Goal: Task Accomplishment & Management: Manage account settings

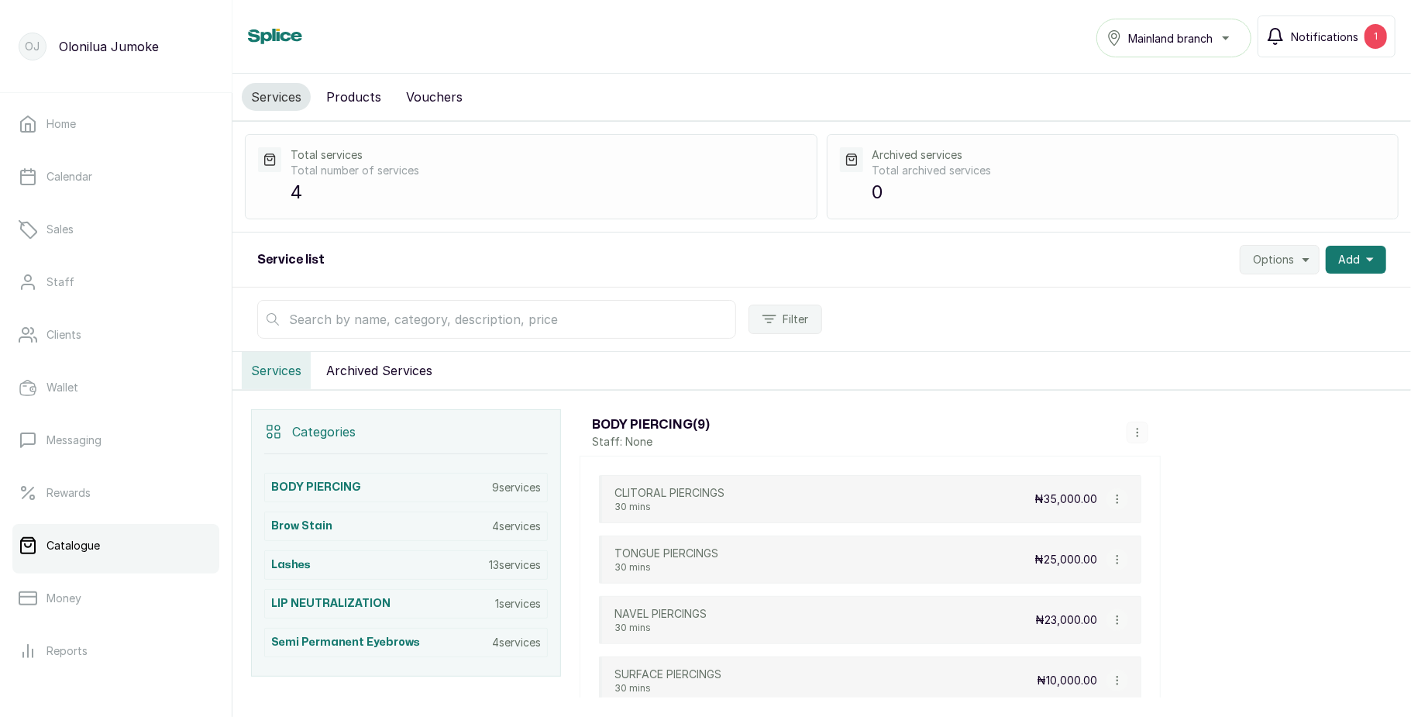
click at [1356, 40] on span "Notifications" at bounding box center [1324, 37] width 67 height 16
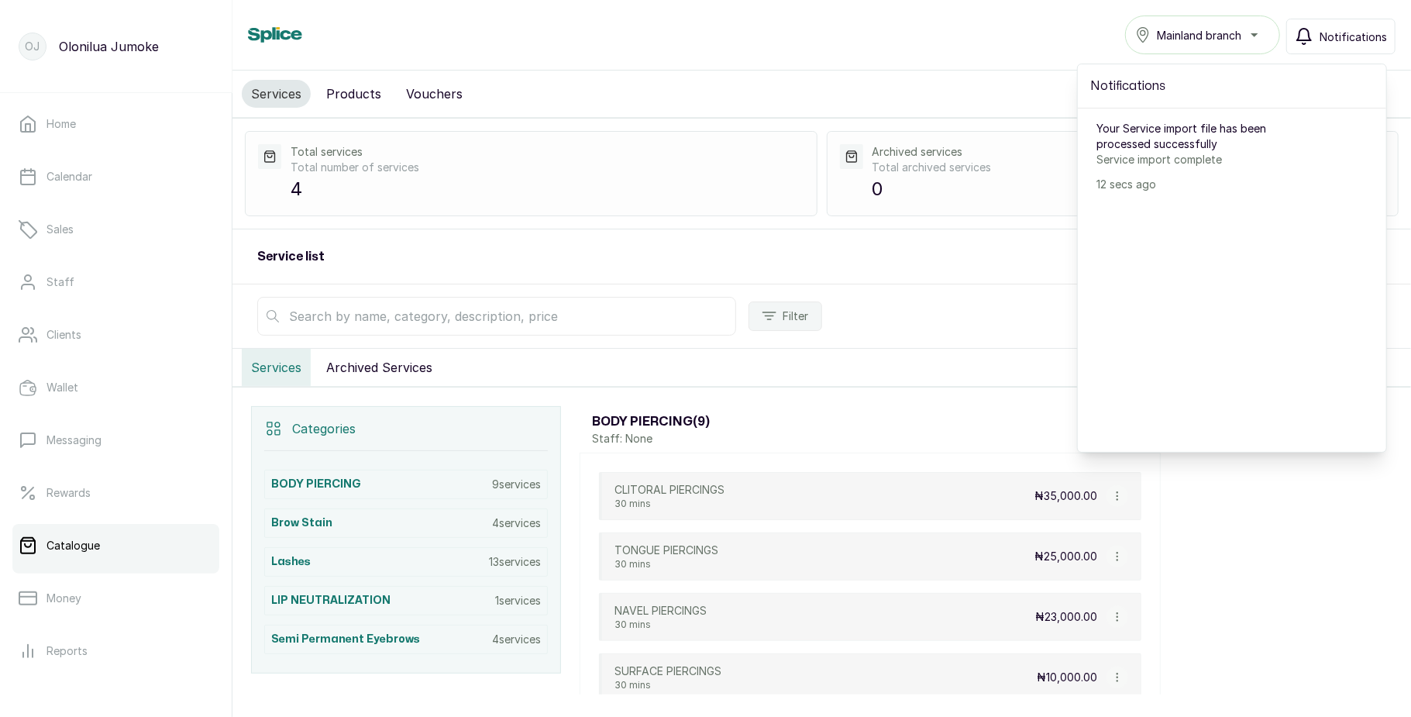
click at [1356, 40] on span "Notifications" at bounding box center [1353, 37] width 67 height 16
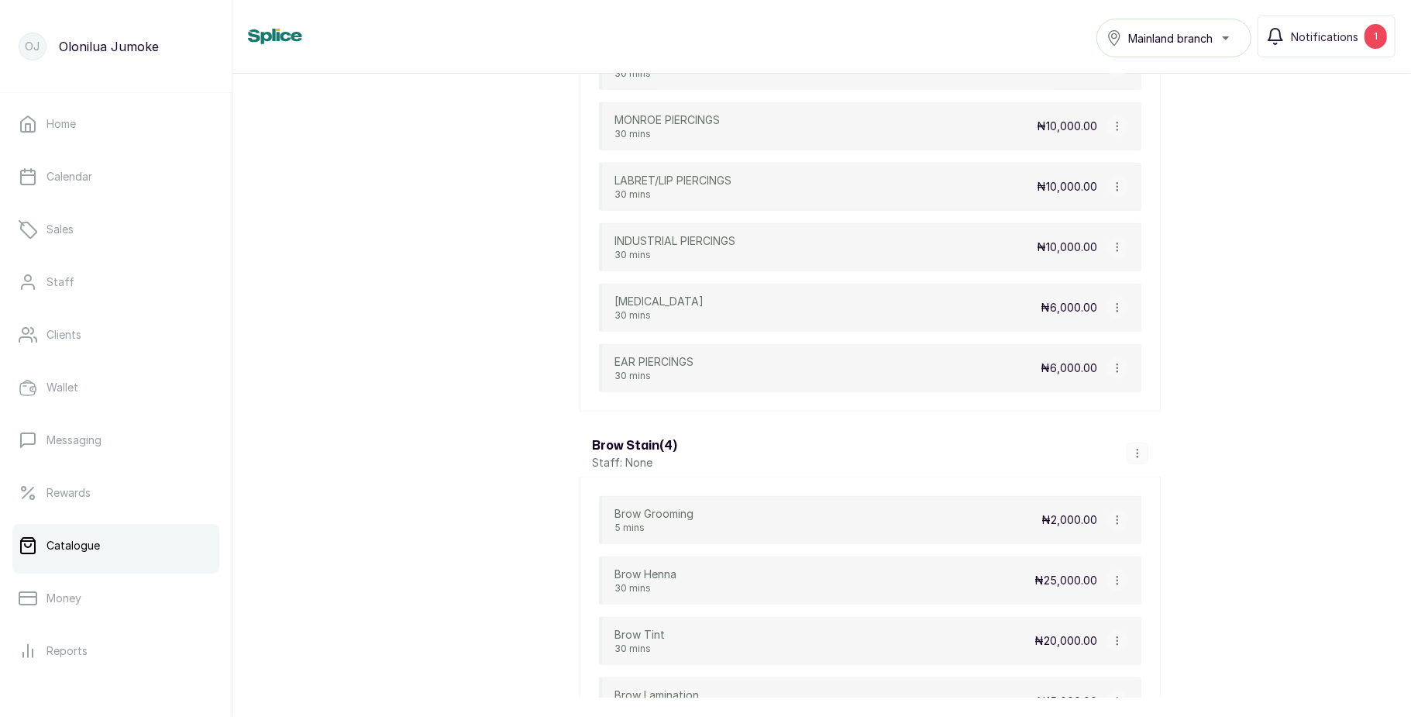
scroll to position [677, 0]
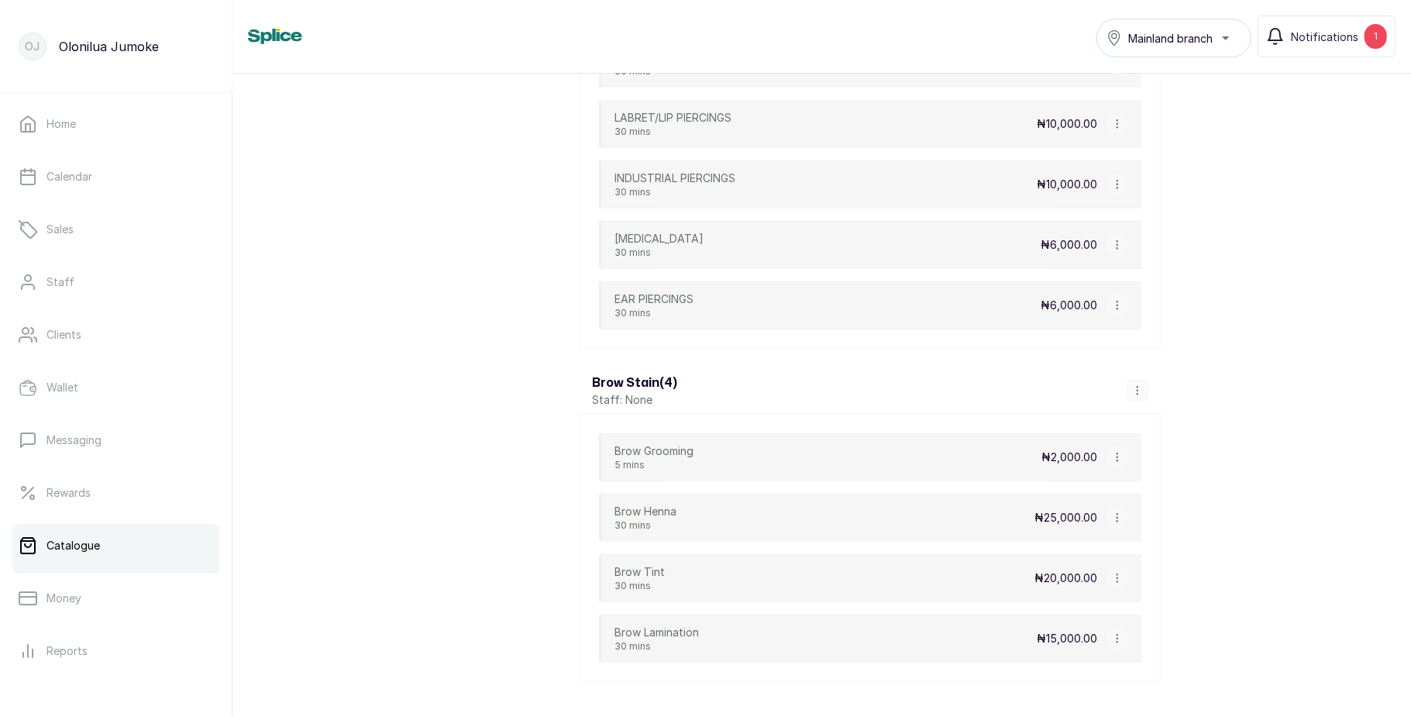
click at [1129, 400] on button "button" at bounding box center [1138, 391] width 22 height 22
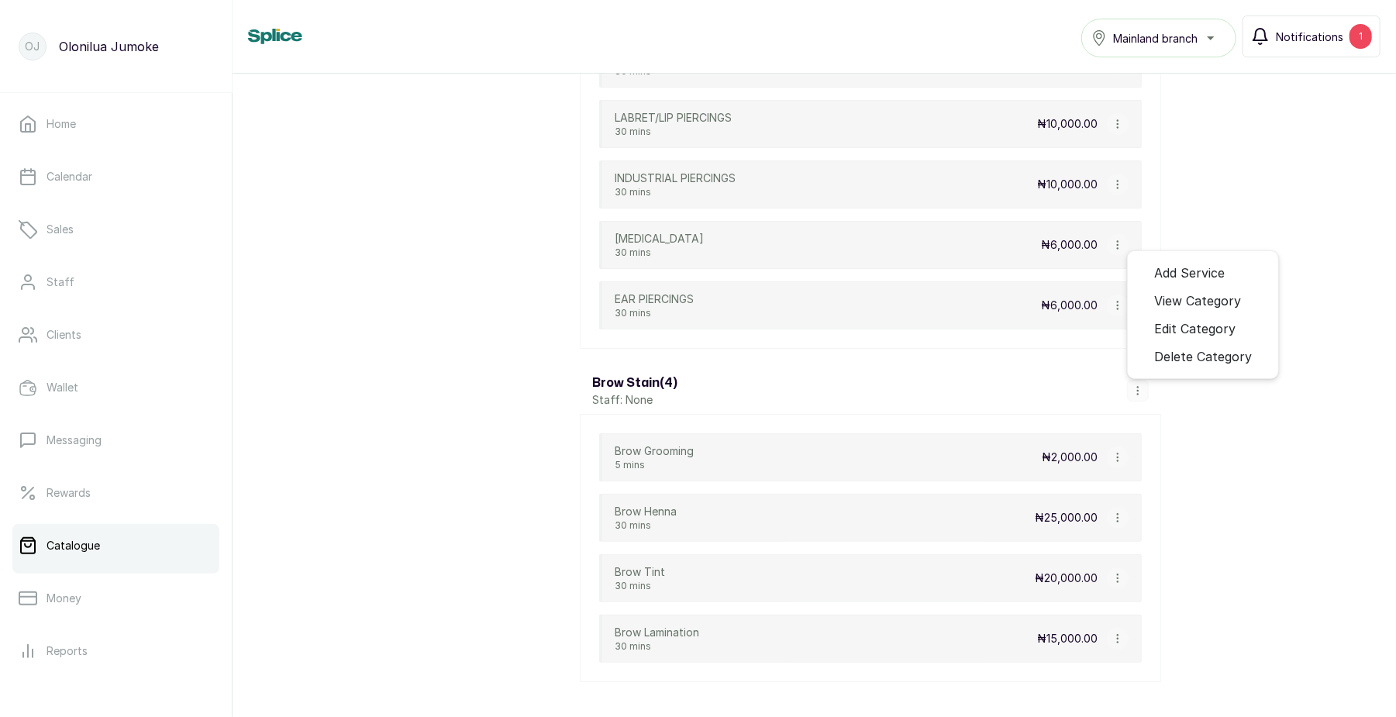
click at [1311, 36] on span "Notifications" at bounding box center [1309, 37] width 67 height 16
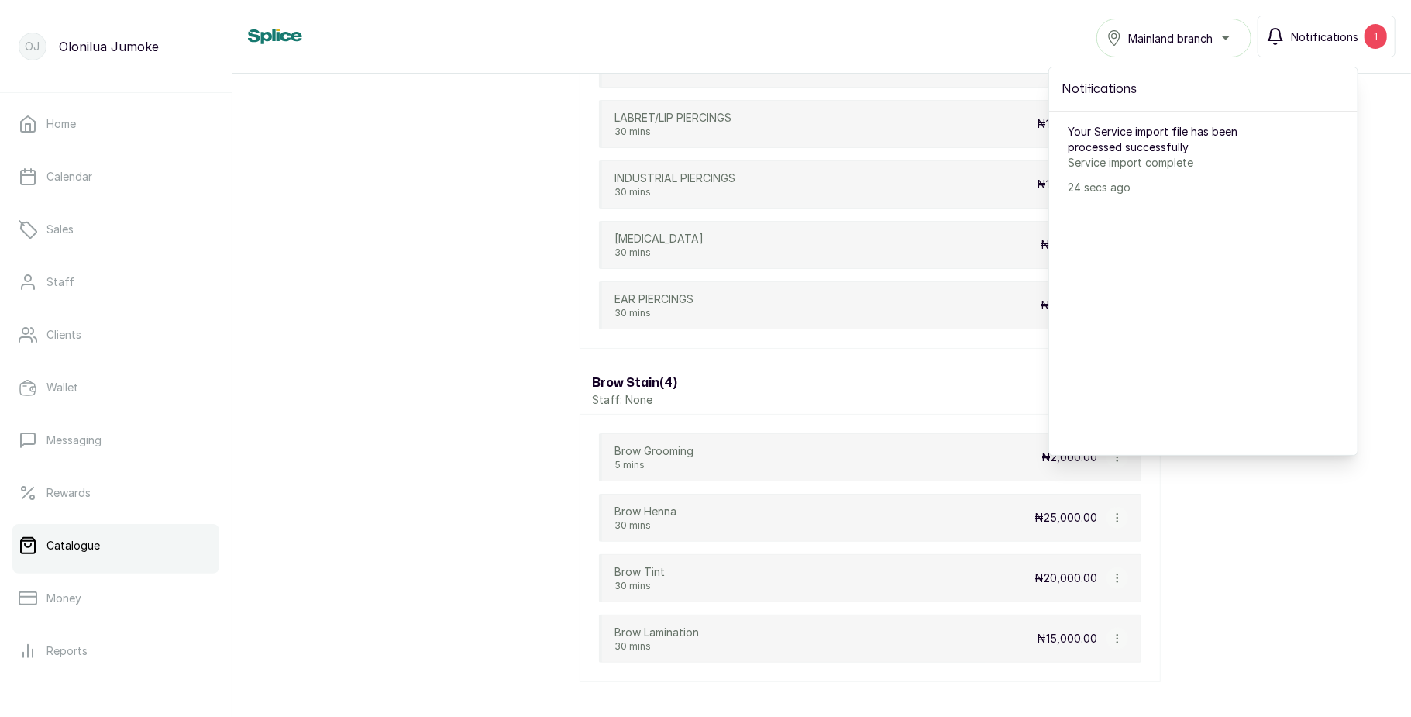
click at [1311, 36] on span "Notifications" at bounding box center [1324, 37] width 67 height 16
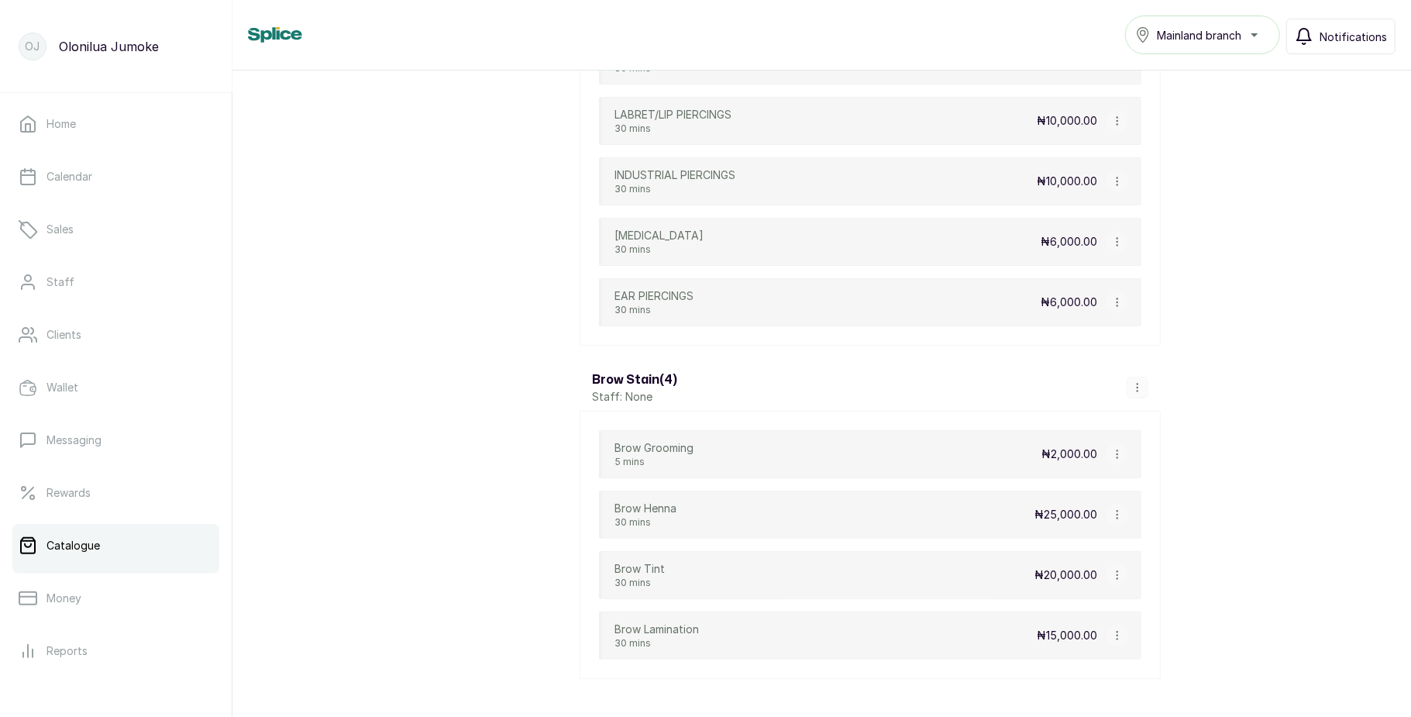
click at [1311, 36] on icon "button" at bounding box center [1305, 37] width 14 height 16
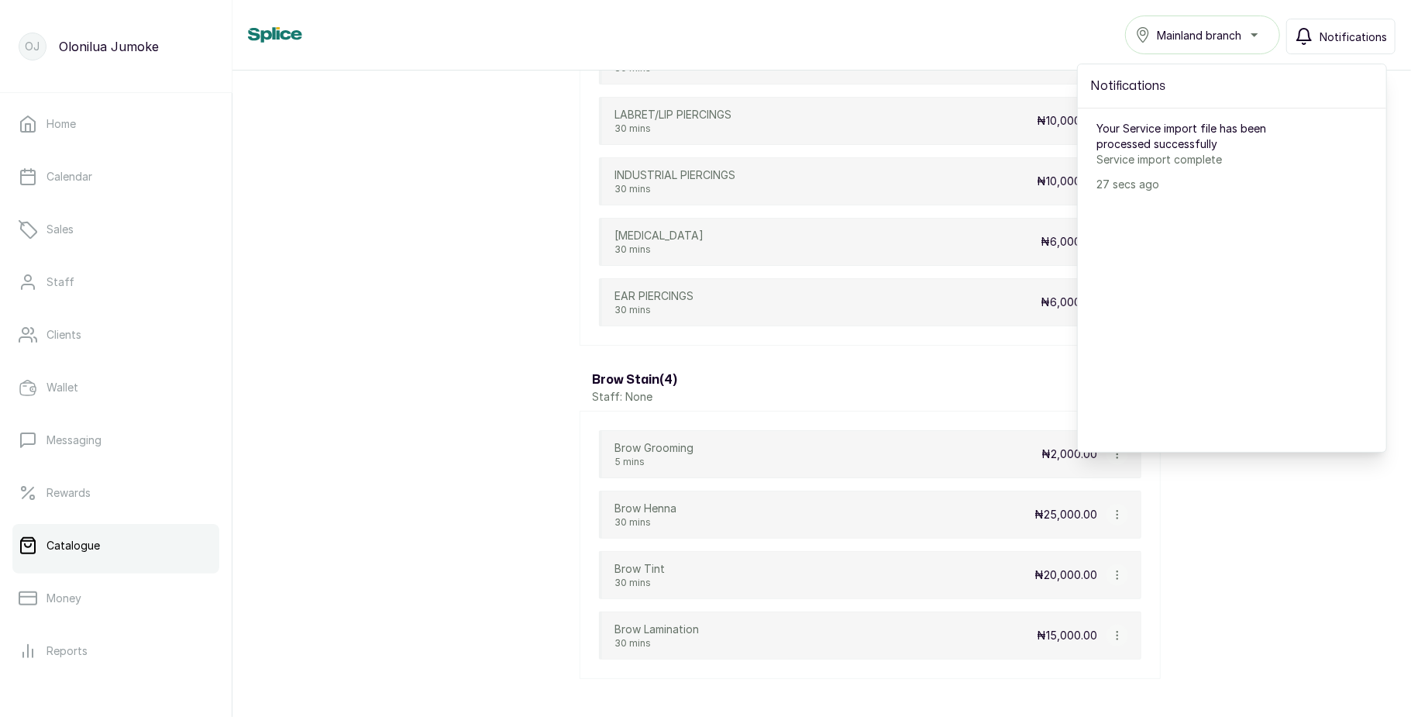
click at [1311, 36] on icon "button" at bounding box center [1305, 37] width 14 height 16
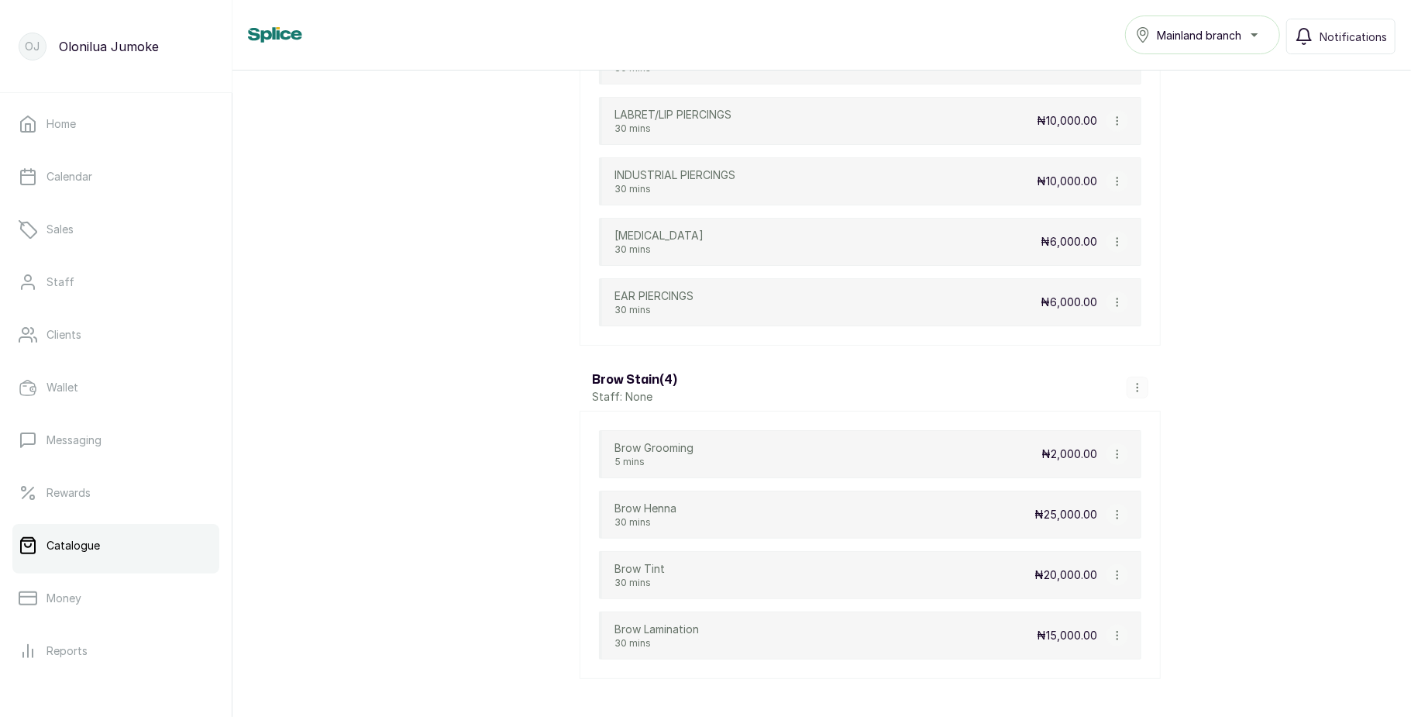
click at [1127, 397] on button "button" at bounding box center [1138, 388] width 22 height 22
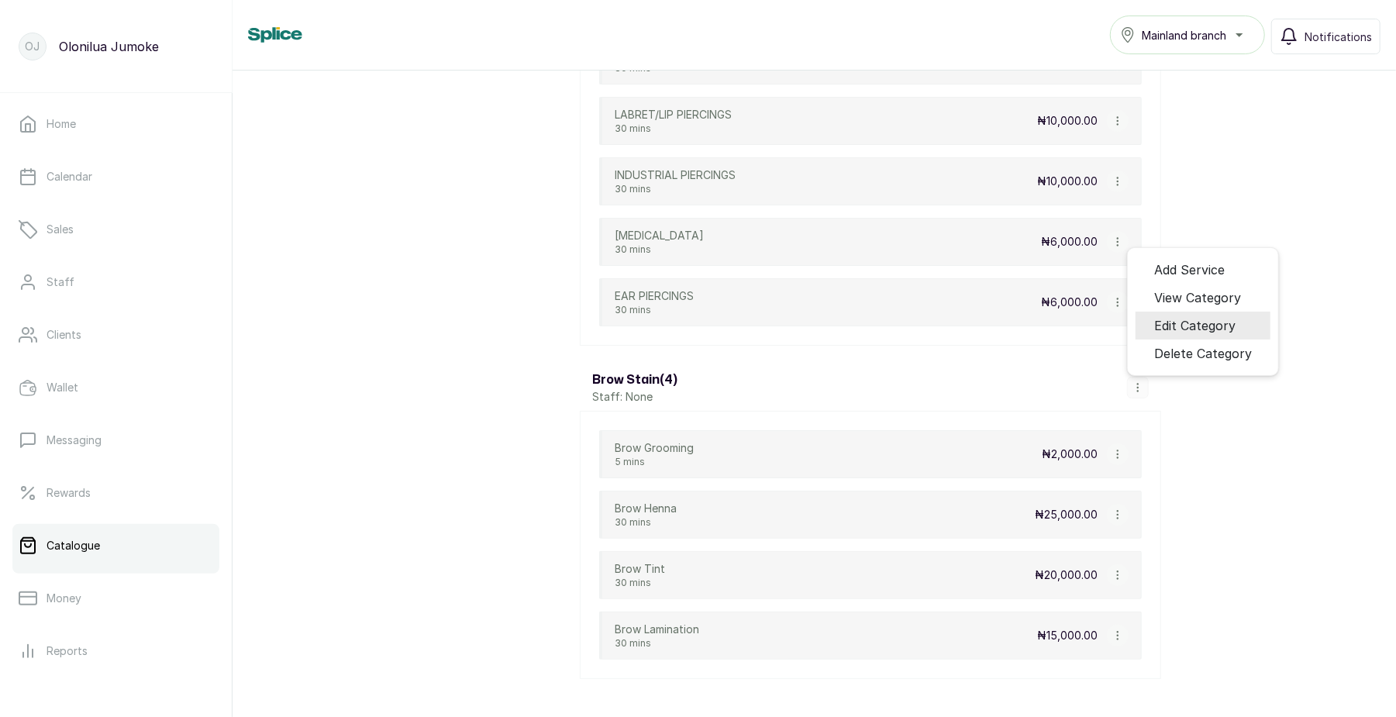
click at [1175, 327] on span "Edit Category" at bounding box center [1194, 325] width 81 height 19
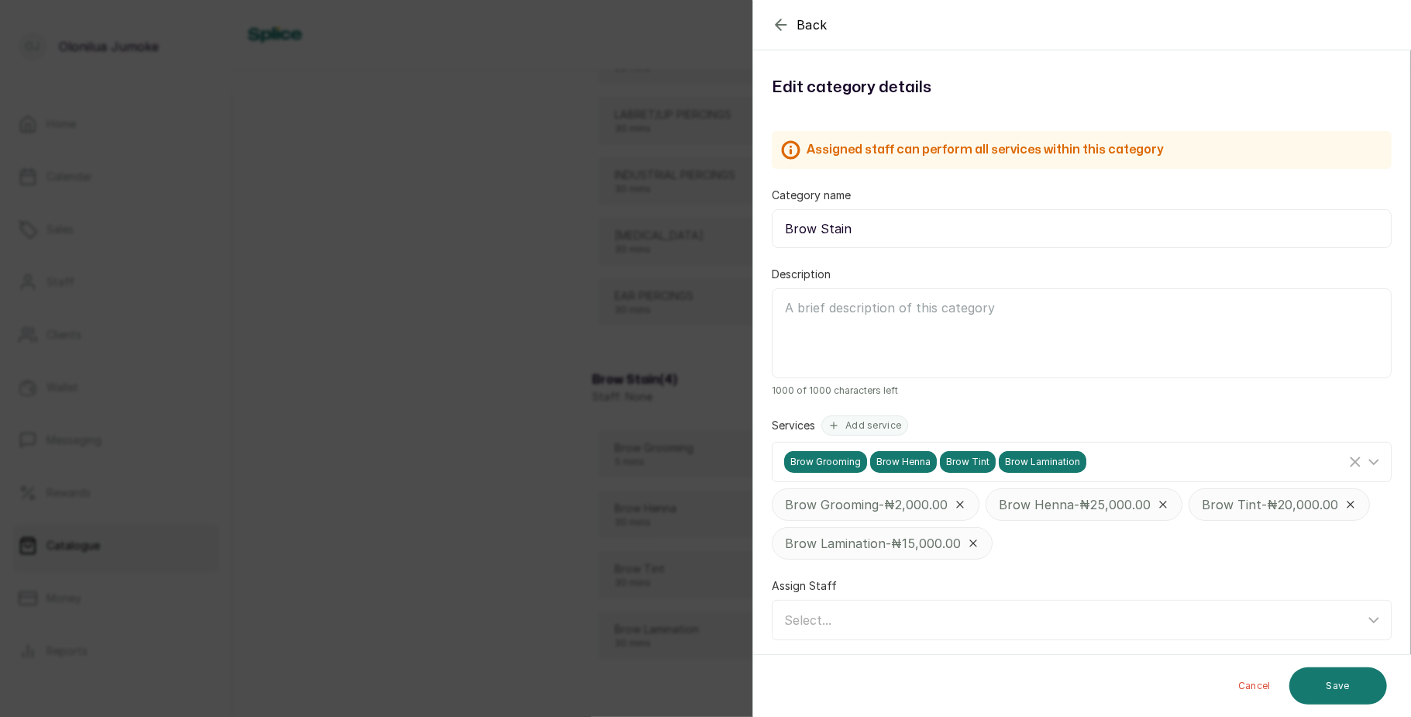
scroll to position [8, 0]
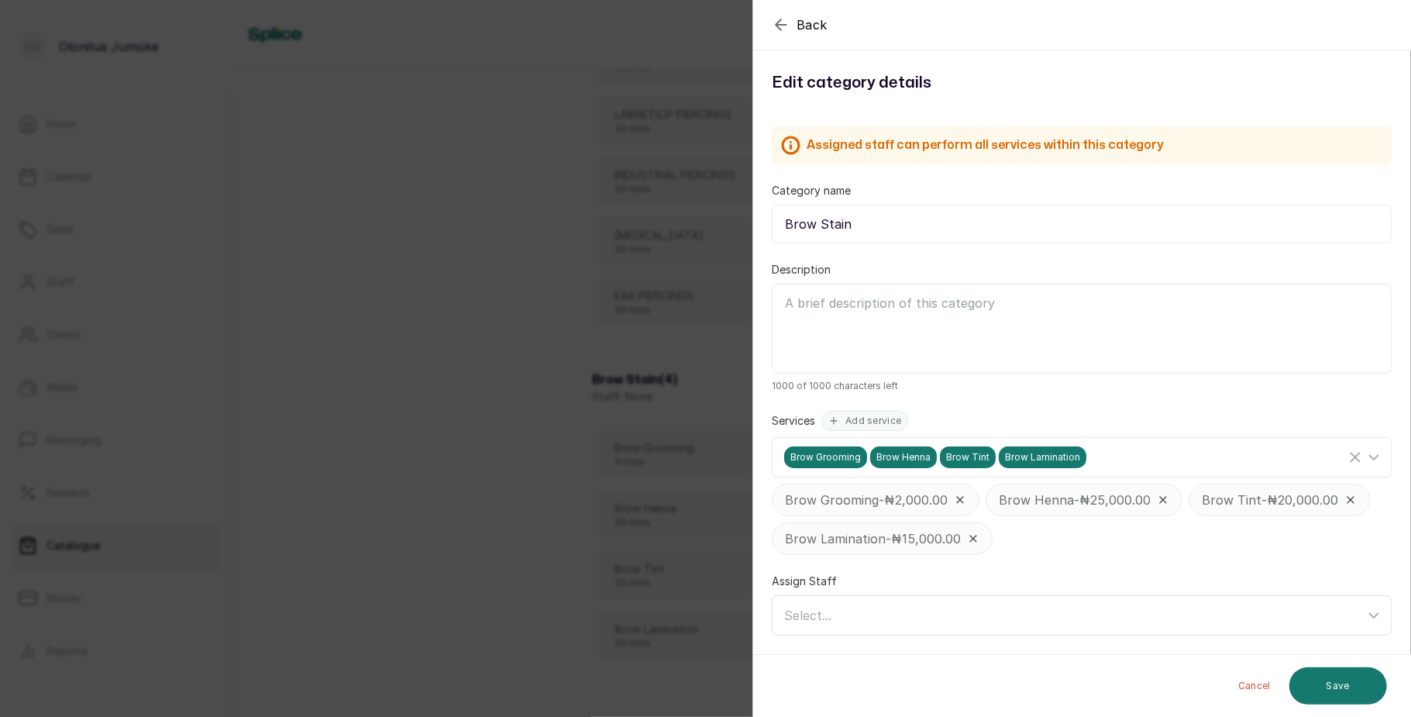
click at [828, 608] on span "Select..." at bounding box center [807, 616] width 47 height 16
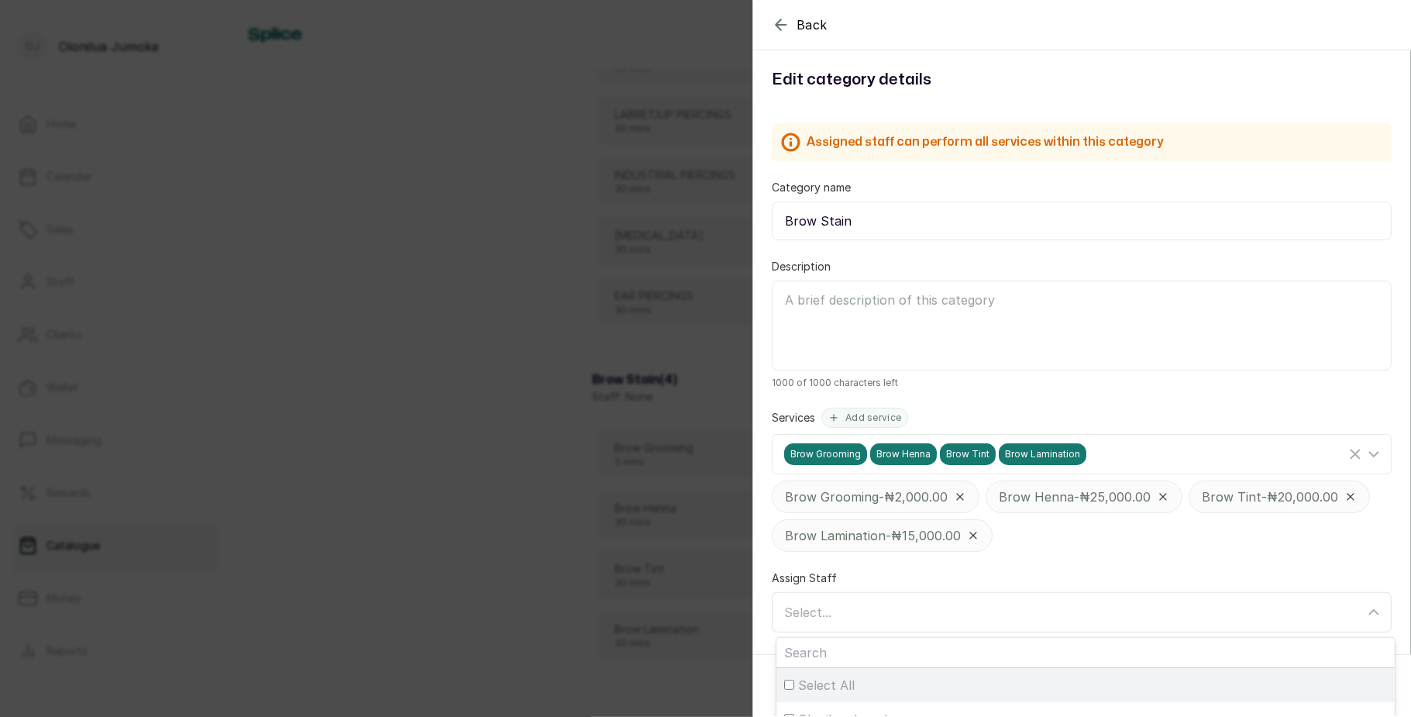
click at [812, 688] on span "Select All" at bounding box center [826, 685] width 57 height 19
click at [794, 688] on input "Select All" at bounding box center [789, 685] width 10 height 10
checkbox input "true"
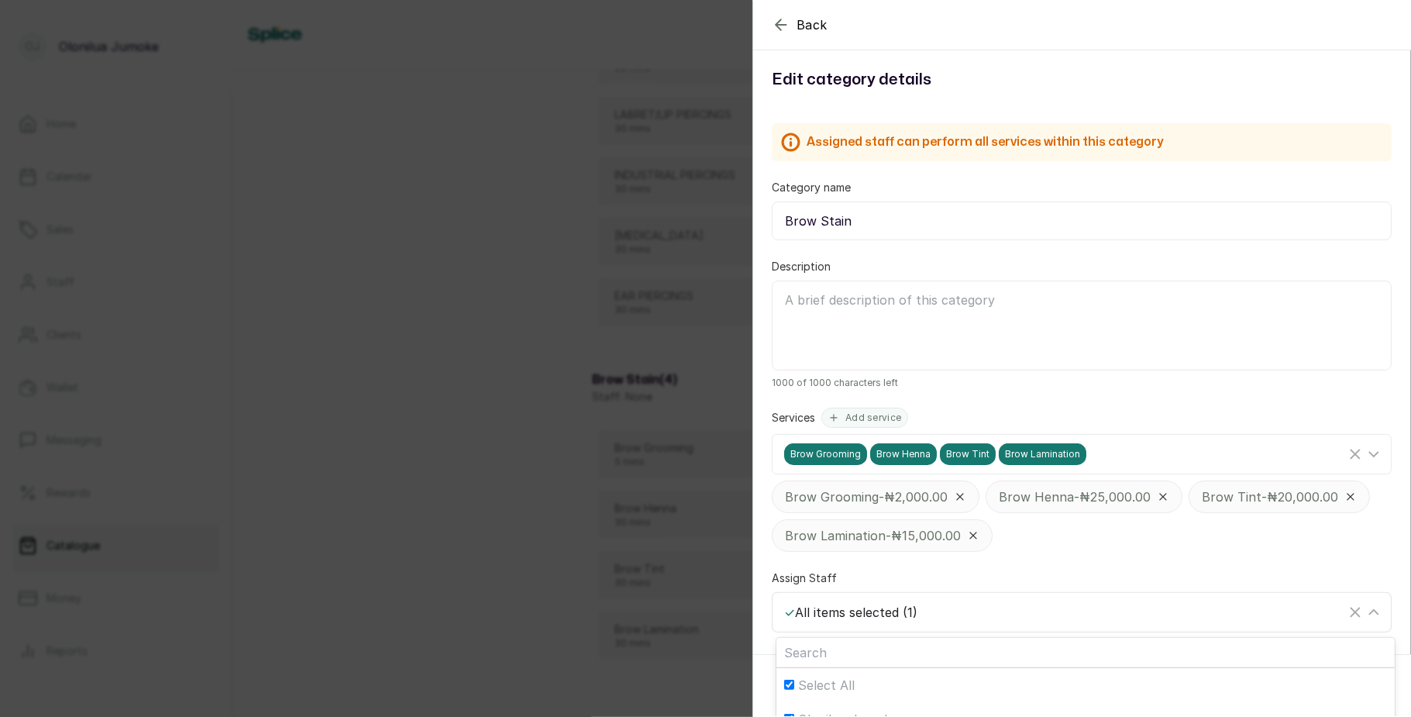
scroll to position [31, 0]
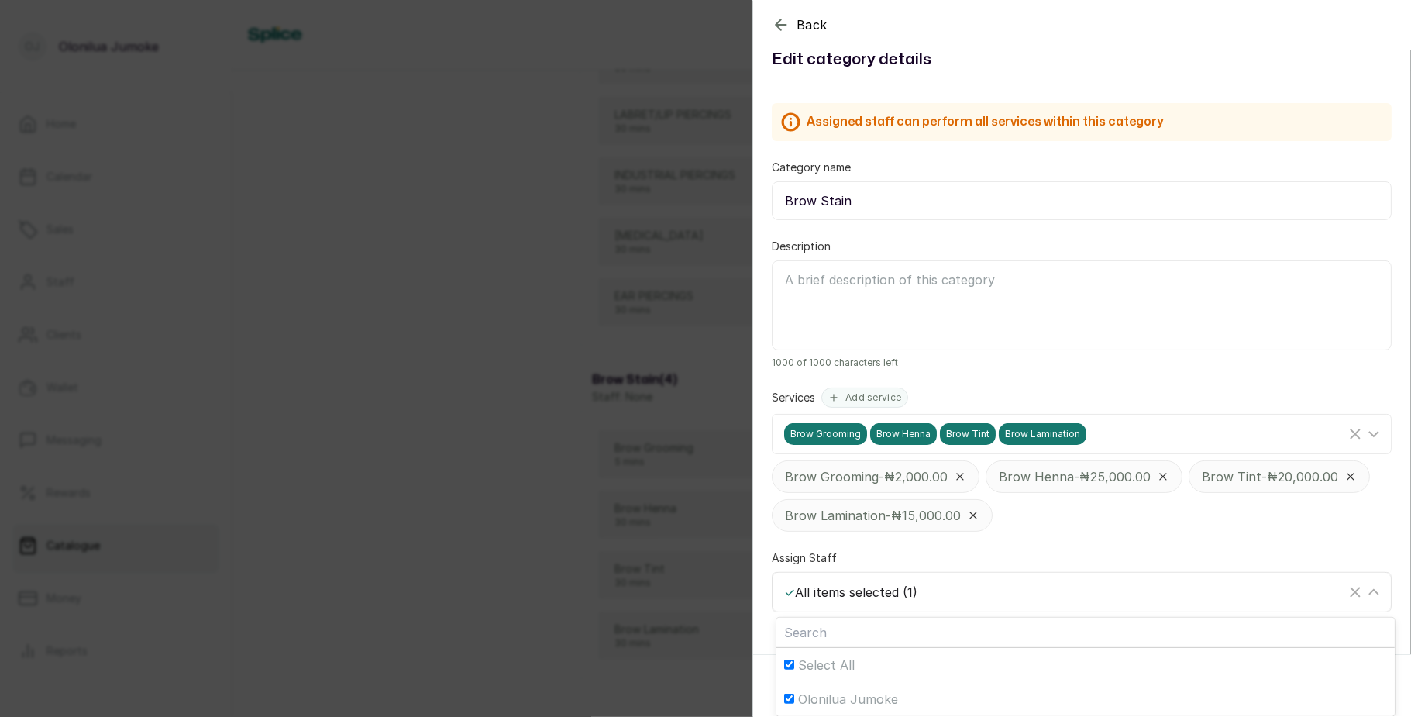
click at [964, 591] on div "✓ All items selected ( 1 )" at bounding box center [1065, 592] width 562 height 19
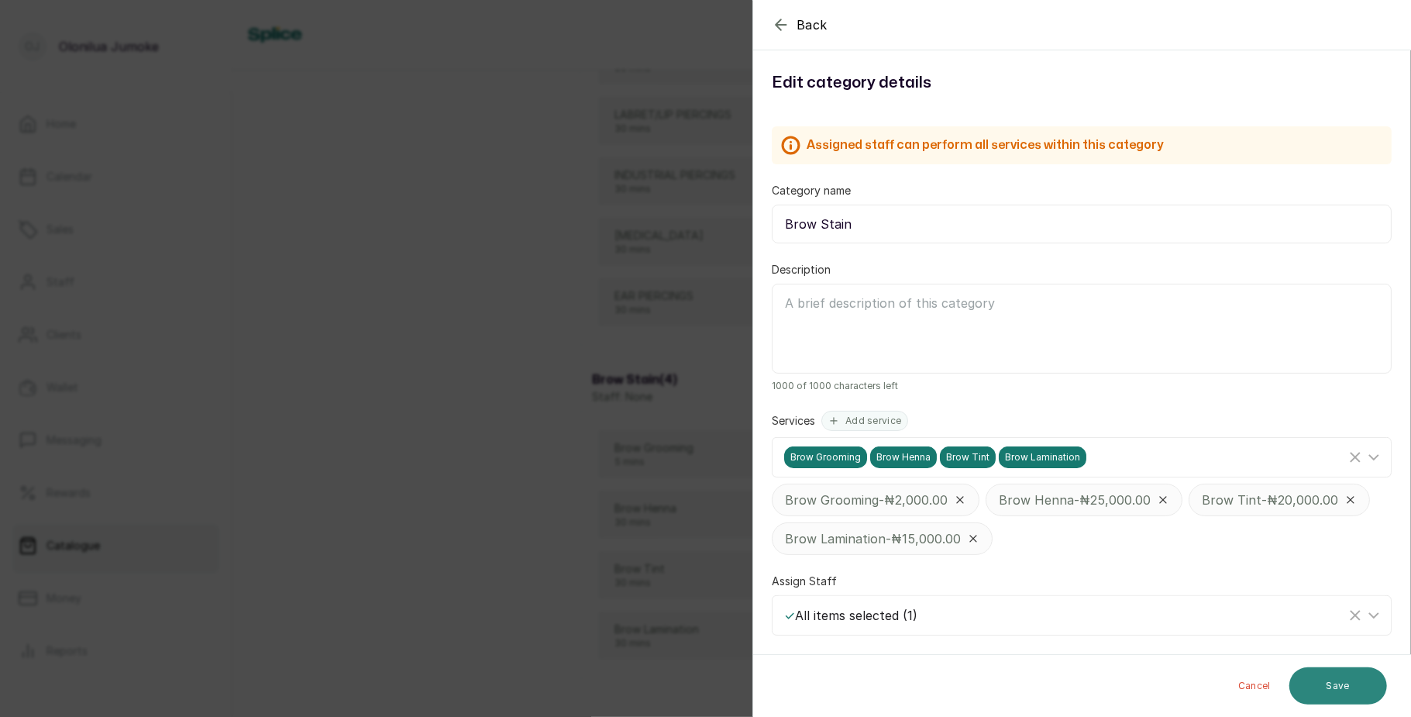
click at [1333, 685] on button "Save" at bounding box center [1339, 685] width 98 height 37
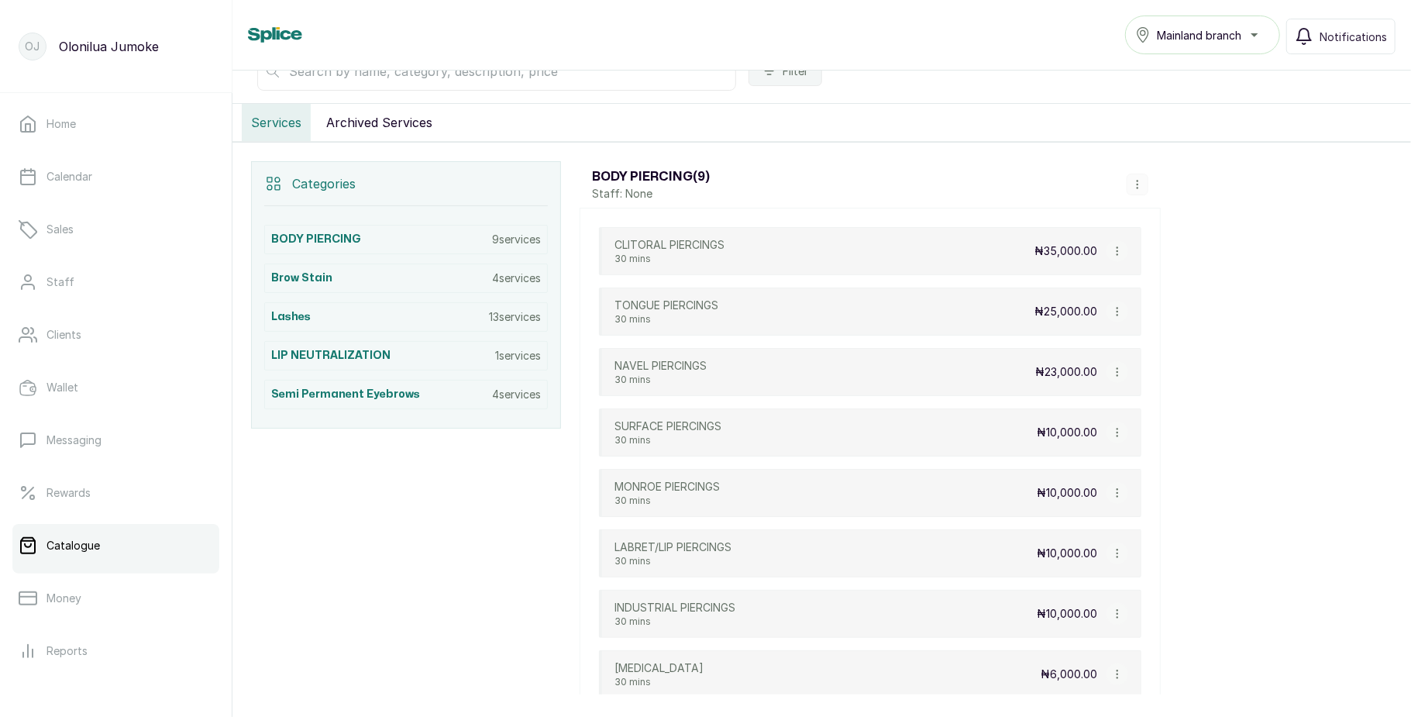
scroll to position [243, 0]
click at [1132, 192] on icon "button" at bounding box center [1137, 186] width 11 height 11
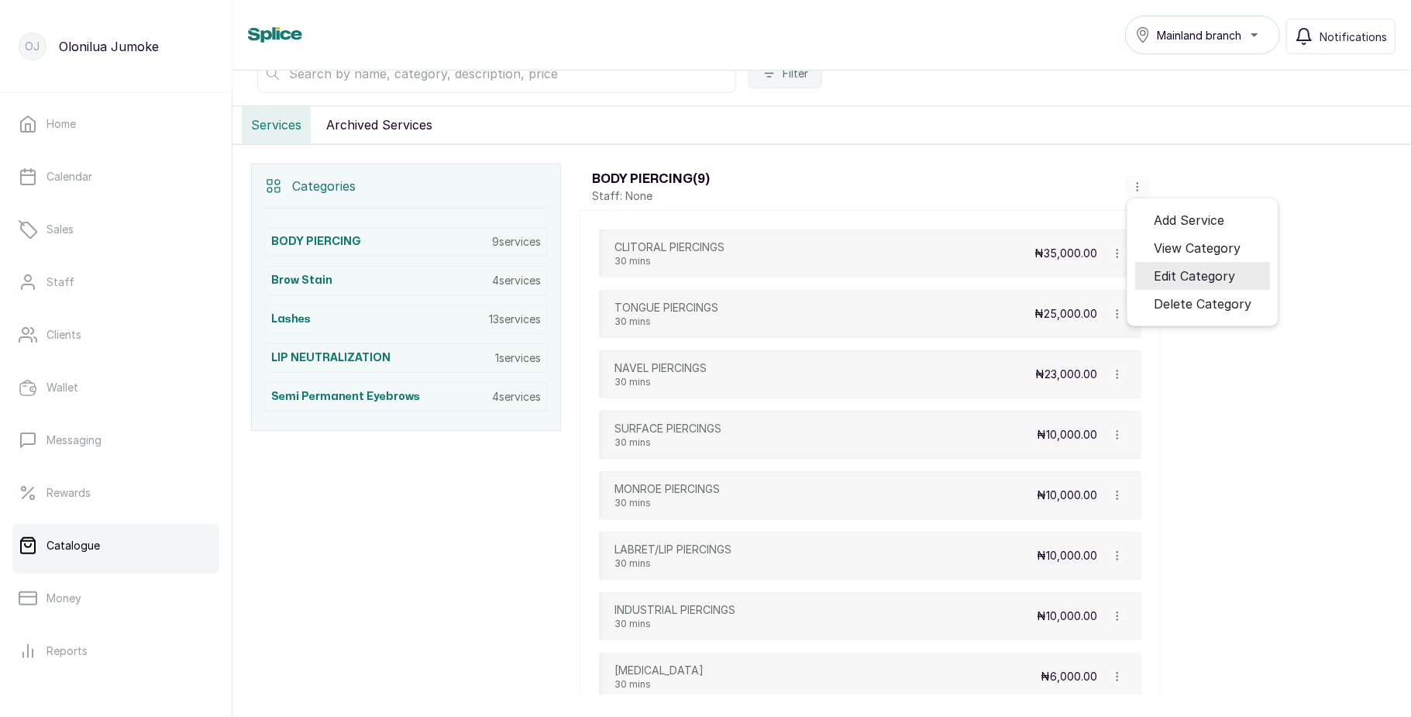
click at [1177, 280] on span "Edit Category" at bounding box center [1194, 276] width 81 height 19
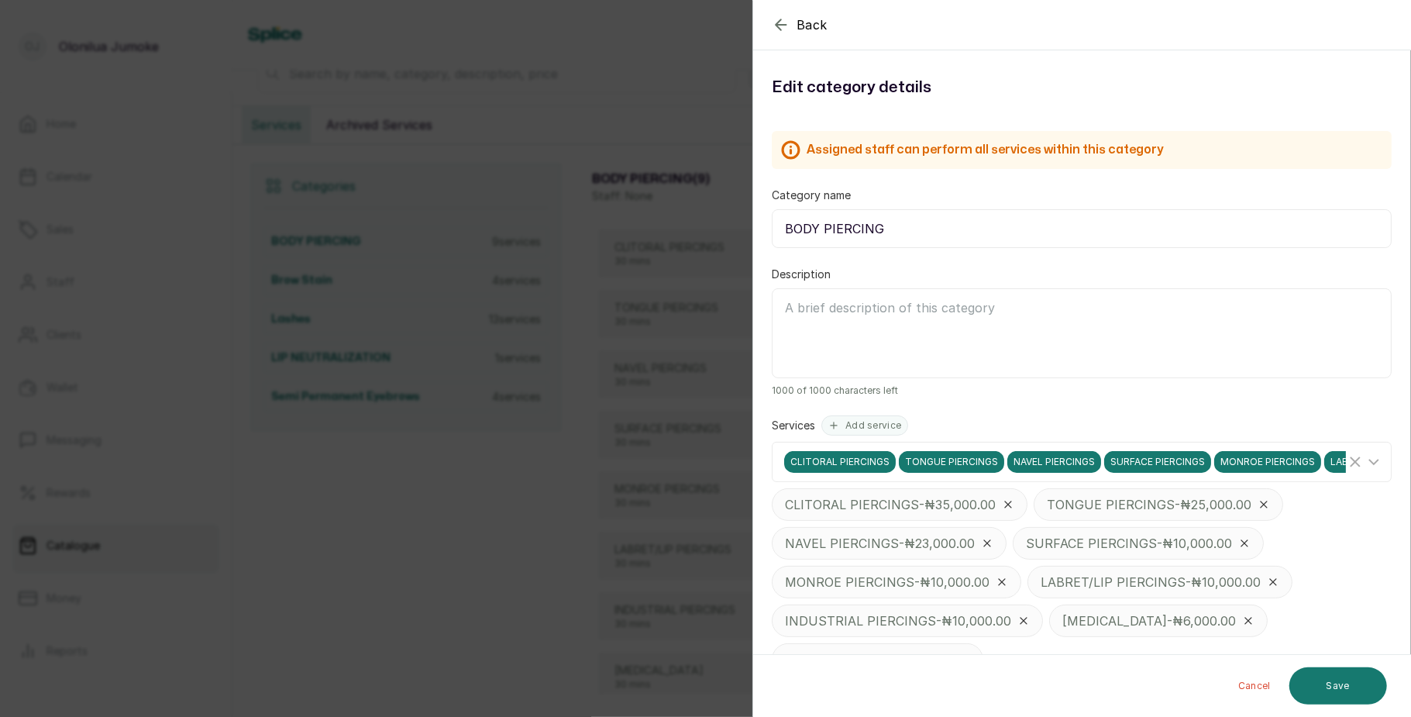
scroll to position [126, 0]
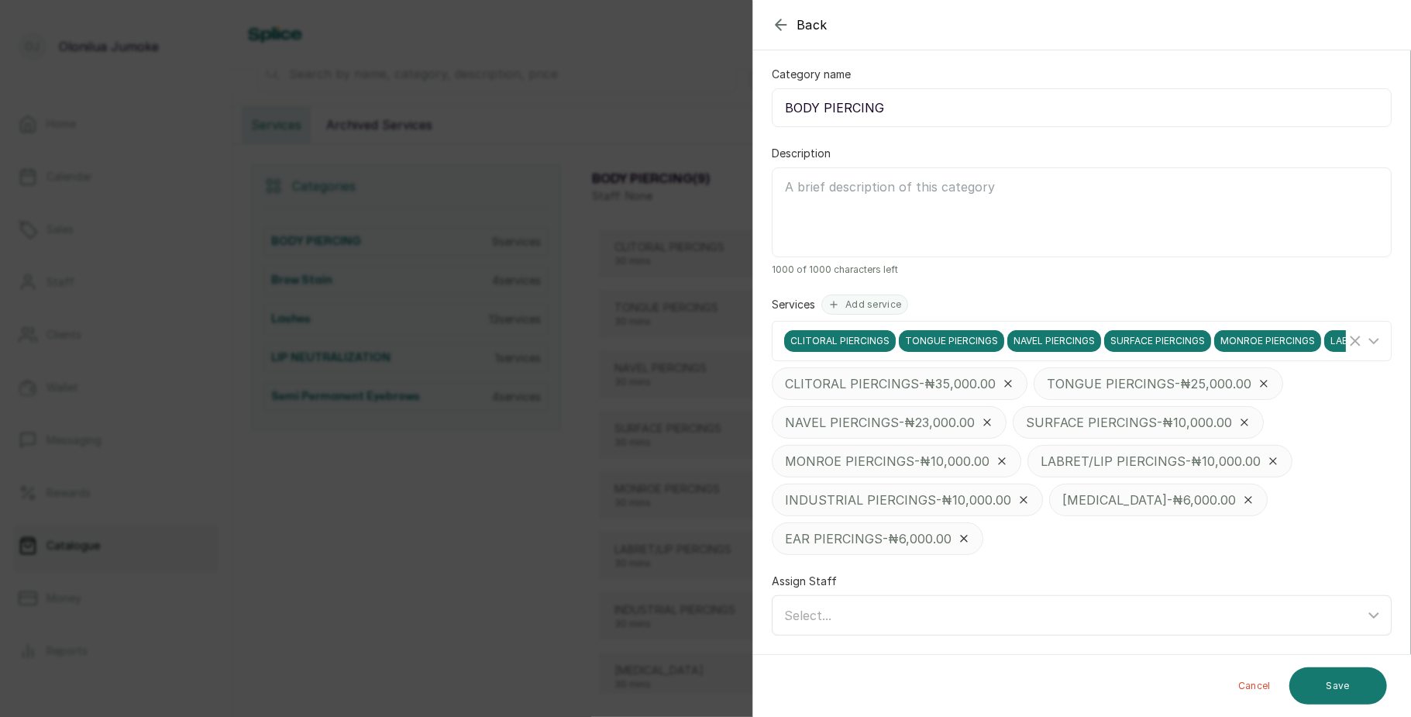
click at [845, 621] on div "Select..." at bounding box center [1074, 615] width 581 height 19
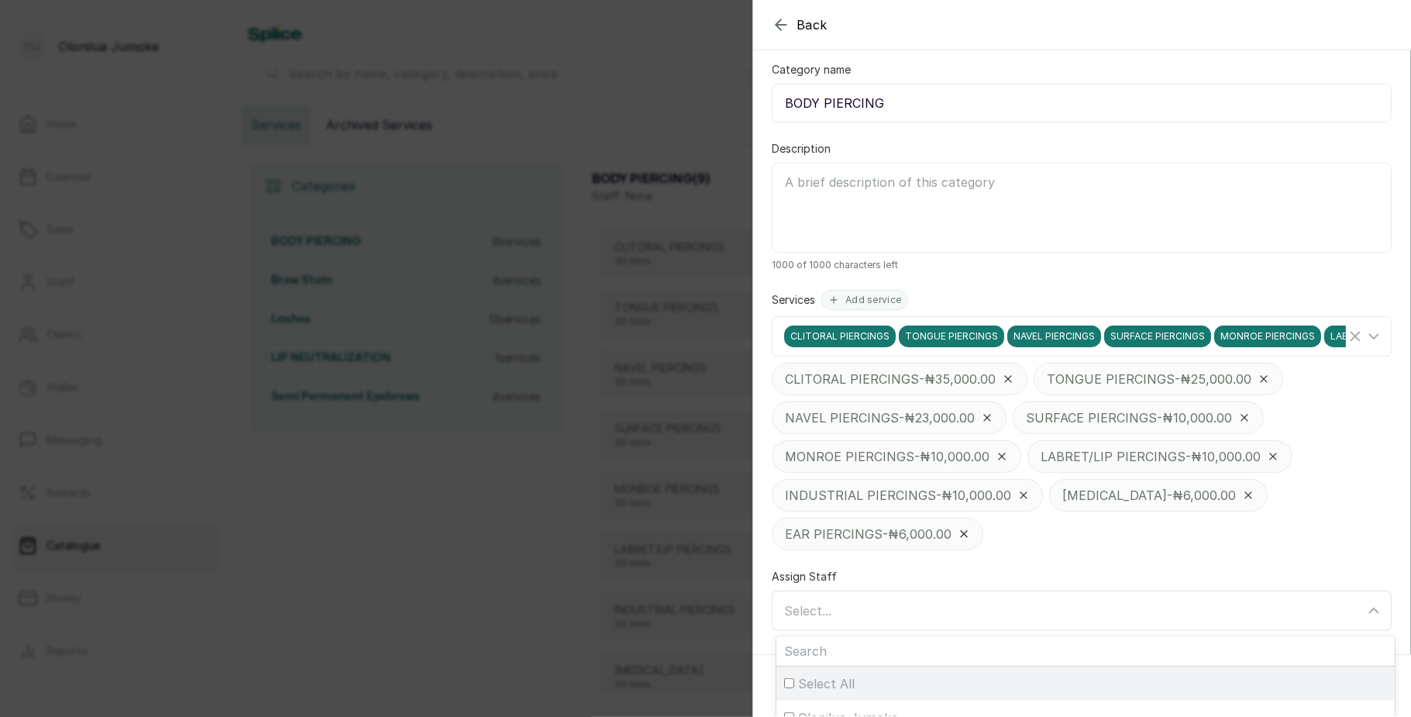
click at [804, 676] on label "Select All" at bounding box center [1086, 684] width 619 height 34
click at [794, 678] on input "Select All" at bounding box center [789, 683] width 10 height 10
checkbox input "true"
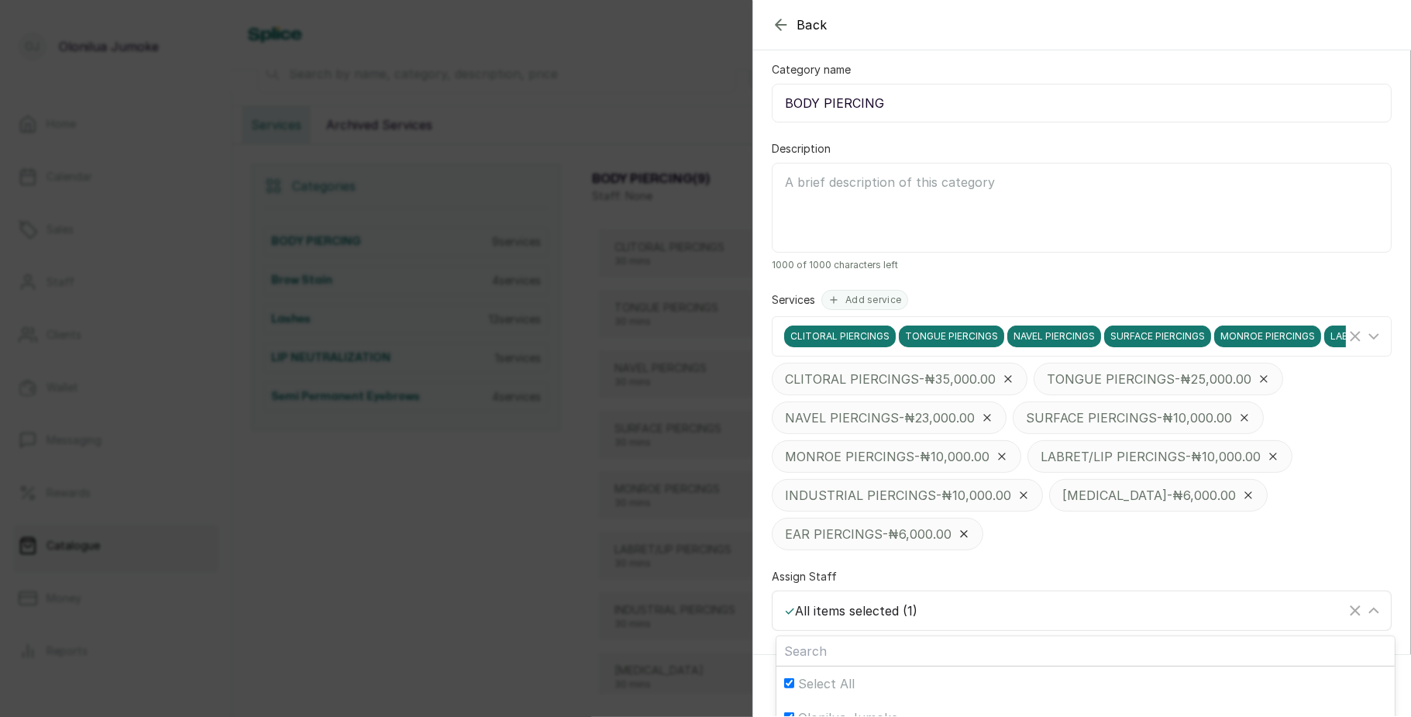
click at [838, 612] on div "✓ All items selected ( 1 )" at bounding box center [1065, 610] width 562 height 19
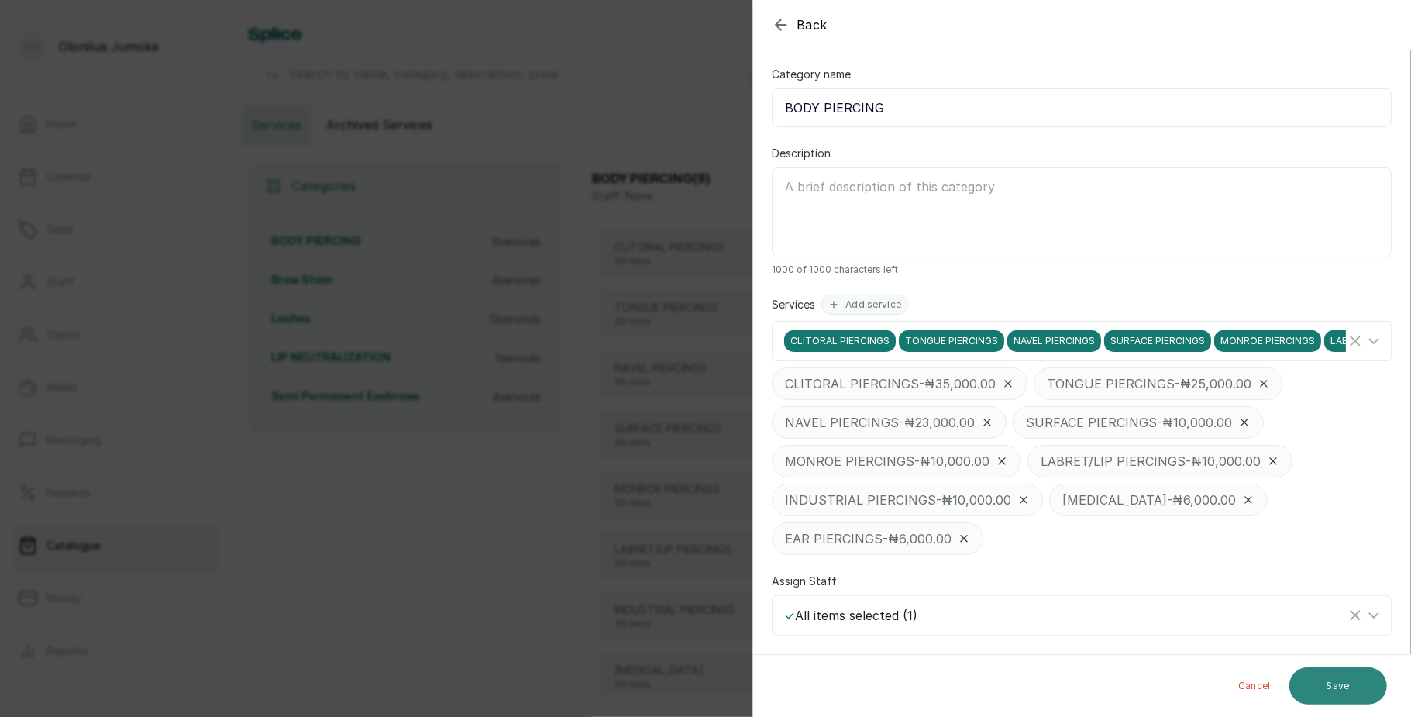
click at [1306, 687] on button "Save" at bounding box center [1339, 685] width 98 height 37
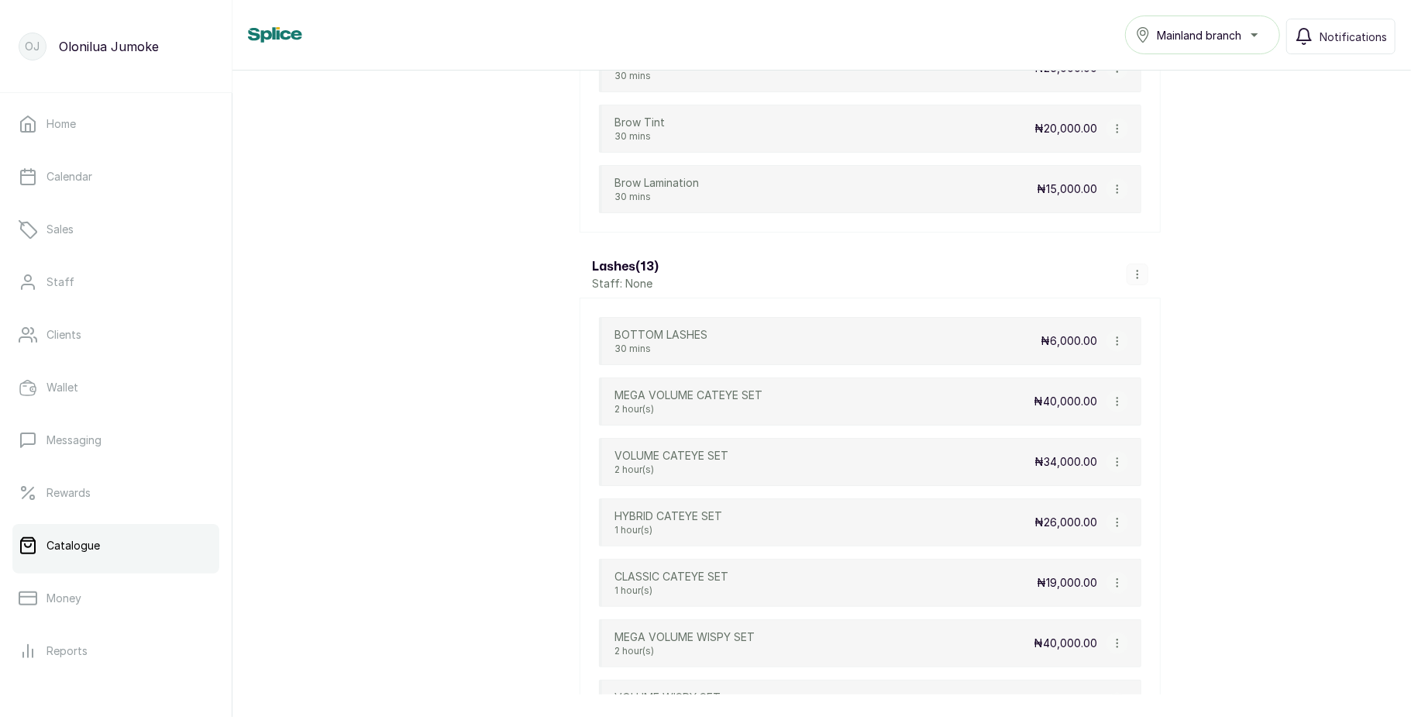
scroll to position [1132, 0]
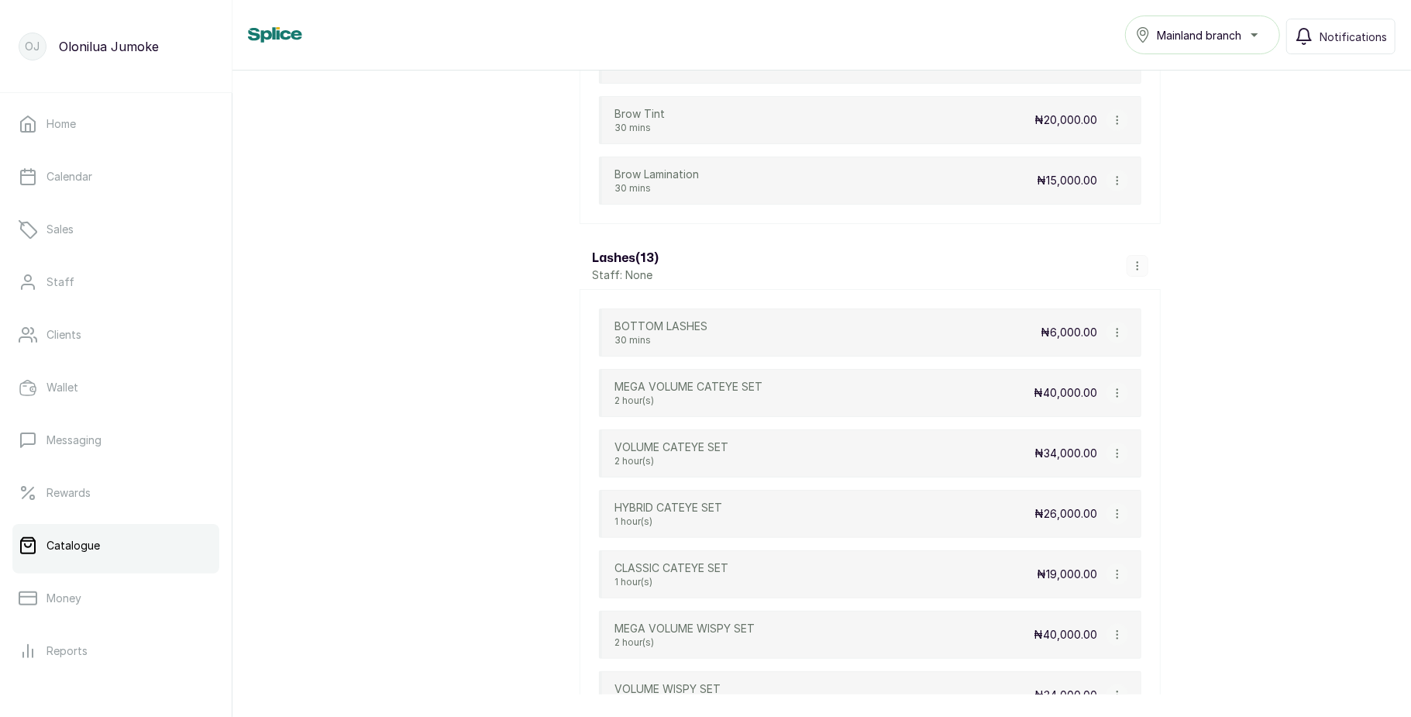
click at [1141, 271] on icon "button" at bounding box center [1137, 265] width 11 height 11
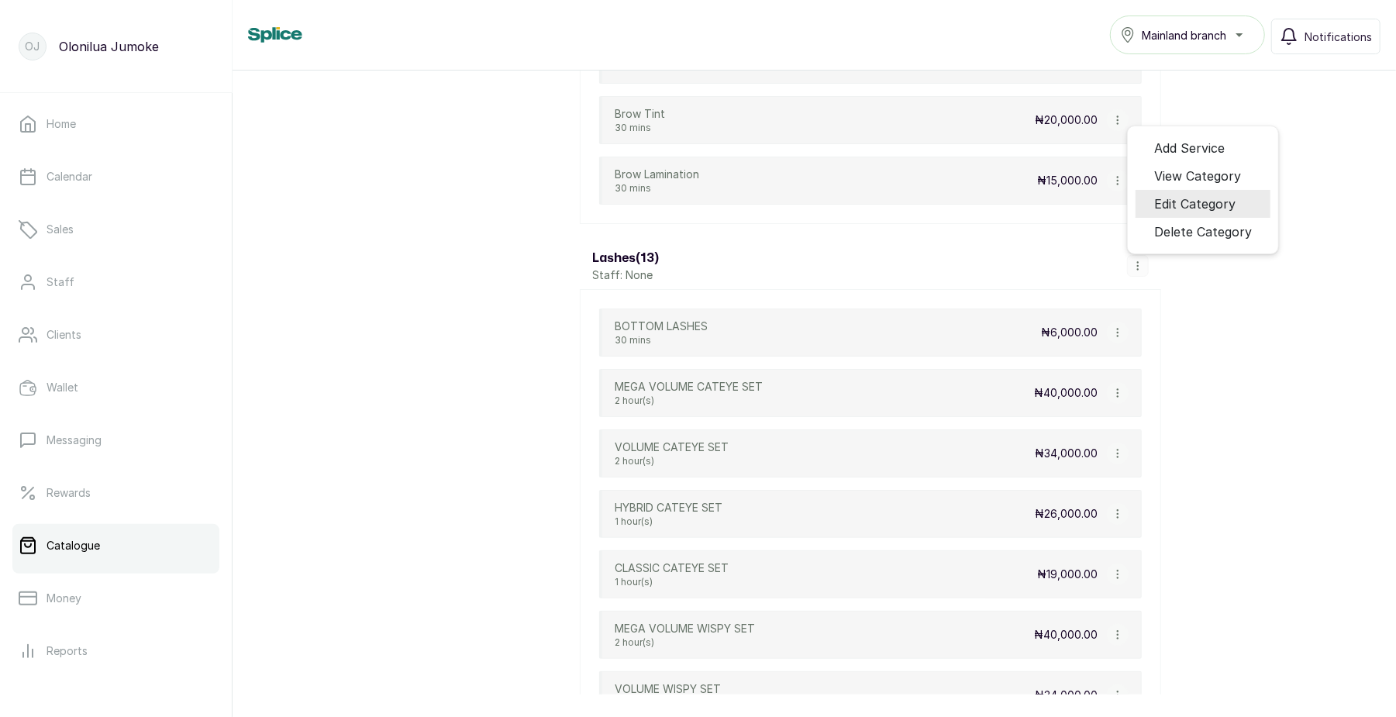
click at [1197, 205] on li "Edit Category" at bounding box center [1203, 204] width 135 height 28
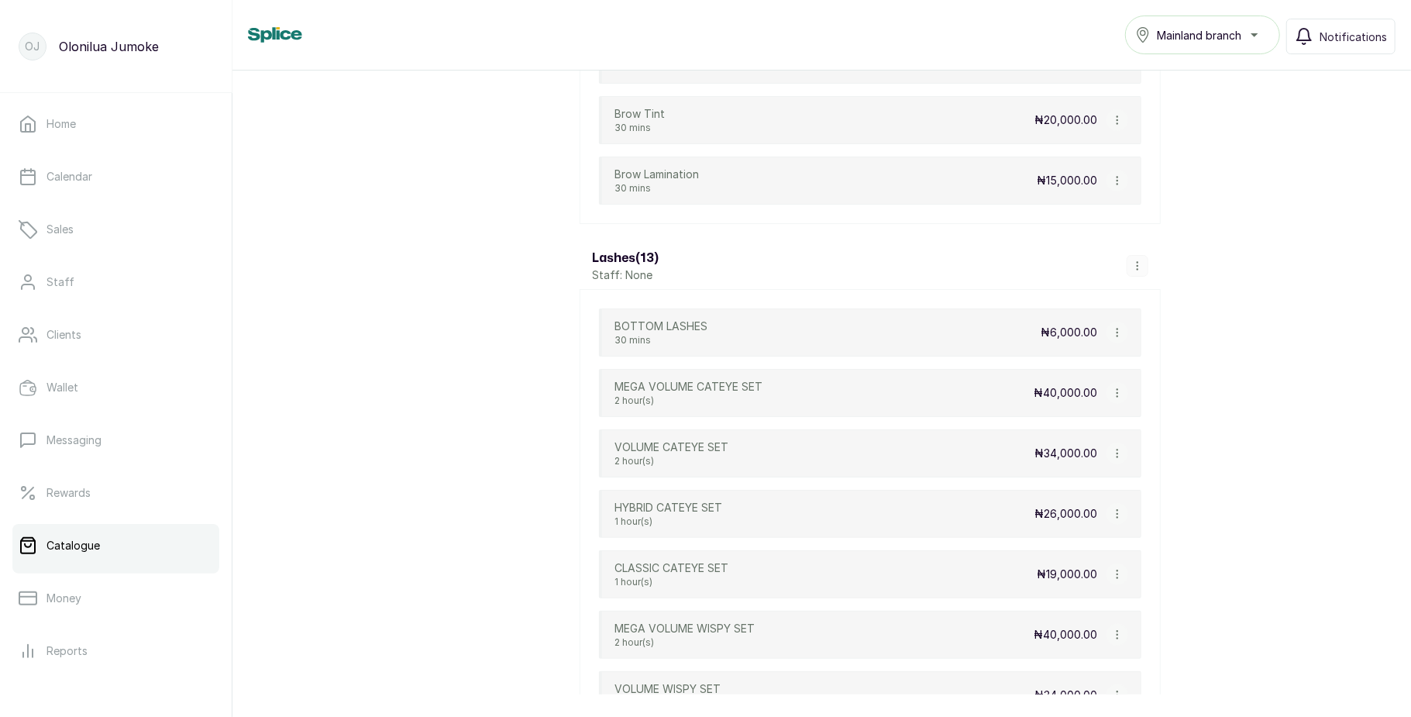
click at [1138, 270] on icon "button" at bounding box center [1137, 266] width 1 height 8
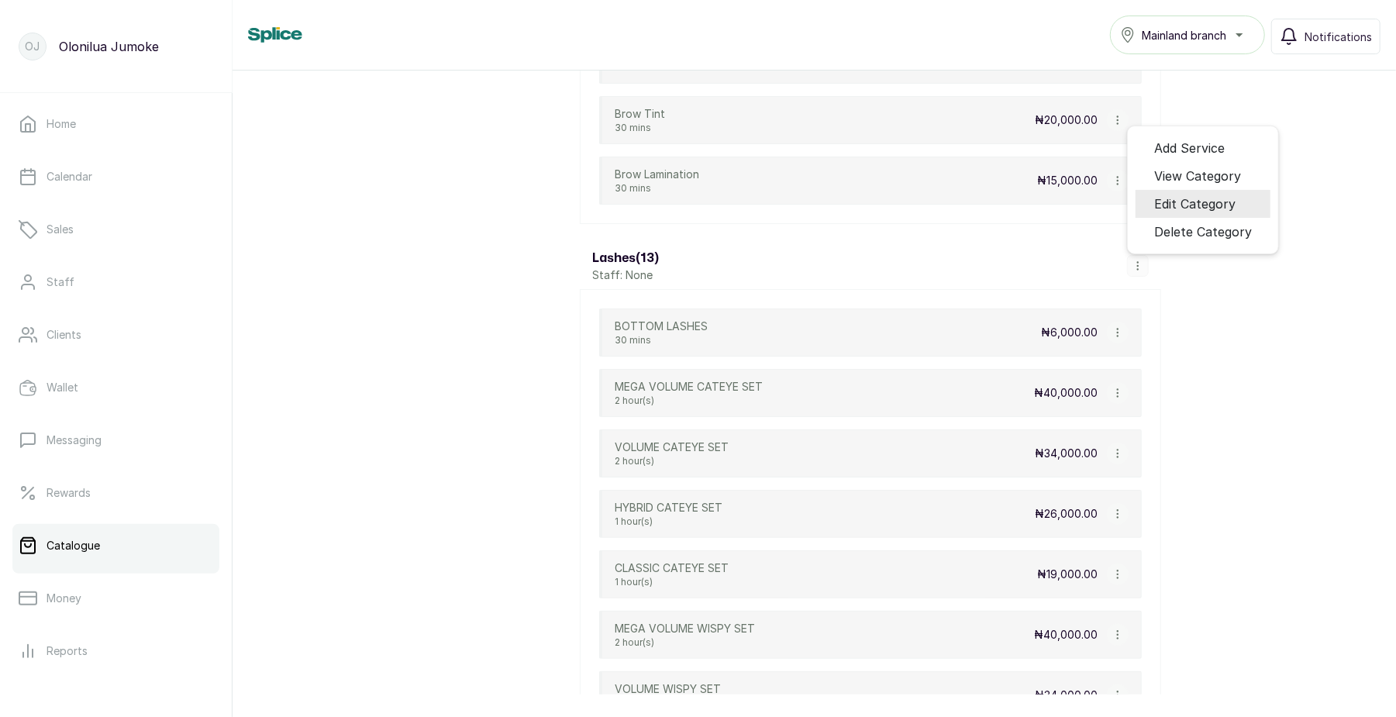
click at [1189, 209] on span "Edit Category" at bounding box center [1194, 204] width 81 height 19
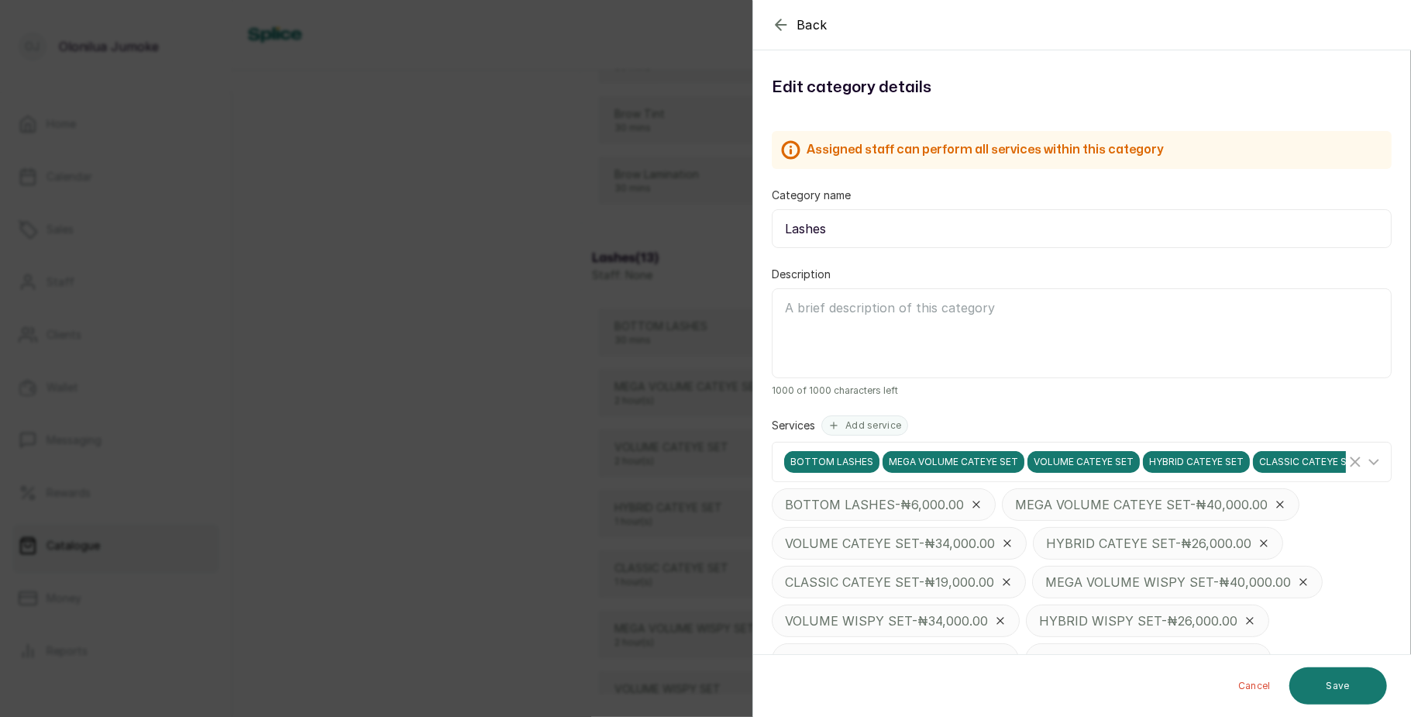
scroll to position [205, 0]
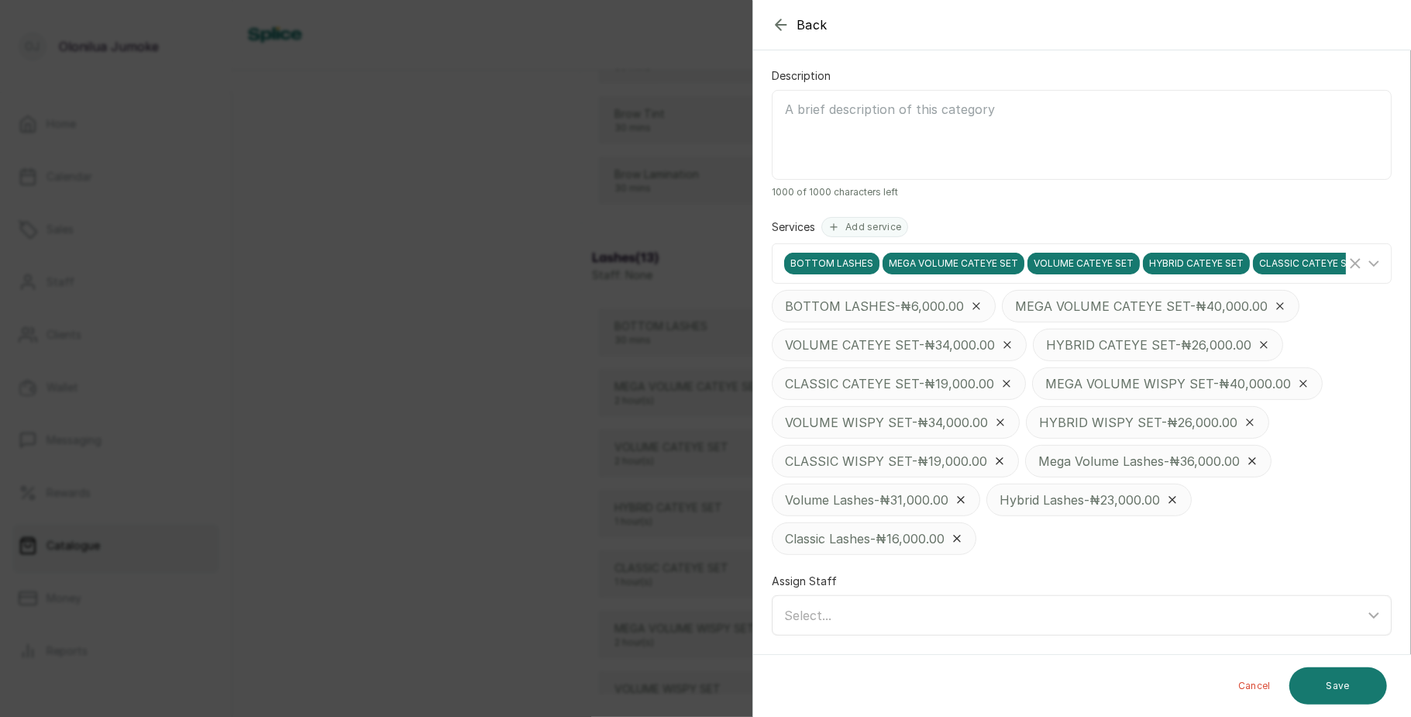
click at [825, 609] on span "Select..." at bounding box center [807, 616] width 47 height 16
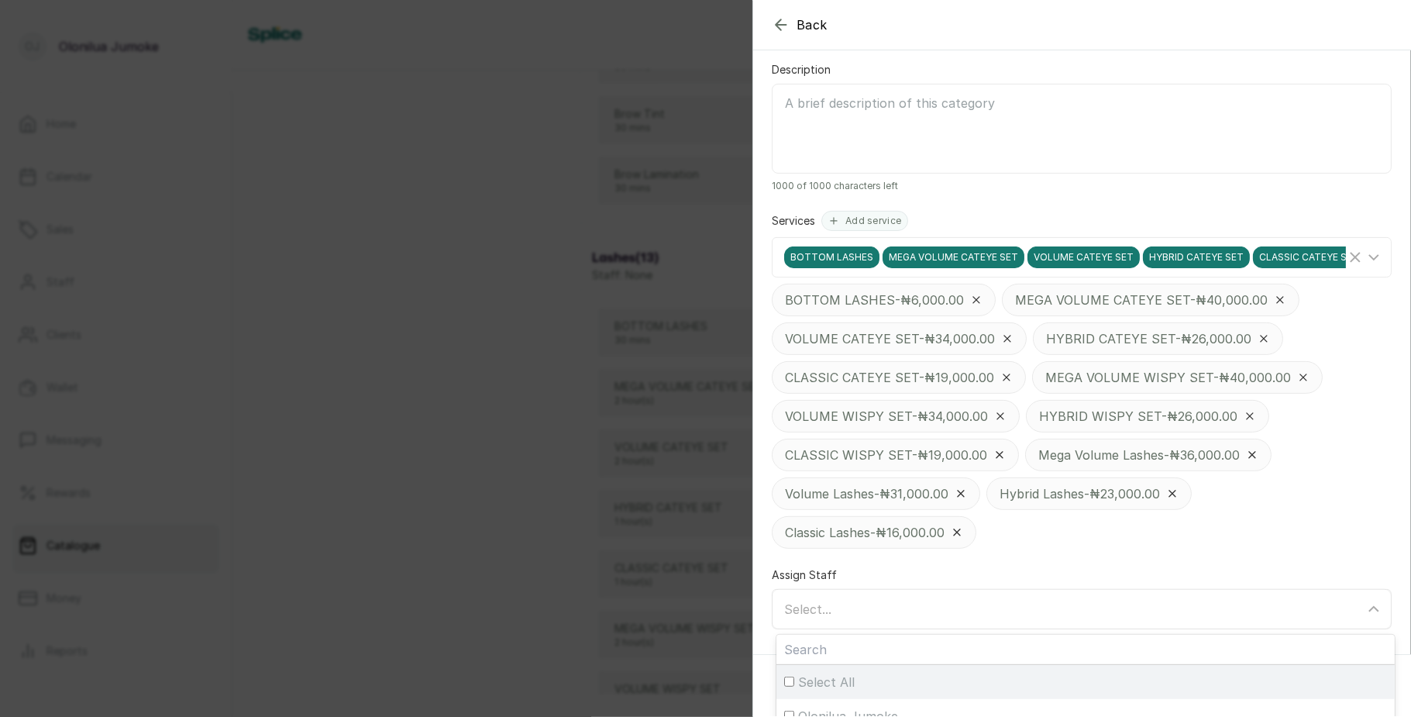
click at [819, 691] on span "Select All" at bounding box center [826, 682] width 57 height 19
click at [794, 687] on input "Select All" at bounding box center [789, 682] width 10 height 10
checkbox input "true"
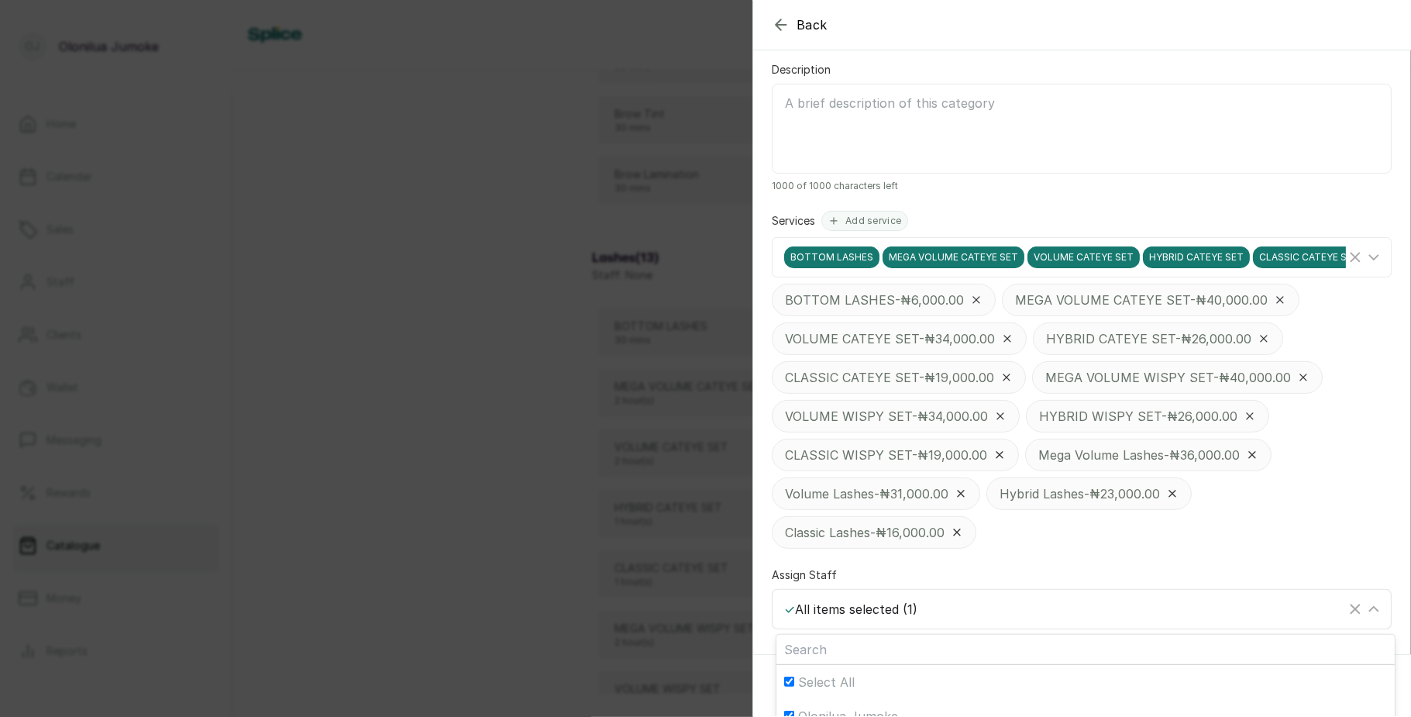
click at [850, 619] on div "✓ All items selected ( 1 )" at bounding box center [1065, 609] width 562 height 19
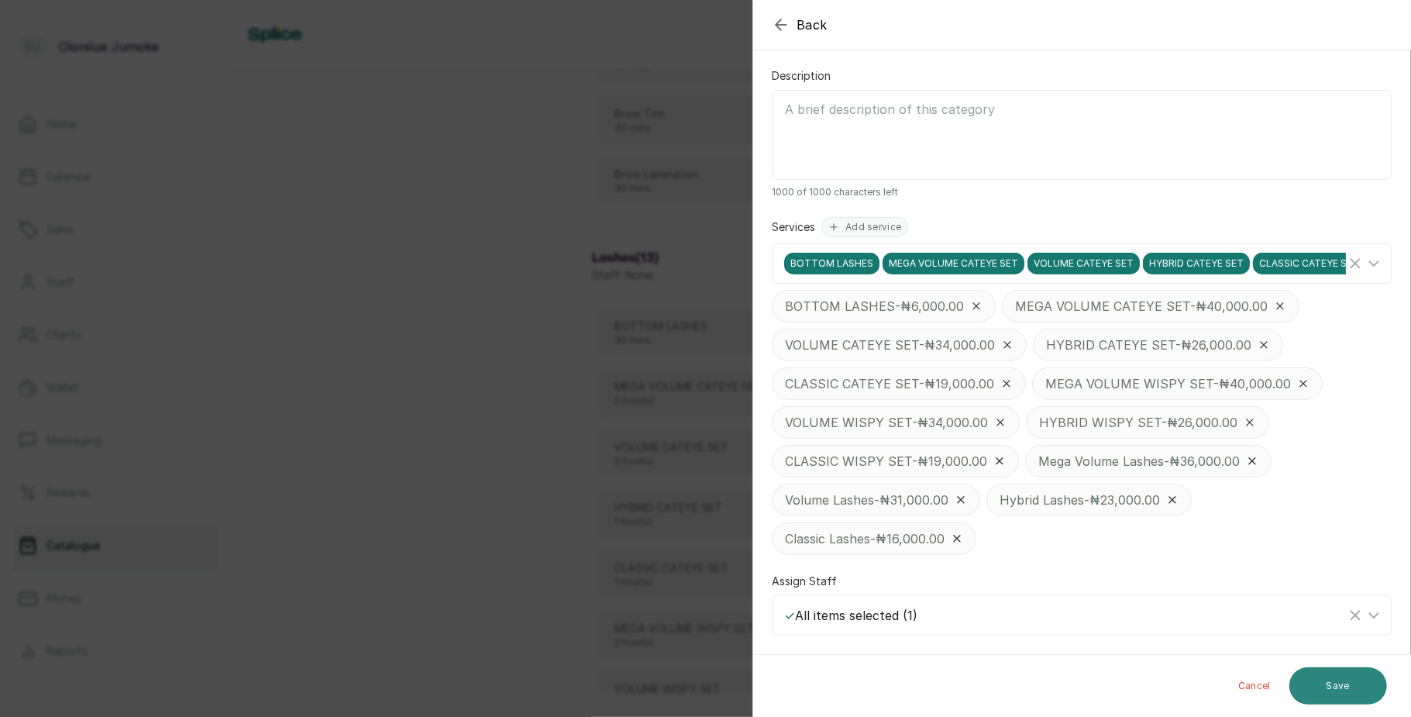
click at [1337, 690] on button "Save" at bounding box center [1339, 685] width 98 height 37
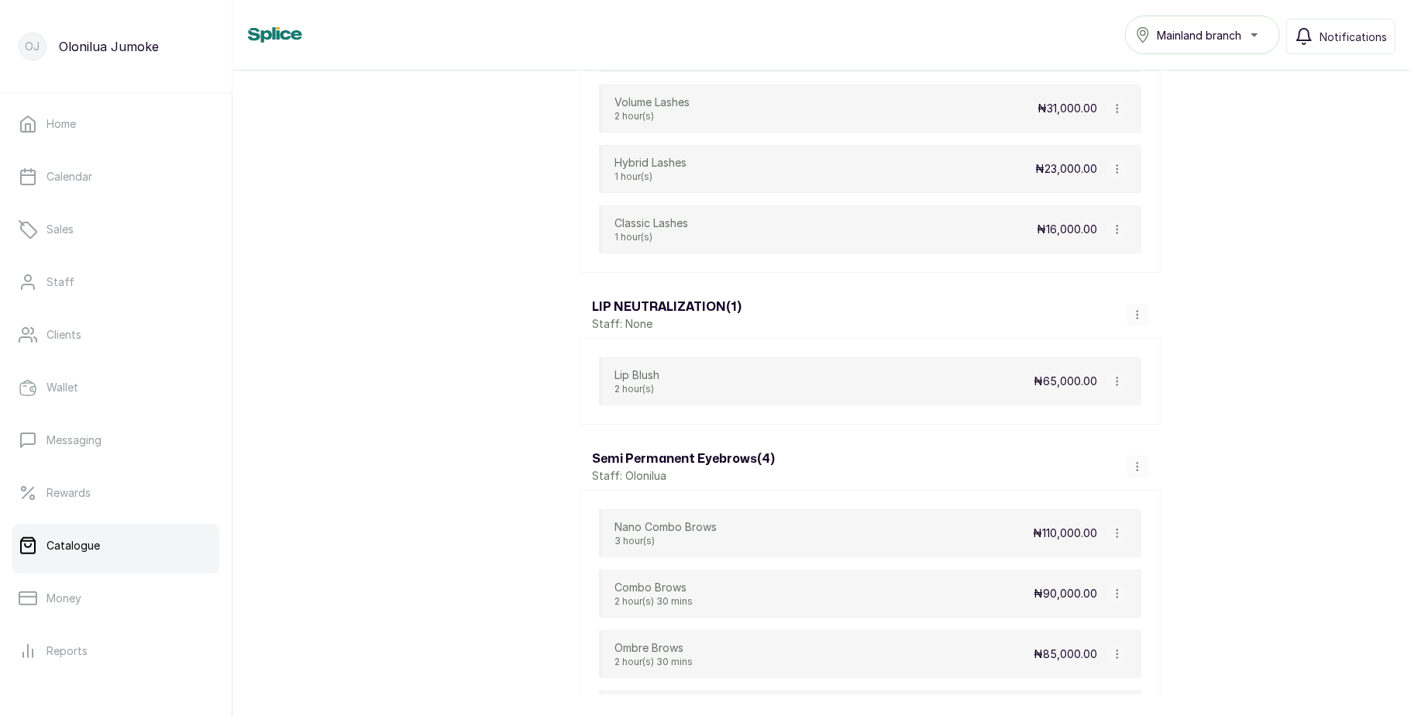
scroll to position [1963, 0]
click at [1130, 324] on button "button" at bounding box center [1138, 313] width 22 height 22
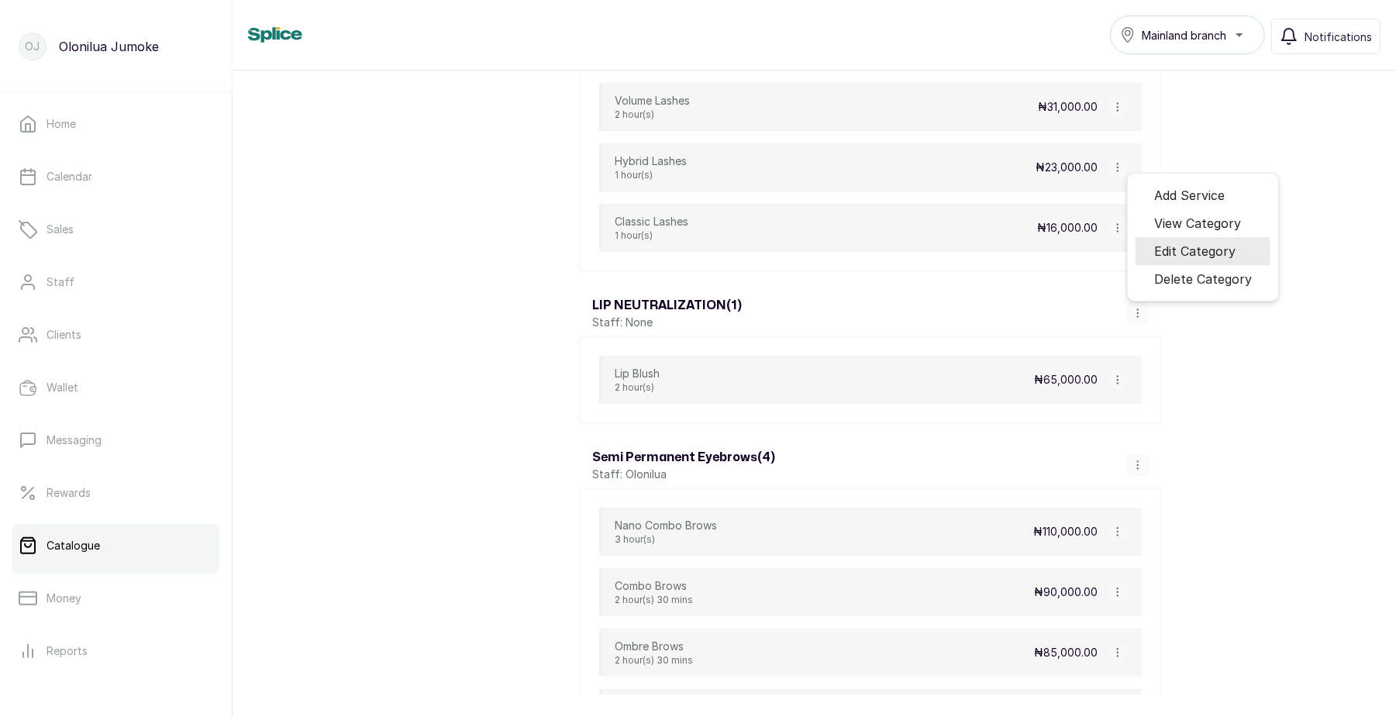
click at [1182, 260] on span "Edit Category" at bounding box center [1194, 251] width 81 height 19
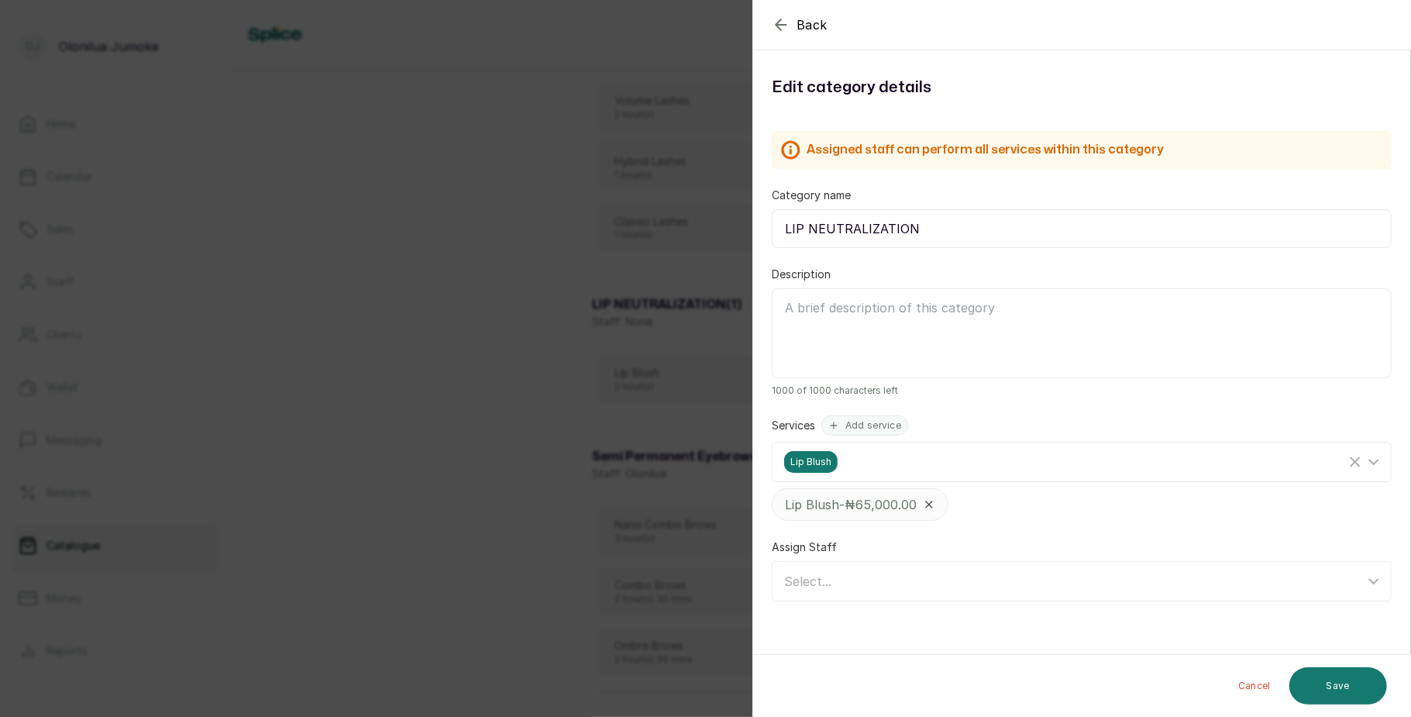
scroll to position [2127, 0]
click at [878, 588] on div "Select..." at bounding box center [1074, 581] width 581 height 19
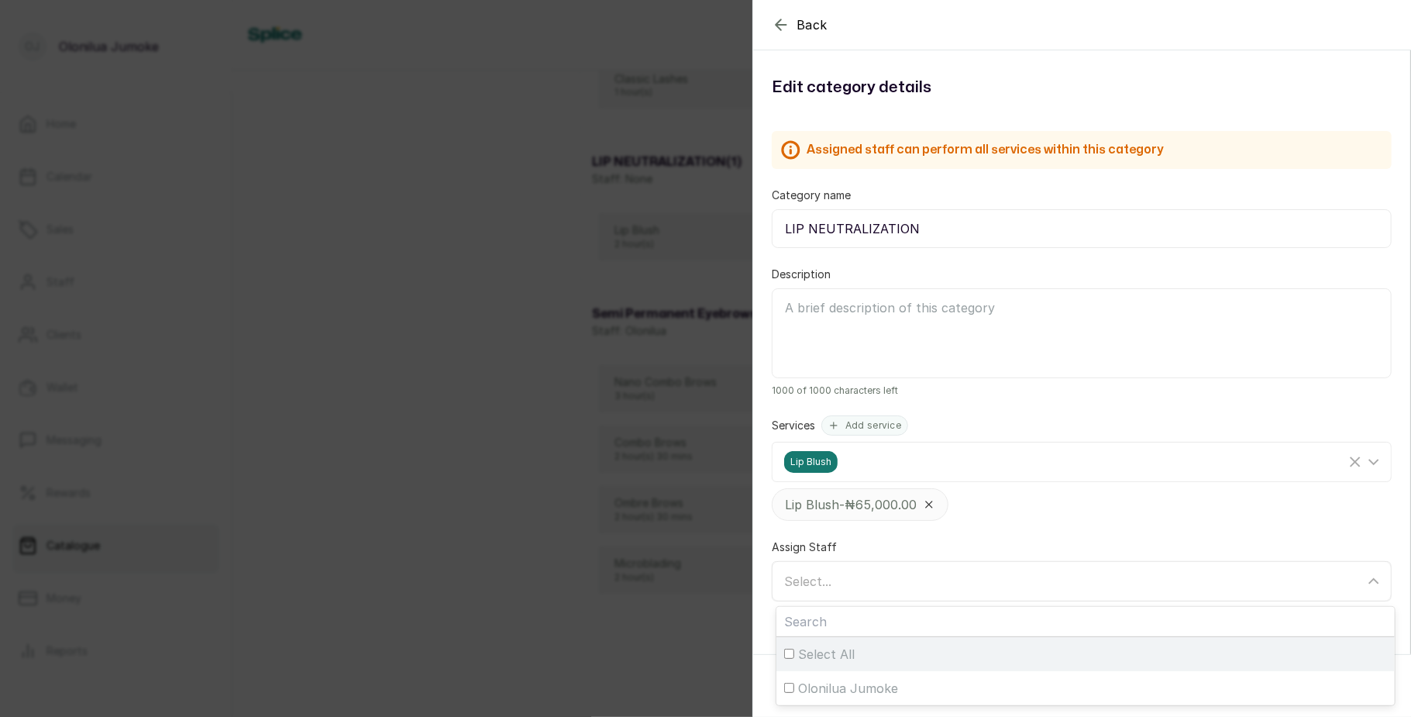
click at [850, 655] on span "Select All" at bounding box center [826, 654] width 57 height 19
click at [794, 655] on input "Select All" at bounding box center [789, 654] width 10 height 10
checkbox input "true"
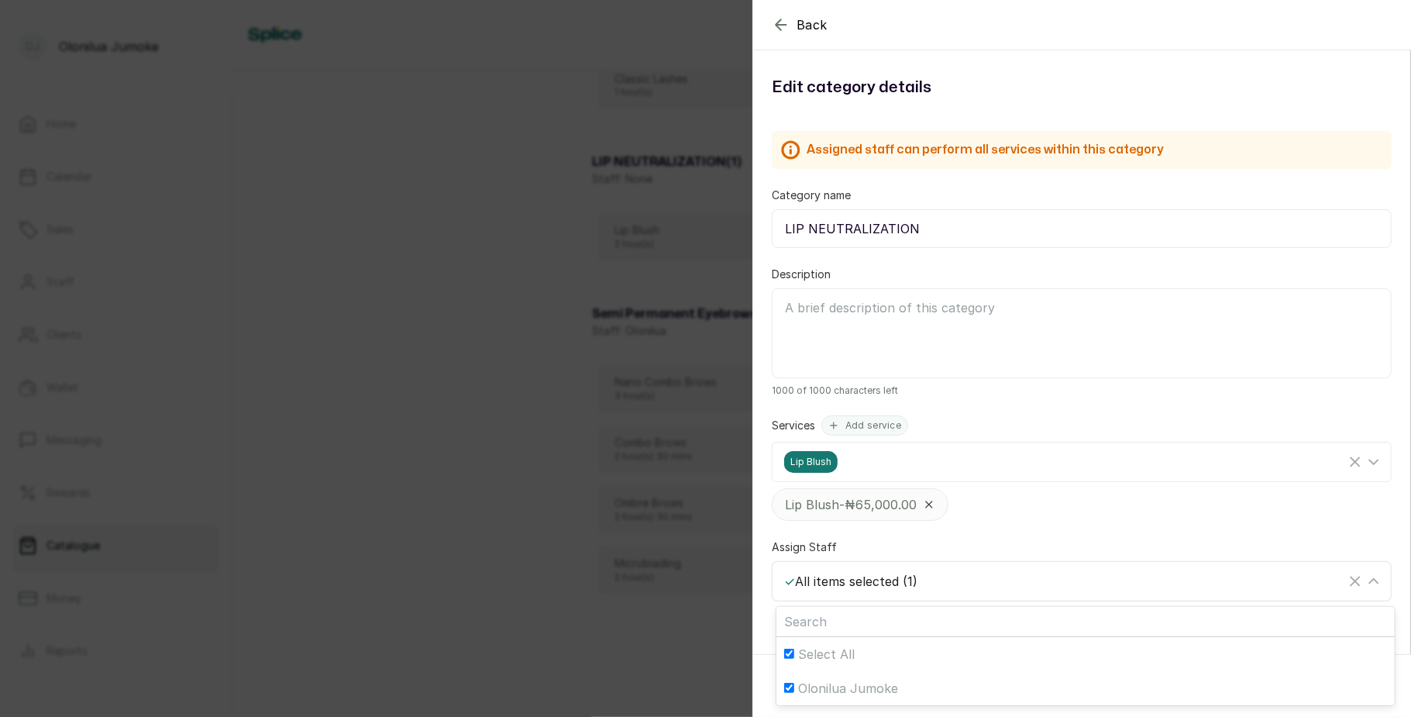
click at [899, 591] on div "✓ All items selected ( 1 )" at bounding box center [1065, 581] width 562 height 19
click at [1337, 673] on button "Save" at bounding box center [1339, 685] width 98 height 37
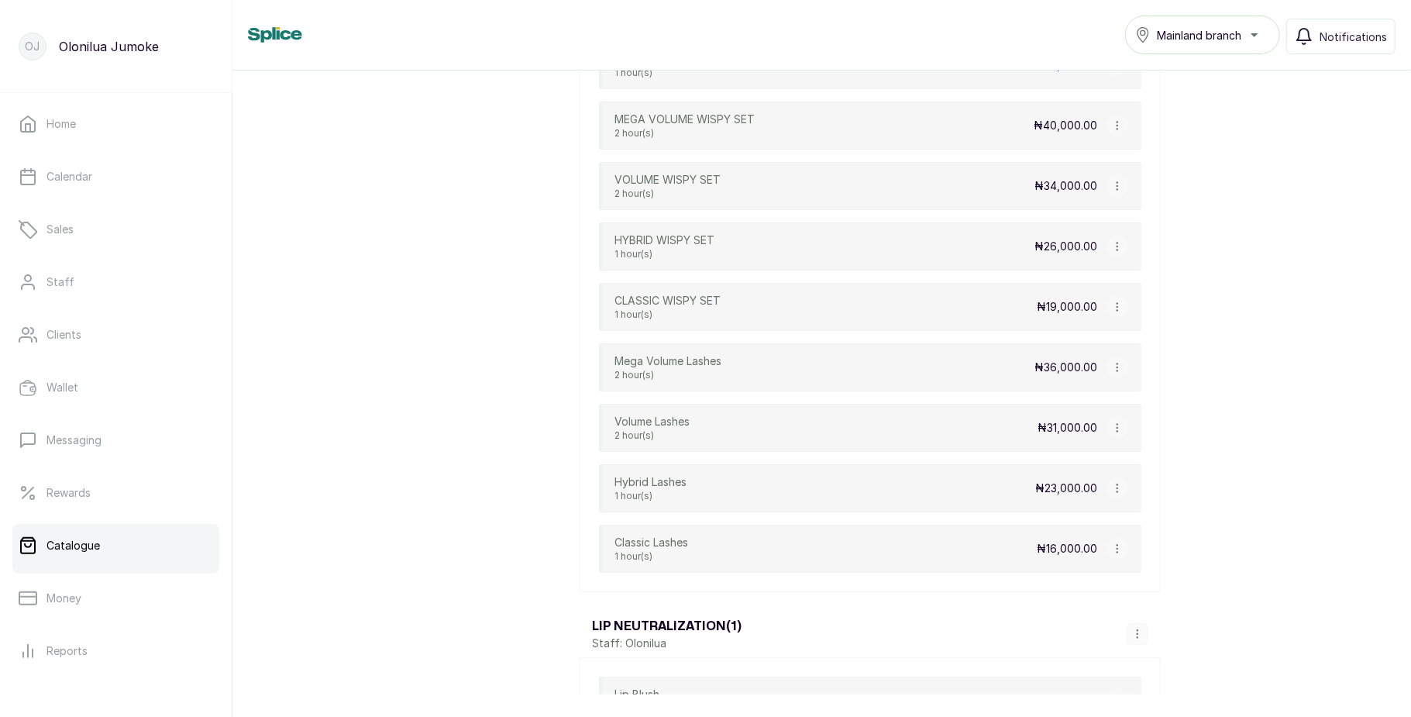
scroll to position [1634, 0]
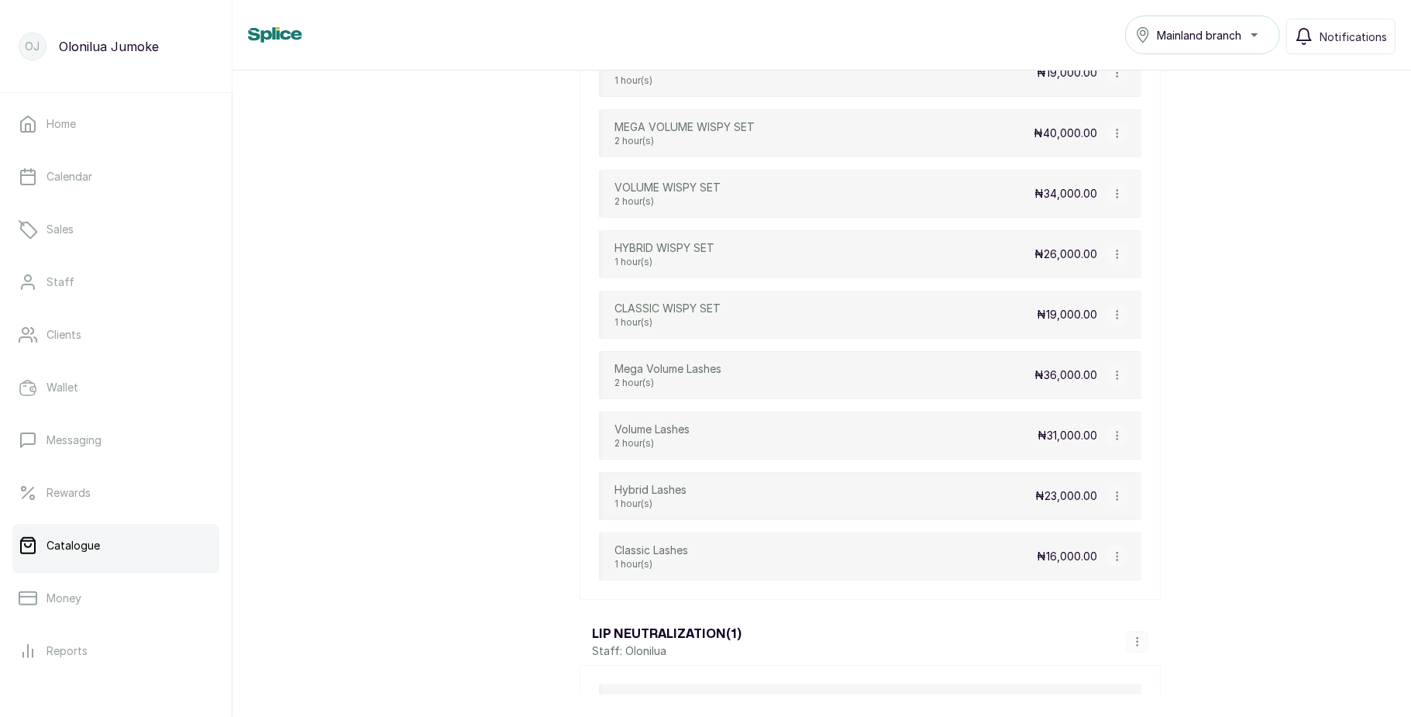
click at [1114, 505] on button "button" at bounding box center [1118, 496] width 22 height 22
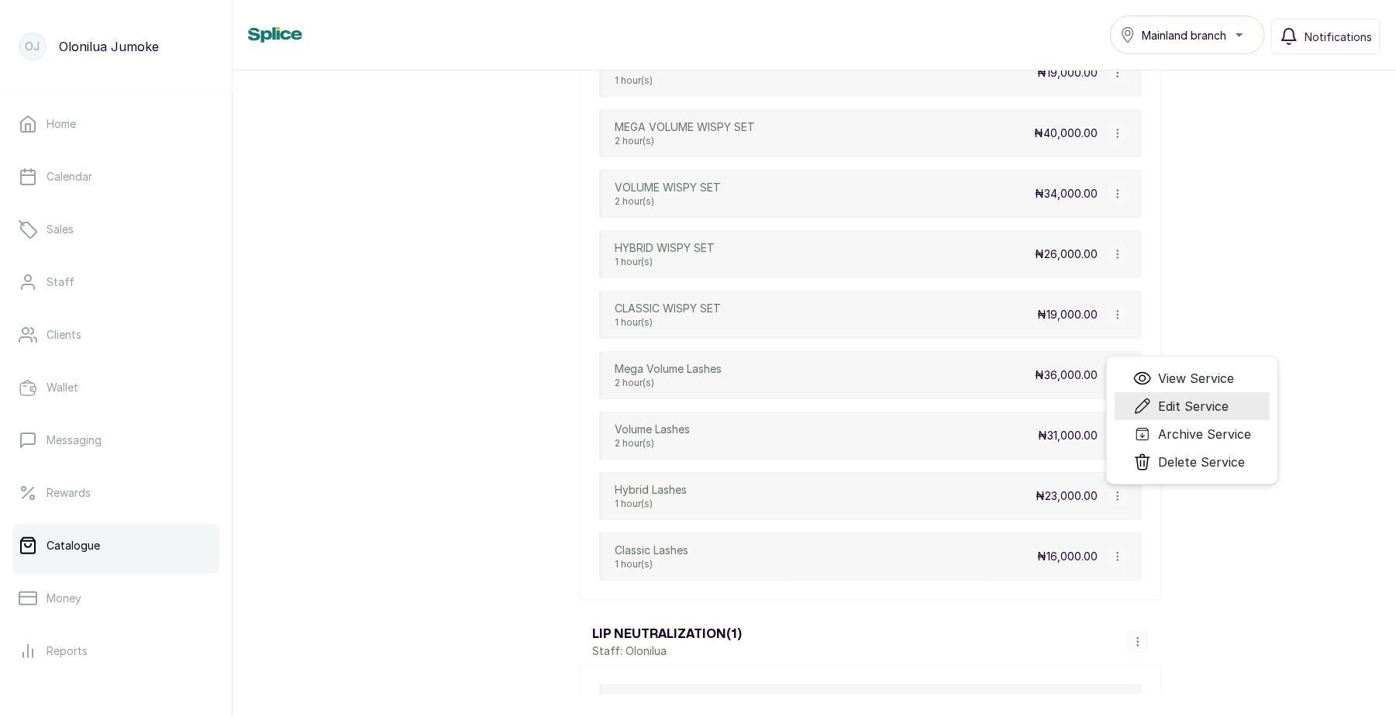
click at [1152, 415] on span "Edit Service" at bounding box center [1180, 406] width 95 height 19
select select "fixed"
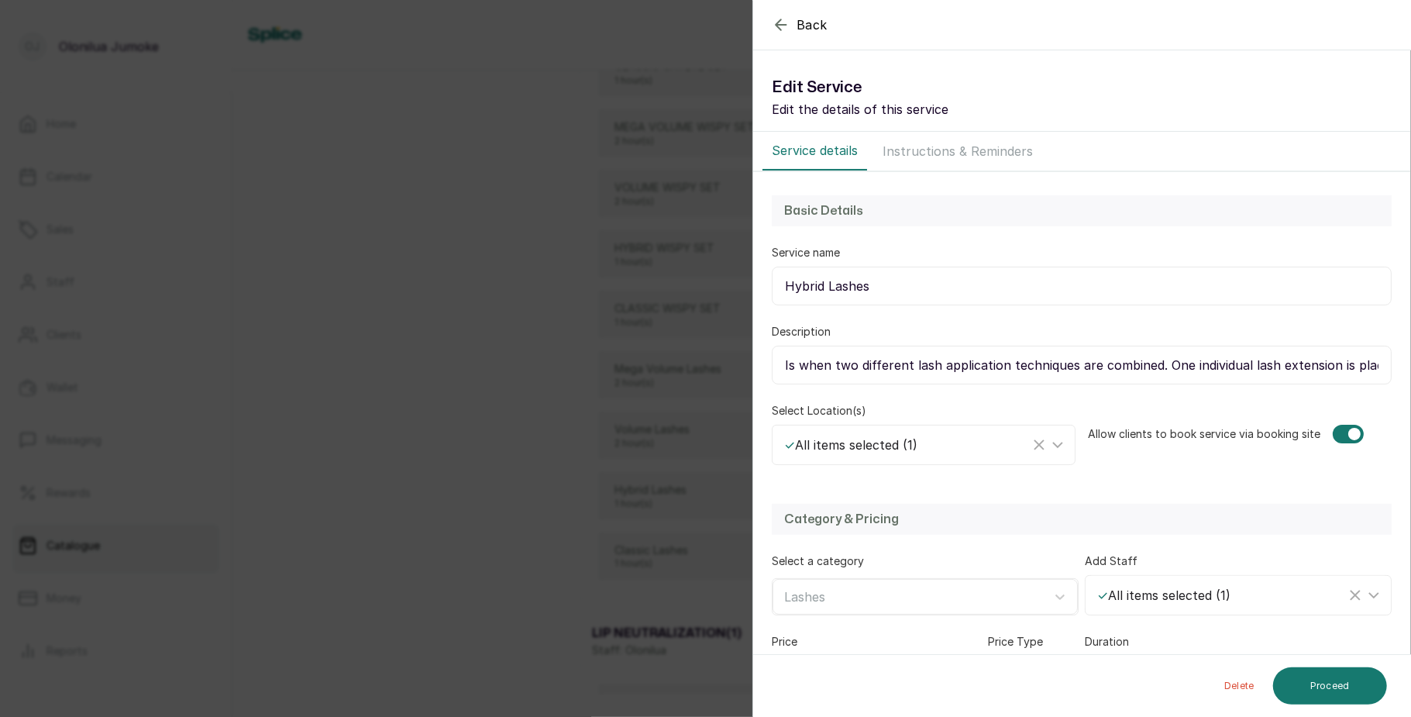
scroll to position [122, 0]
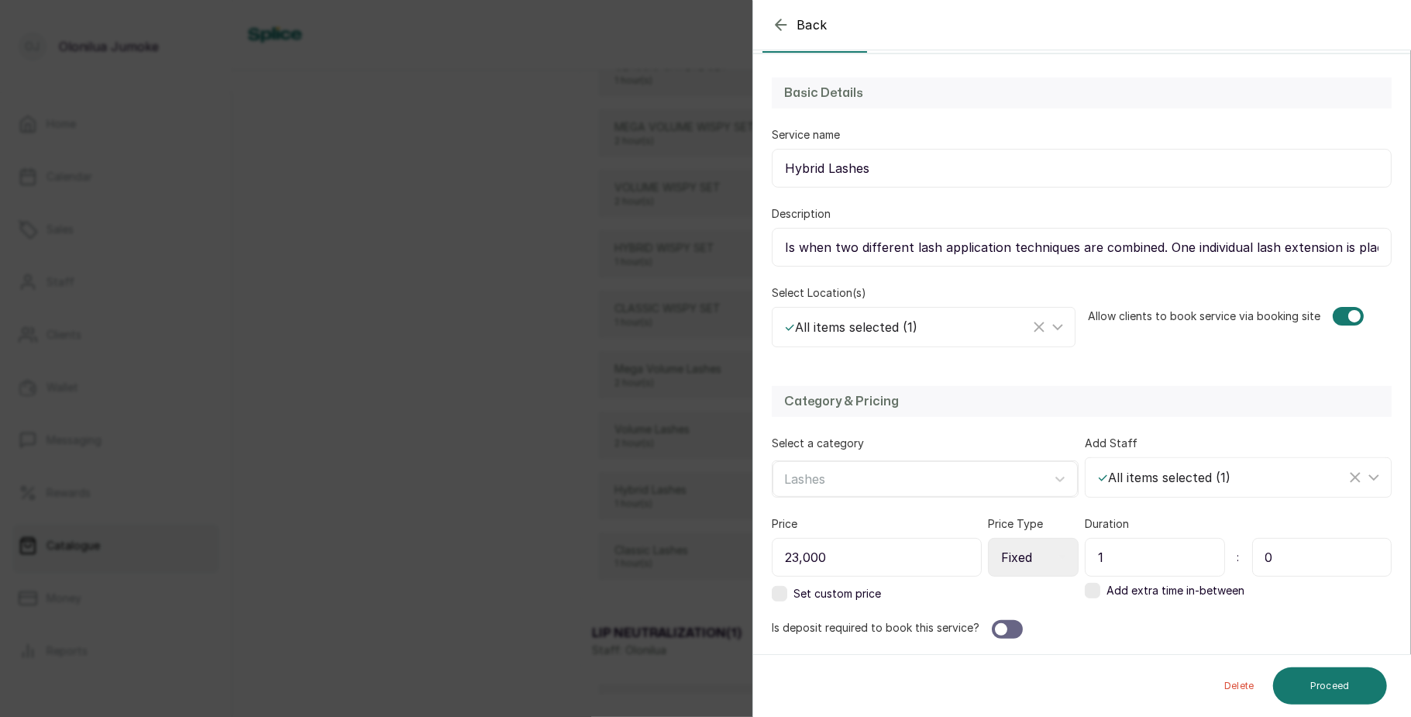
click at [1312, 562] on input "0" at bounding box center [1323, 557] width 140 height 39
type input "Is when two different lash application techniques are combined. One individual …"
type input "3"
type input "Is when two different lash application techniques are combined. One individual …"
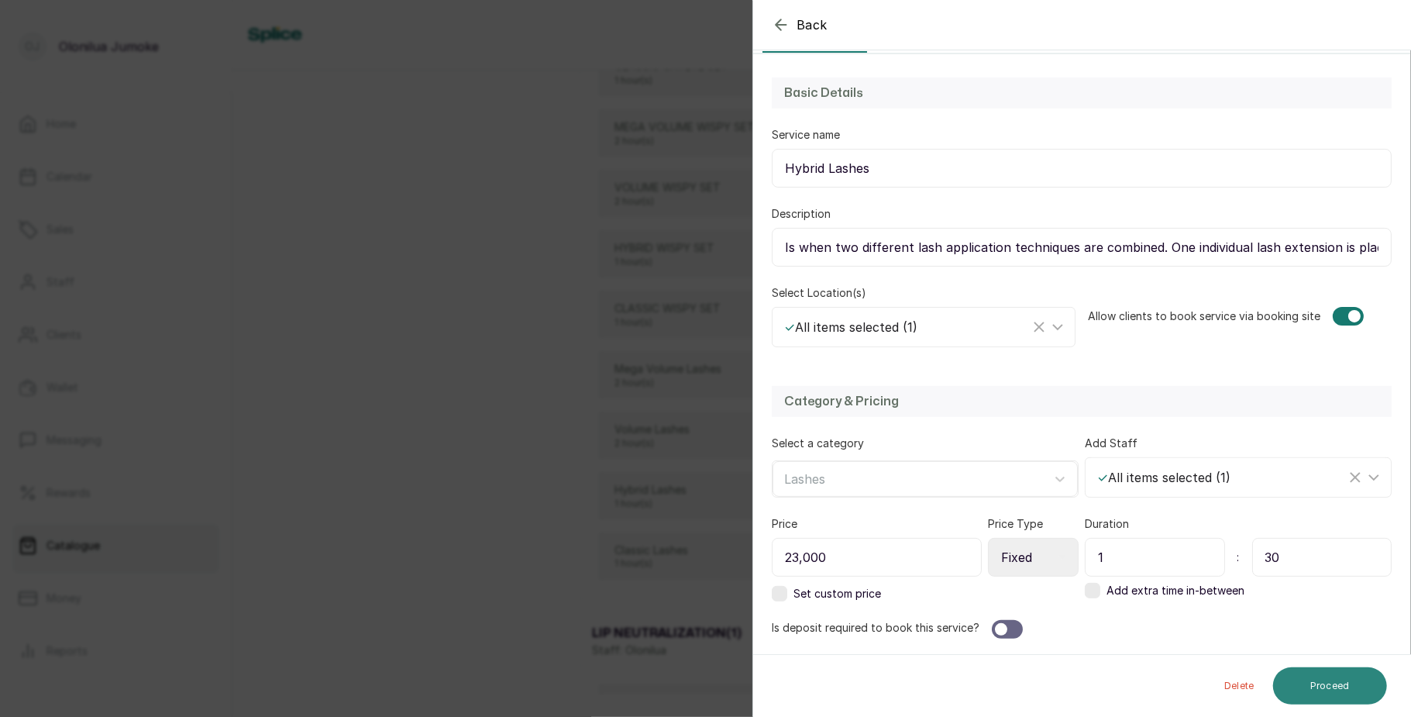
type input "30"
click at [1335, 681] on button "Proceed" at bounding box center [1330, 685] width 114 height 37
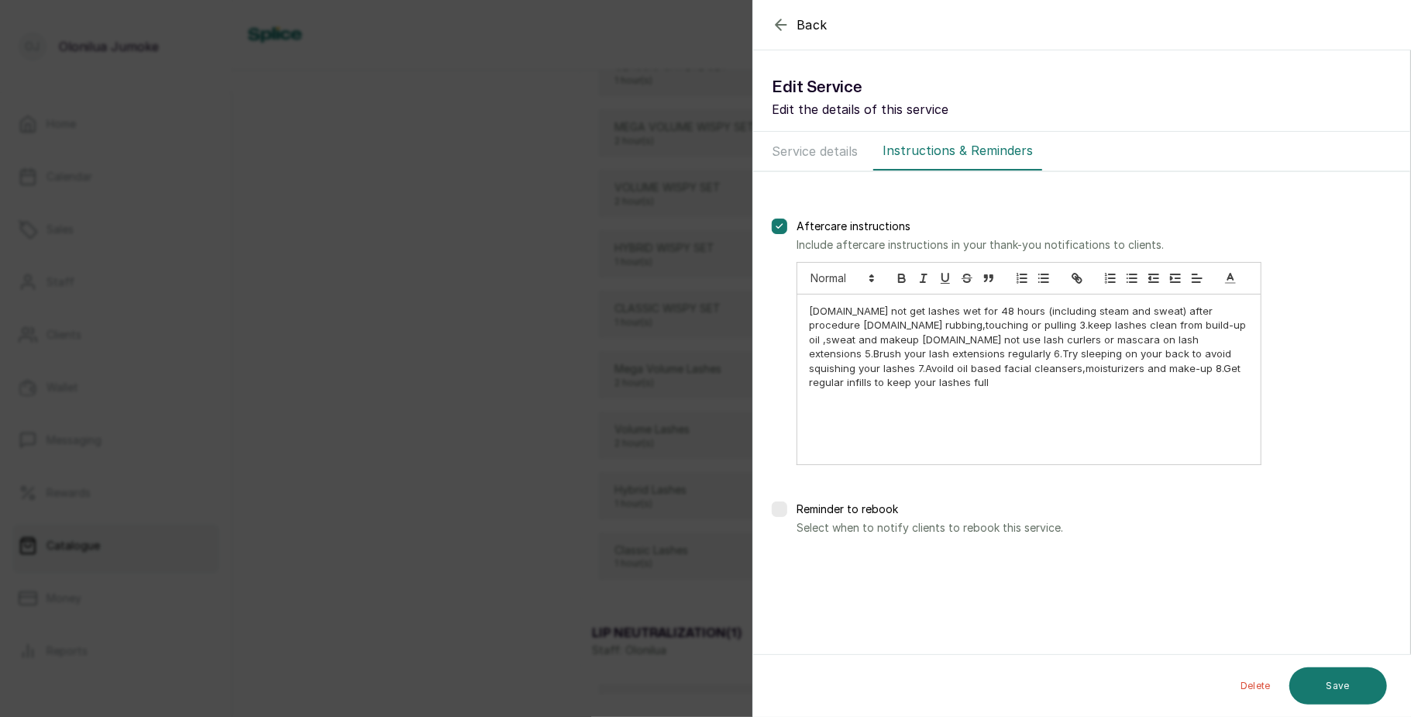
scroll to position [0, 0]
click at [1335, 681] on button "Save" at bounding box center [1339, 685] width 98 height 39
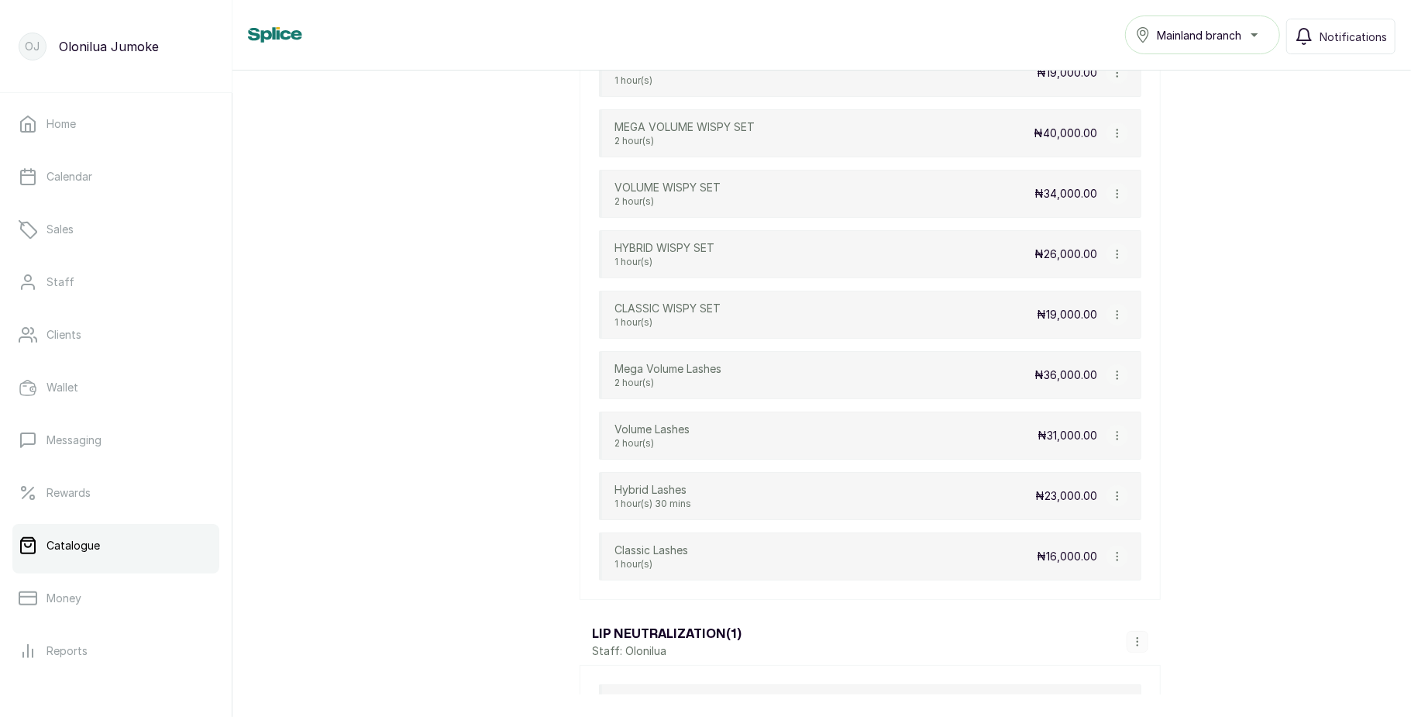
click at [1118, 381] on icon "button" at bounding box center [1117, 375] width 11 height 11
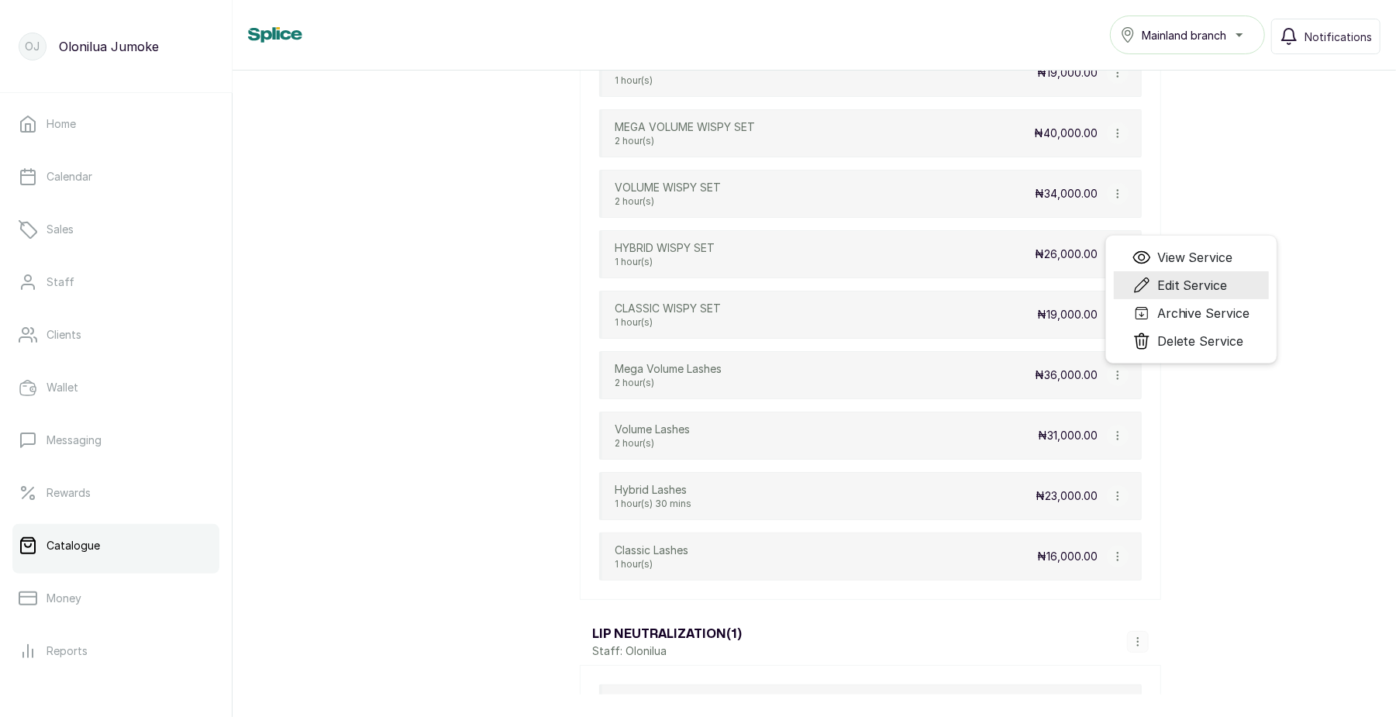
click at [1166, 295] on span "Edit Service" at bounding box center [1192, 285] width 71 height 19
select select "fixed"
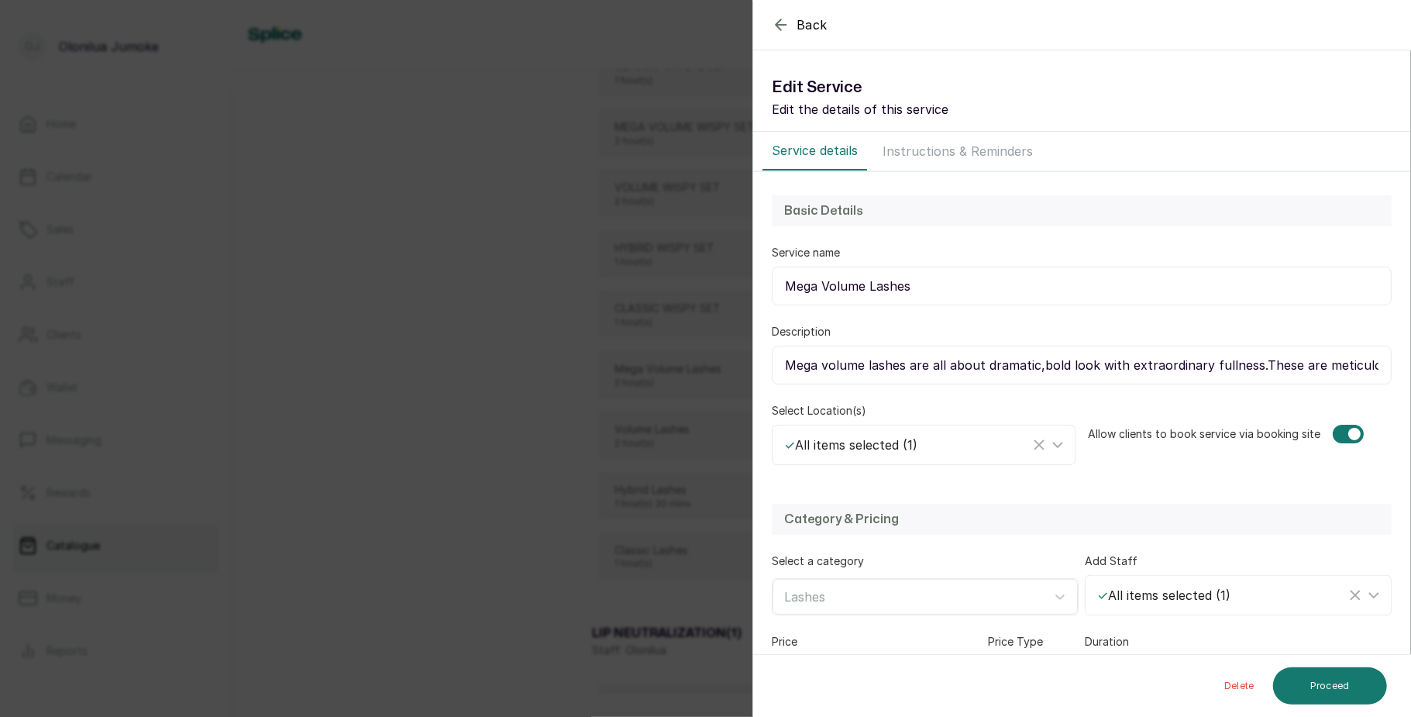
scroll to position [122, 0]
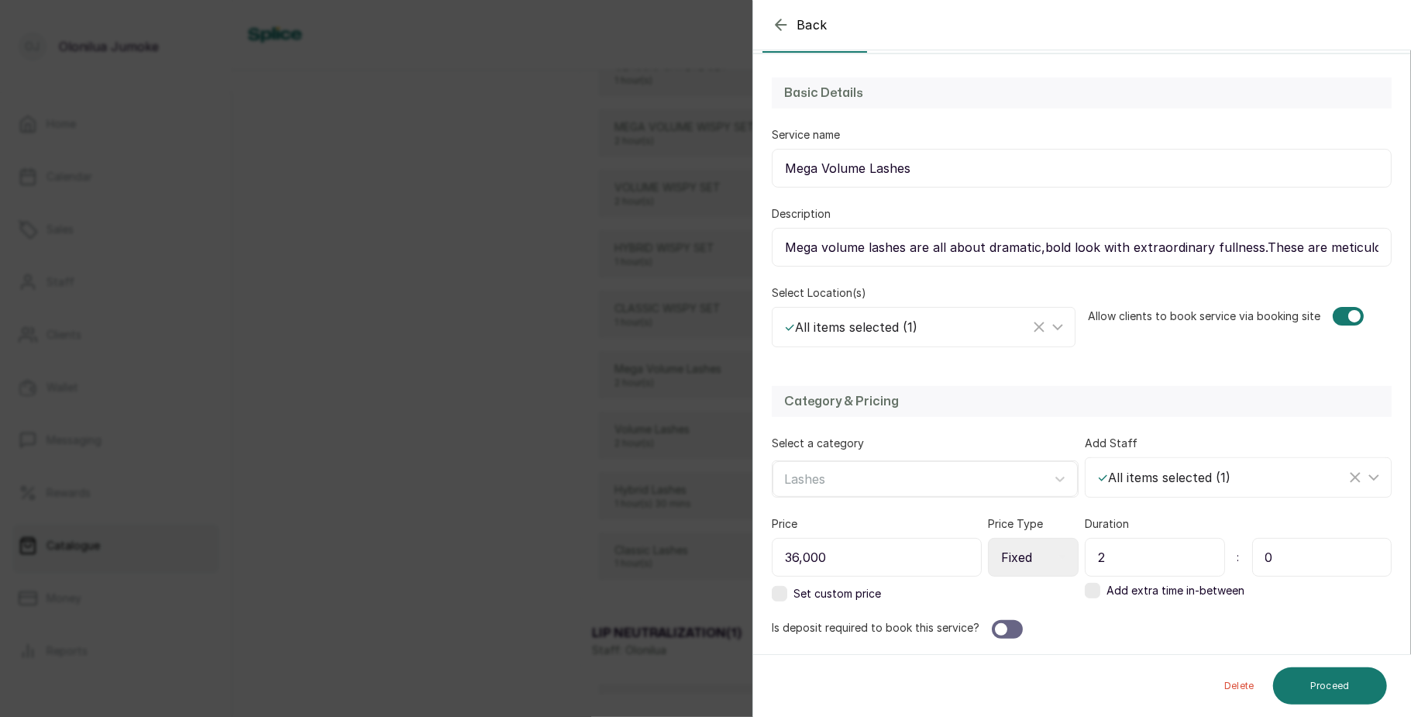
click at [1311, 549] on input "0" at bounding box center [1323, 557] width 140 height 39
type input "Mega volume lashes are all about dramatic,bold look with extraordinary fullness…"
type input "3"
type input "Mega volume lashes are all about dramatic,bold look with extraordinary fullness…"
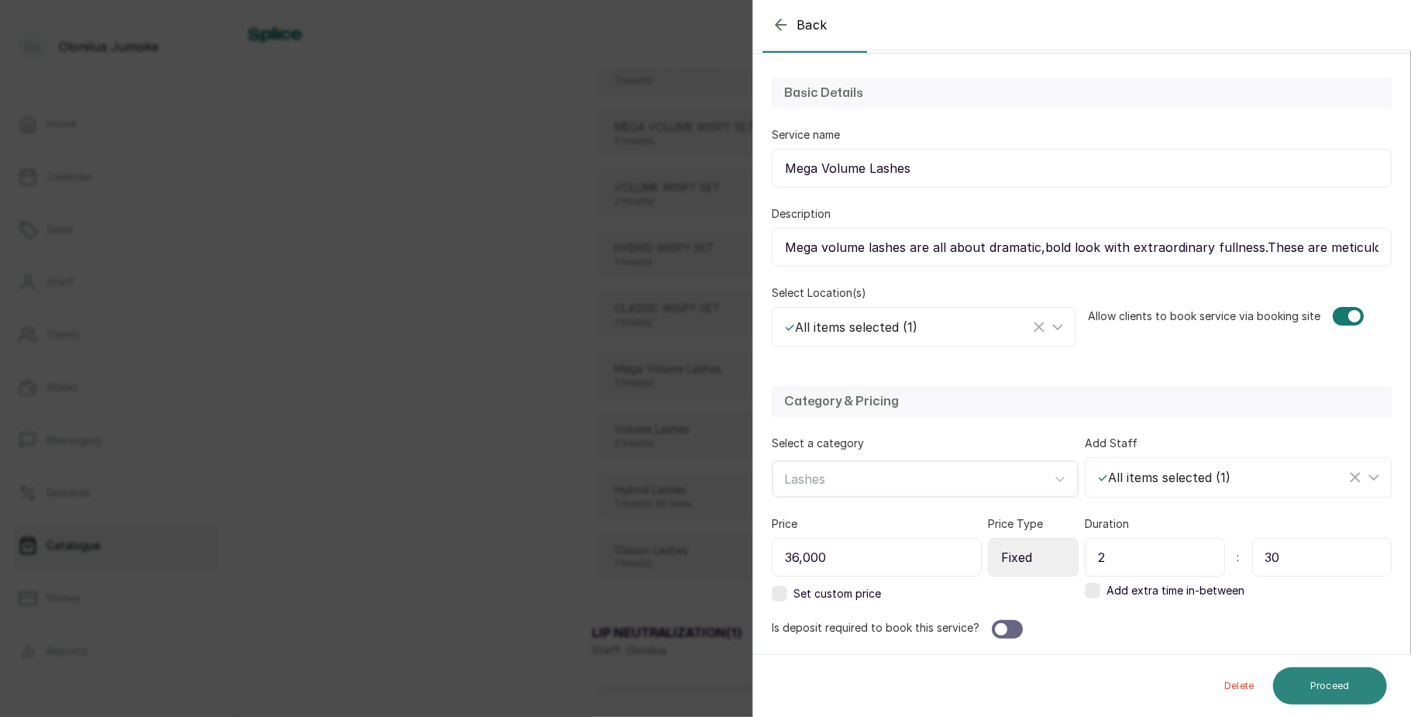
type input "30"
click at [1355, 692] on button "Proceed" at bounding box center [1330, 685] width 114 height 37
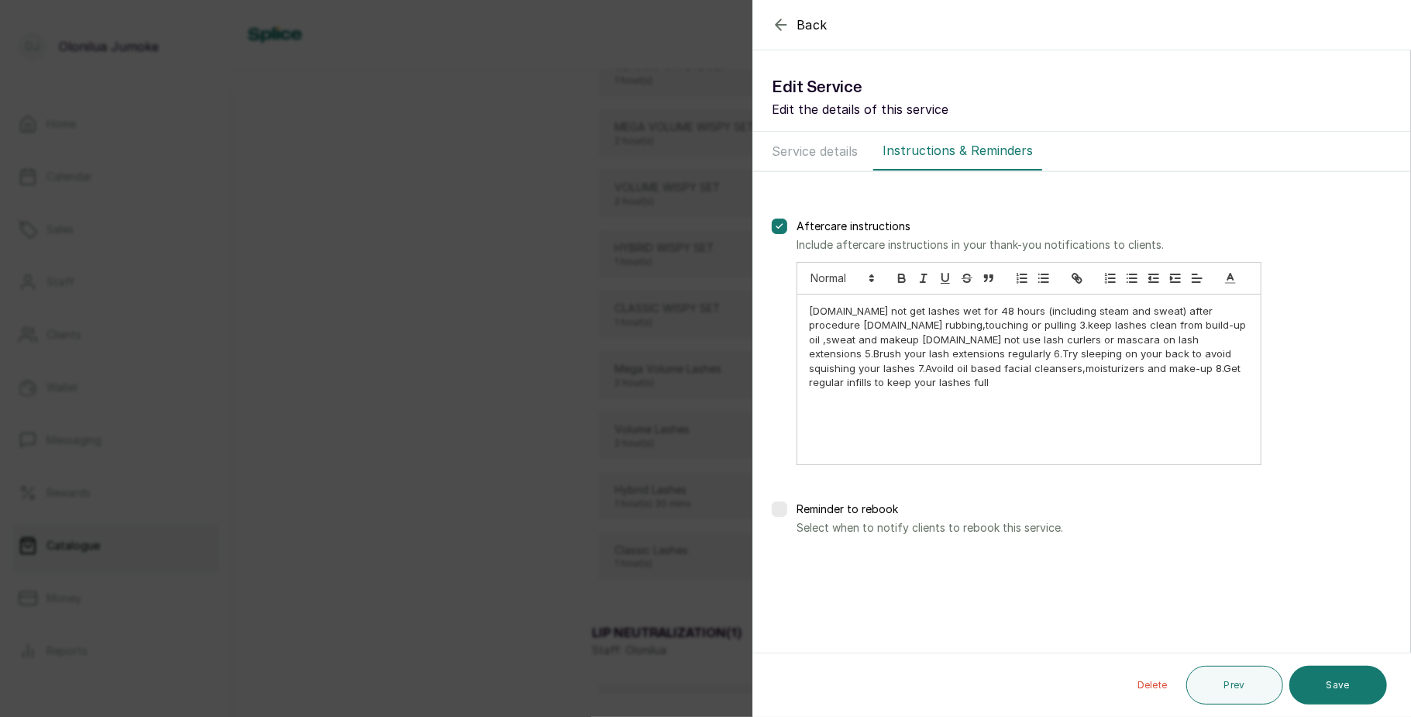
scroll to position [0, 0]
click at [1355, 692] on button "Save" at bounding box center [1339, 685] width 98 height 39
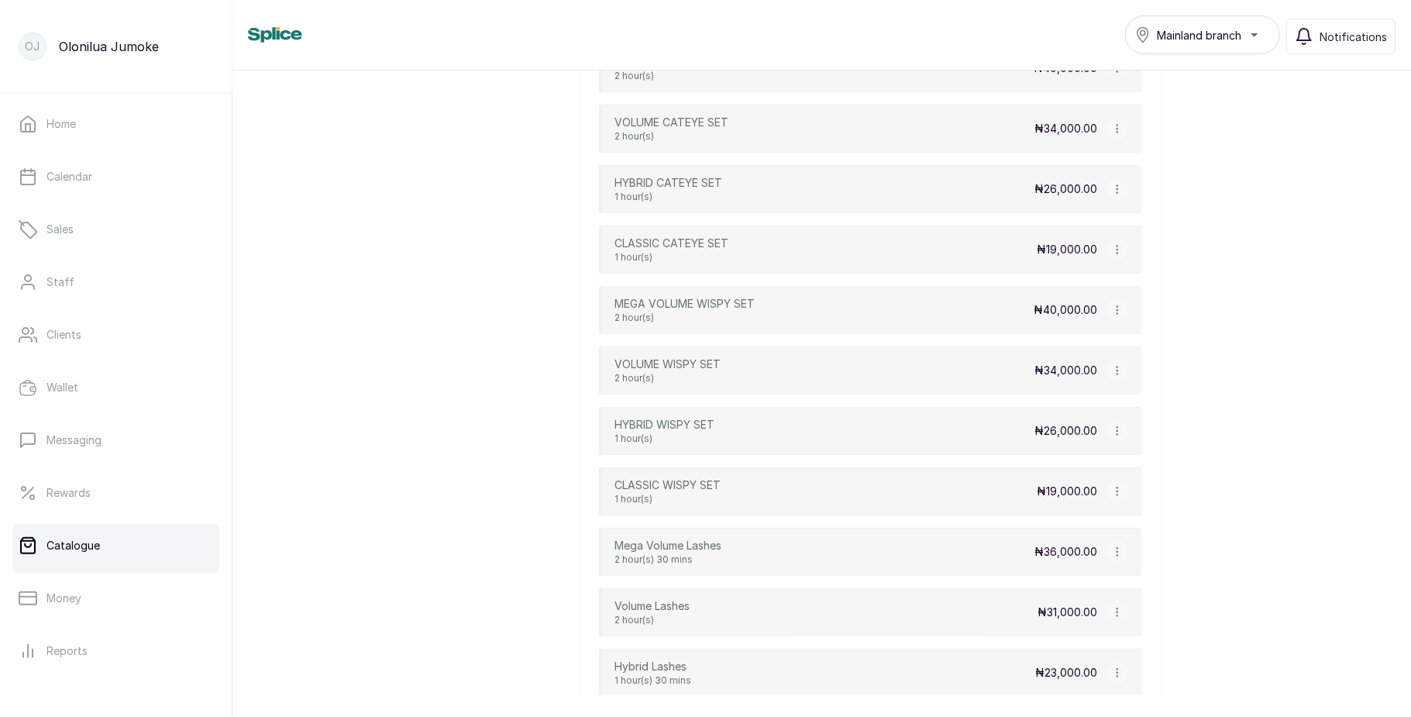
scroll to position [1456, 0]
click at [1116, 438] on icon "button" at bounding box center [1117, 432] width 11 height 11
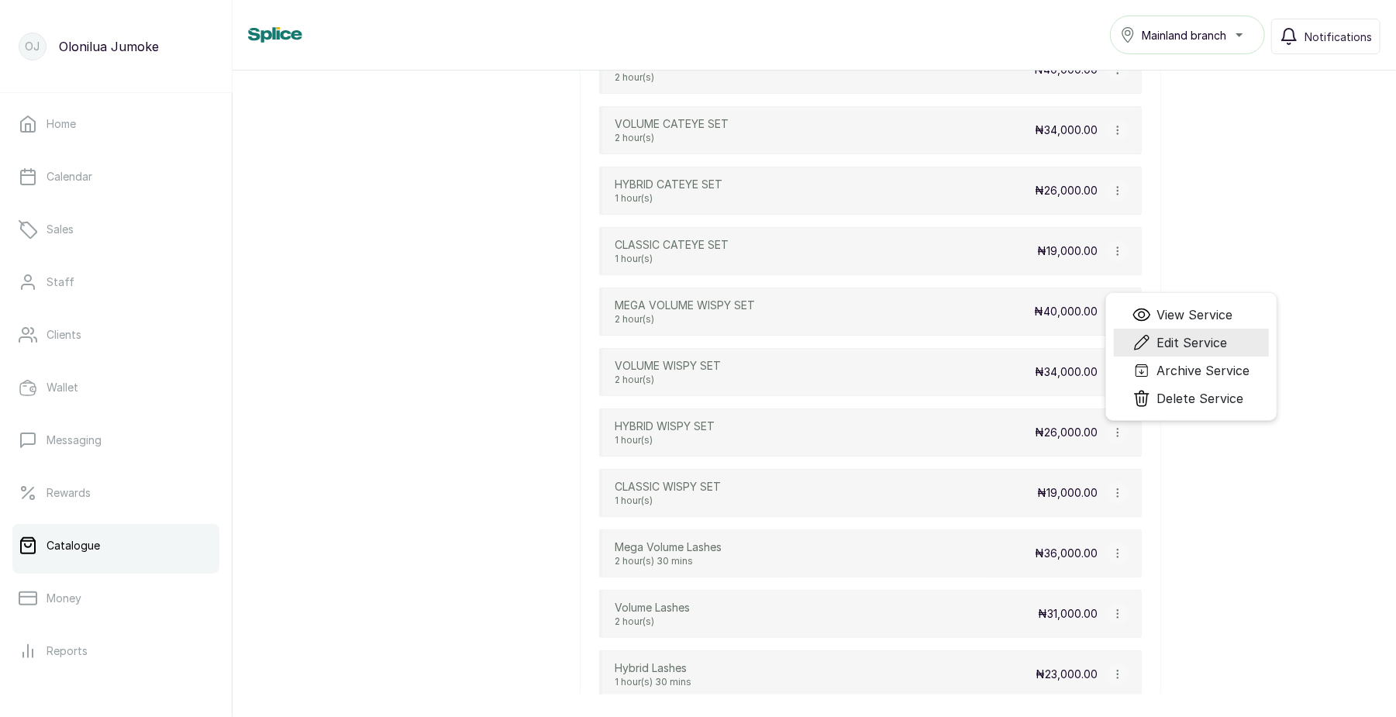
click at [1153, 352] on span "Edit Service" at bounding box center [1179, 342] width 95 height 19
select select "fixed"
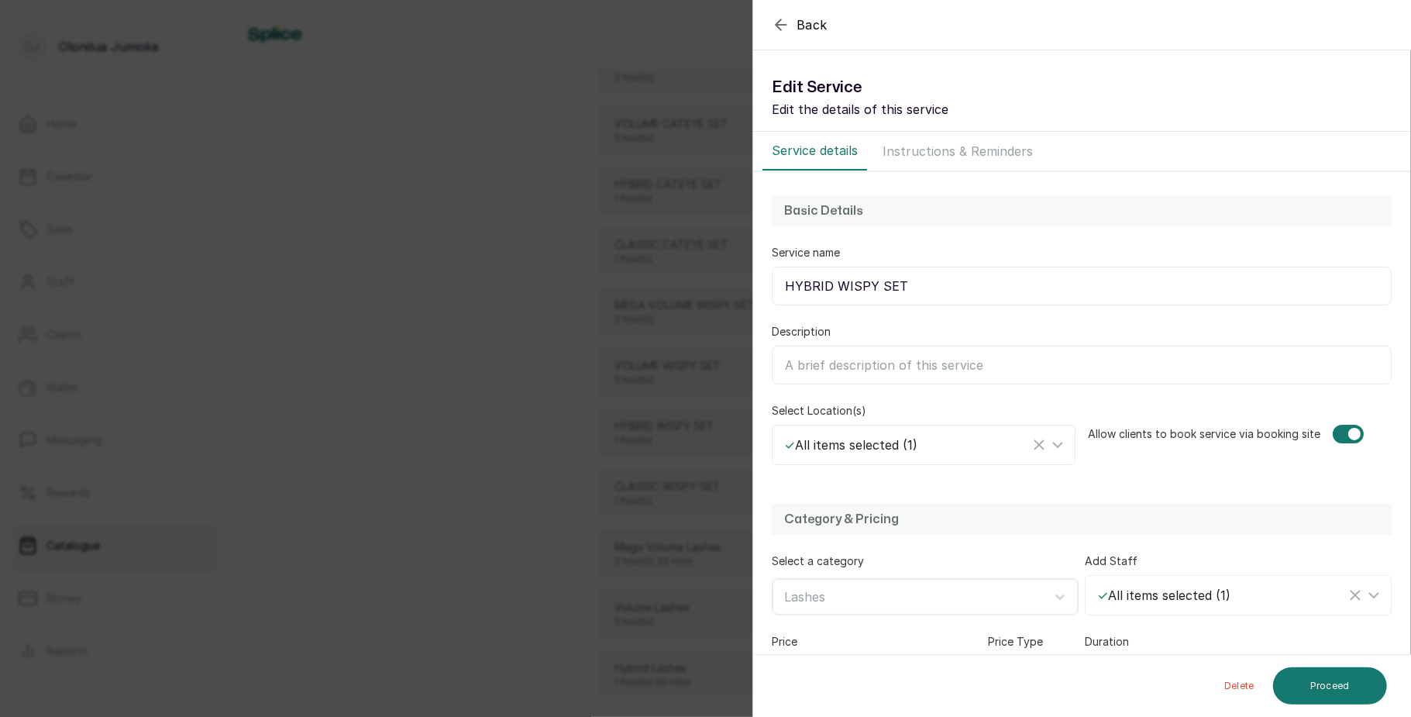
scroll to position [122, 0]
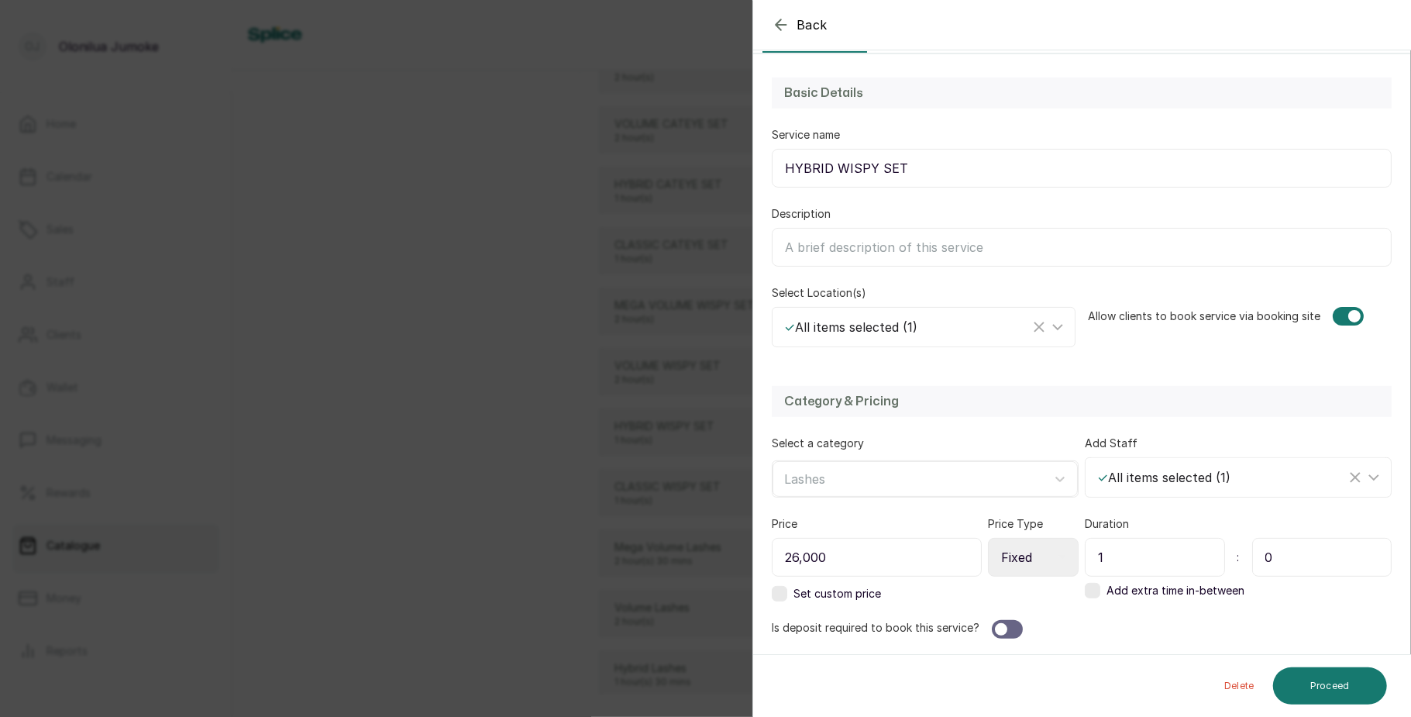
click at [1280, 557] on input "0" at bounding box center [1323, 557] width 140 height 39
type input "30"
click at [1332, 683] on button "Proceed" at bounding box center [1330, 685] width 114 height 37
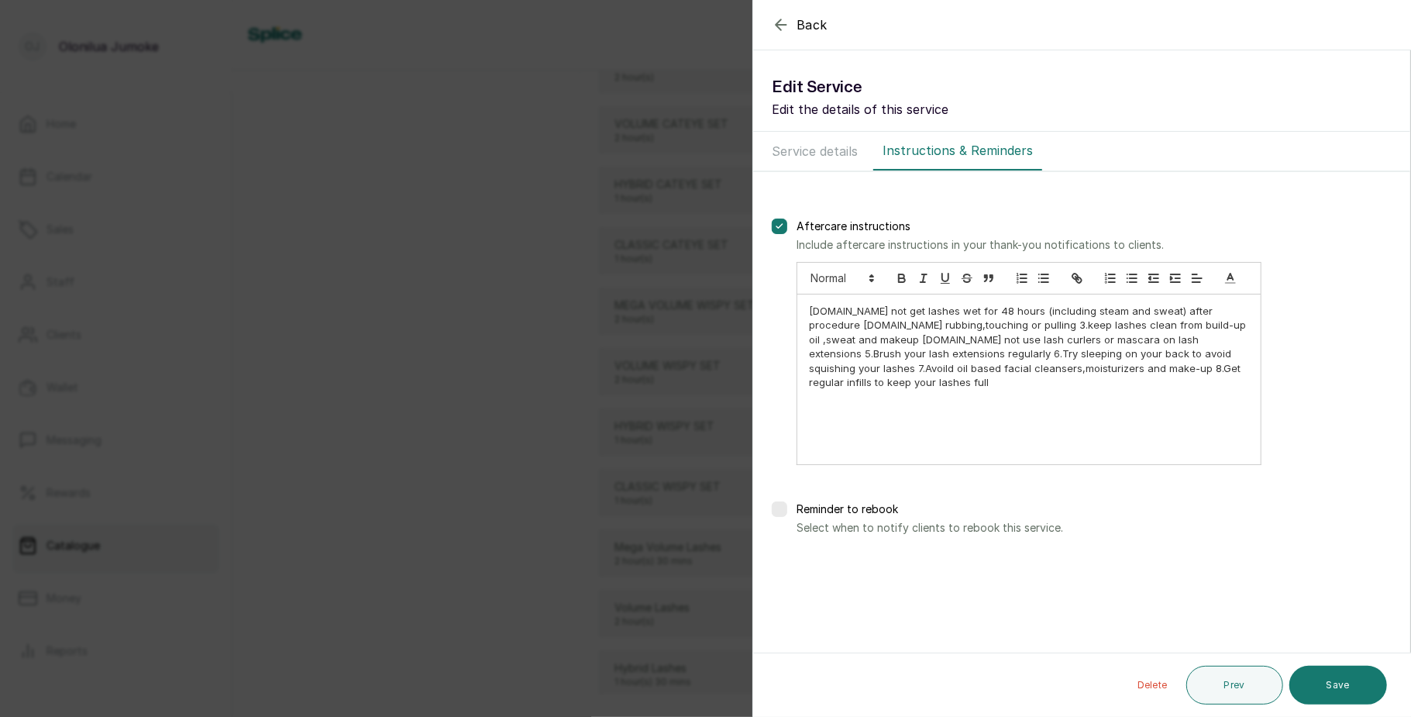
scroll to position [0, 0]
click at [1332, 683] on button "Save" at bounding box center [1339, 685] width 98 height 39
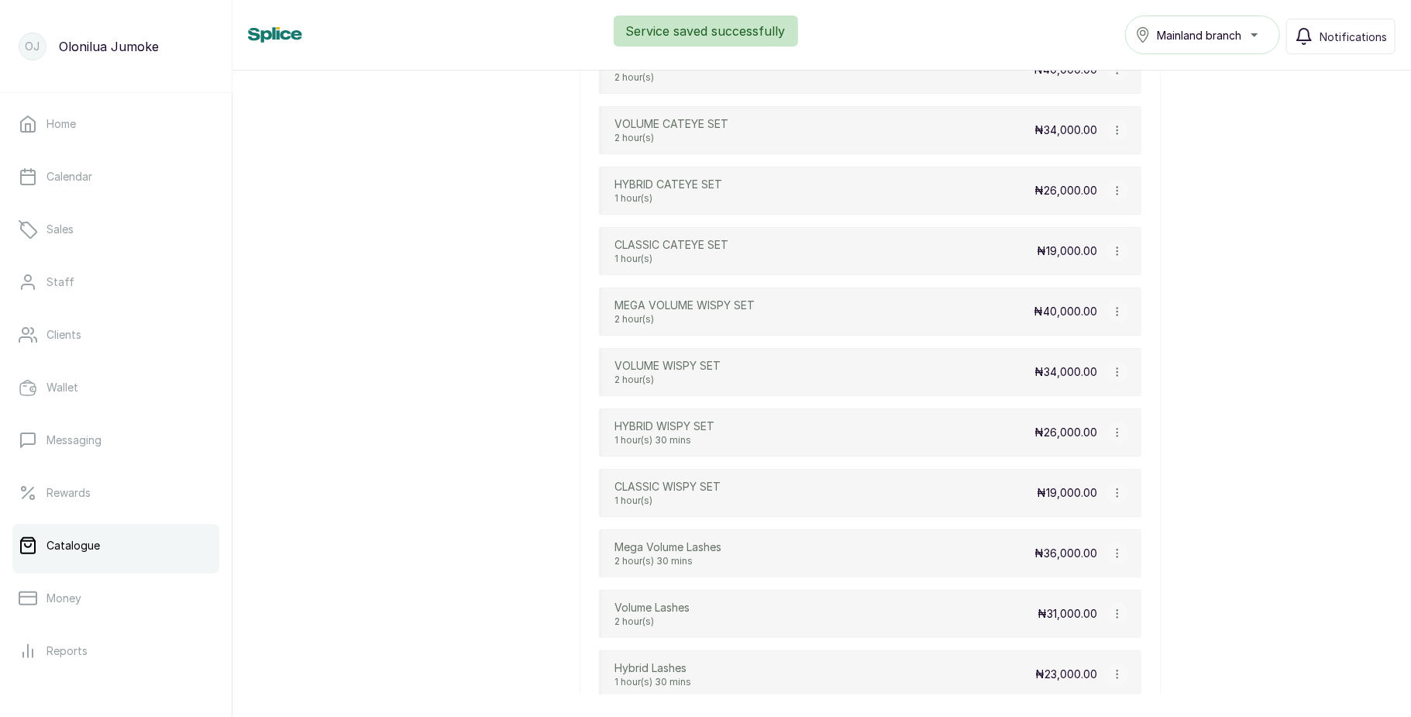
click at [1117, 315] on icon "button" at bounding box center [1117, 312] width 1 height 8
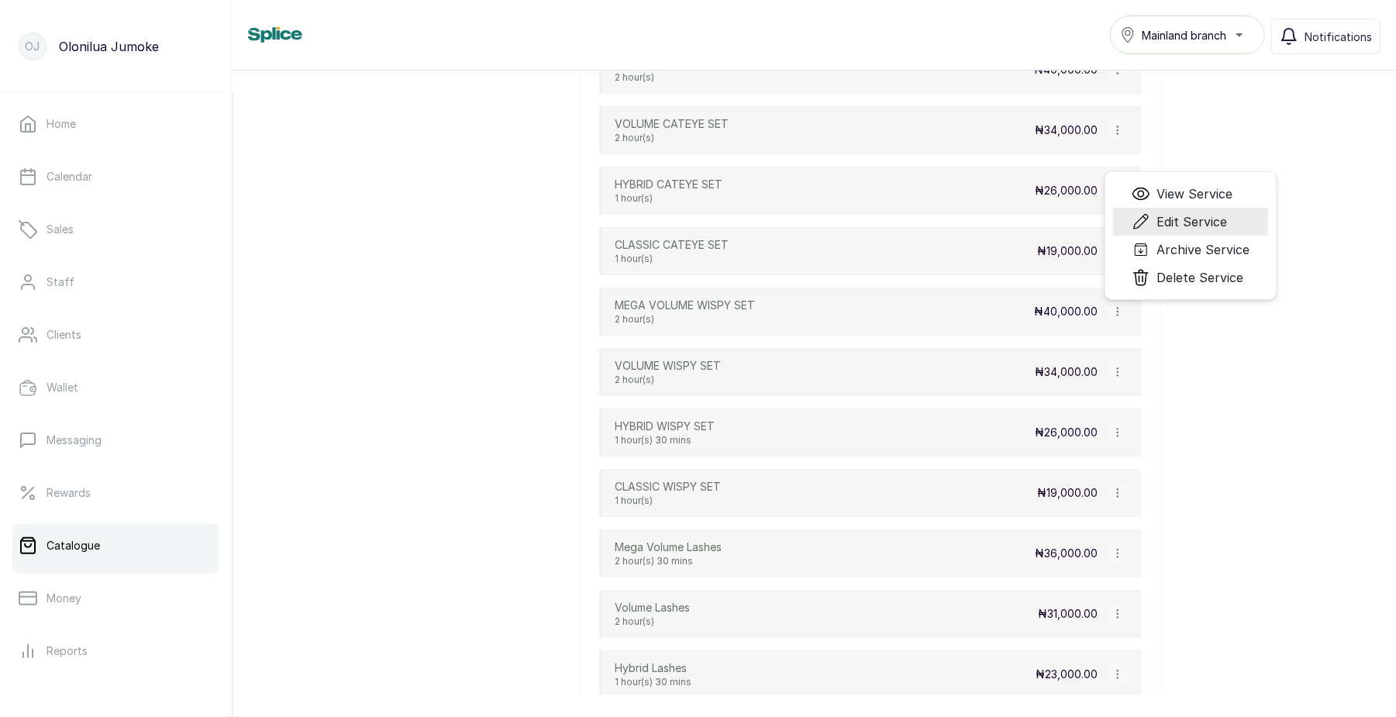
click at [1164, 231] on span "Edit Service" at bounding box center [1191, 221] width 71 height 19
select select "fixed"
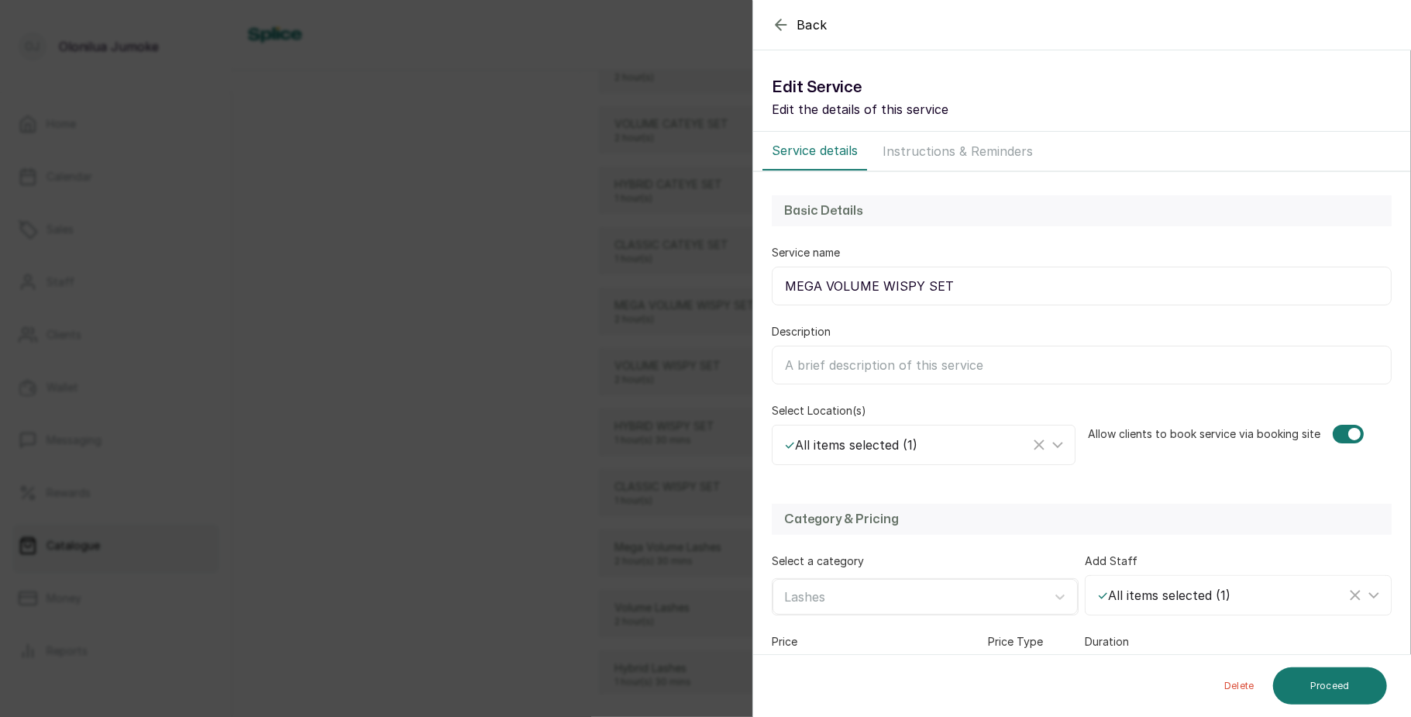
scroll to position [122, 0]
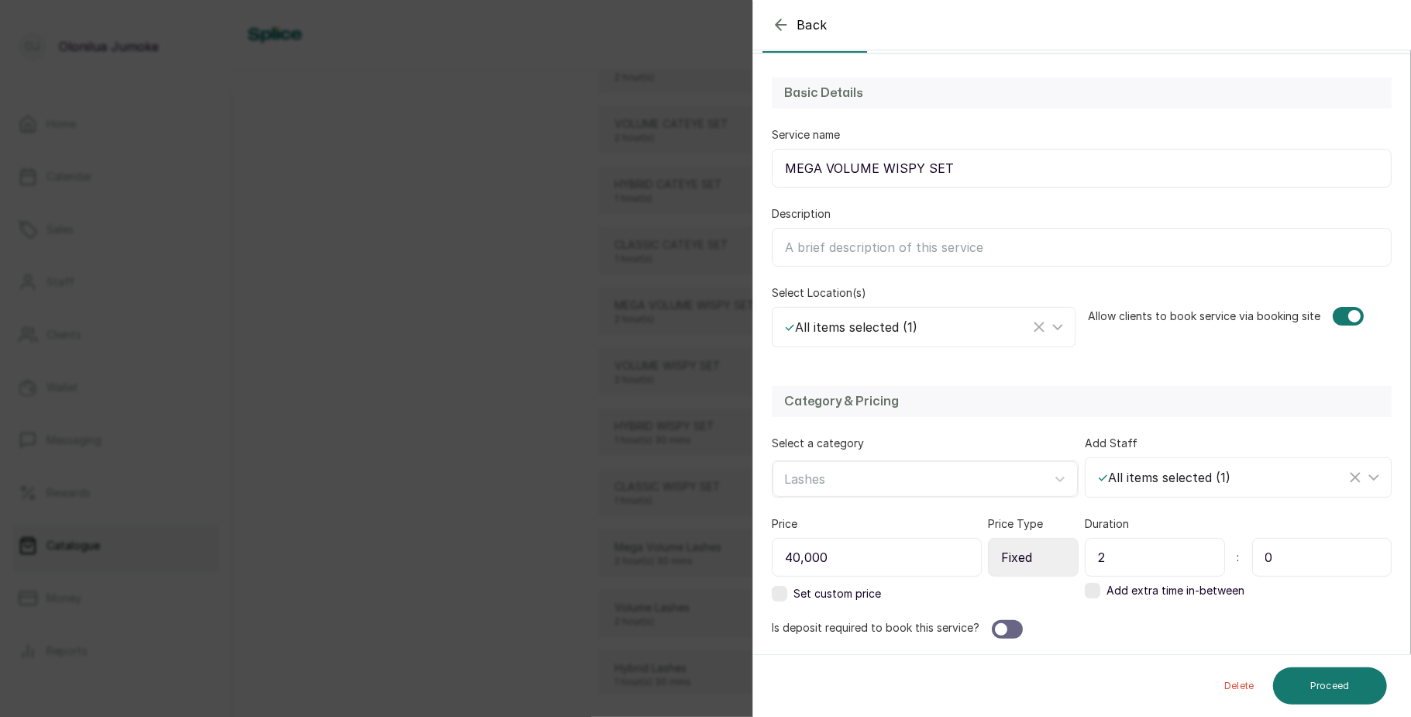
click at [1277, 555] on input "0" at bounding box center [1323, 557] width 140 height 39
type input "30"
click at [1315, 681] on button "Proceed" at bounding box center [1330, 685] width 114 height 37
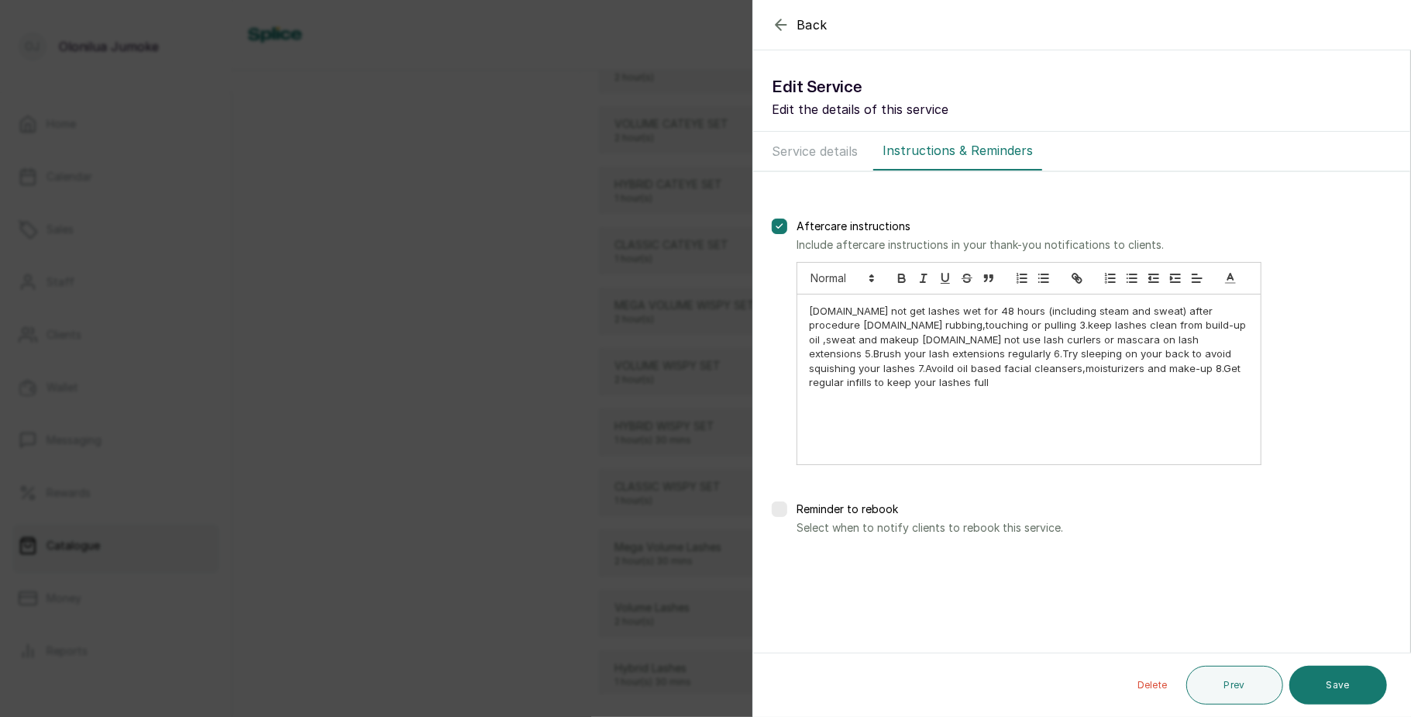
scroll to position [0, 0]
click at [1315, 681] on button "Save" at bounding box center [1339, 685] width 98 height 39
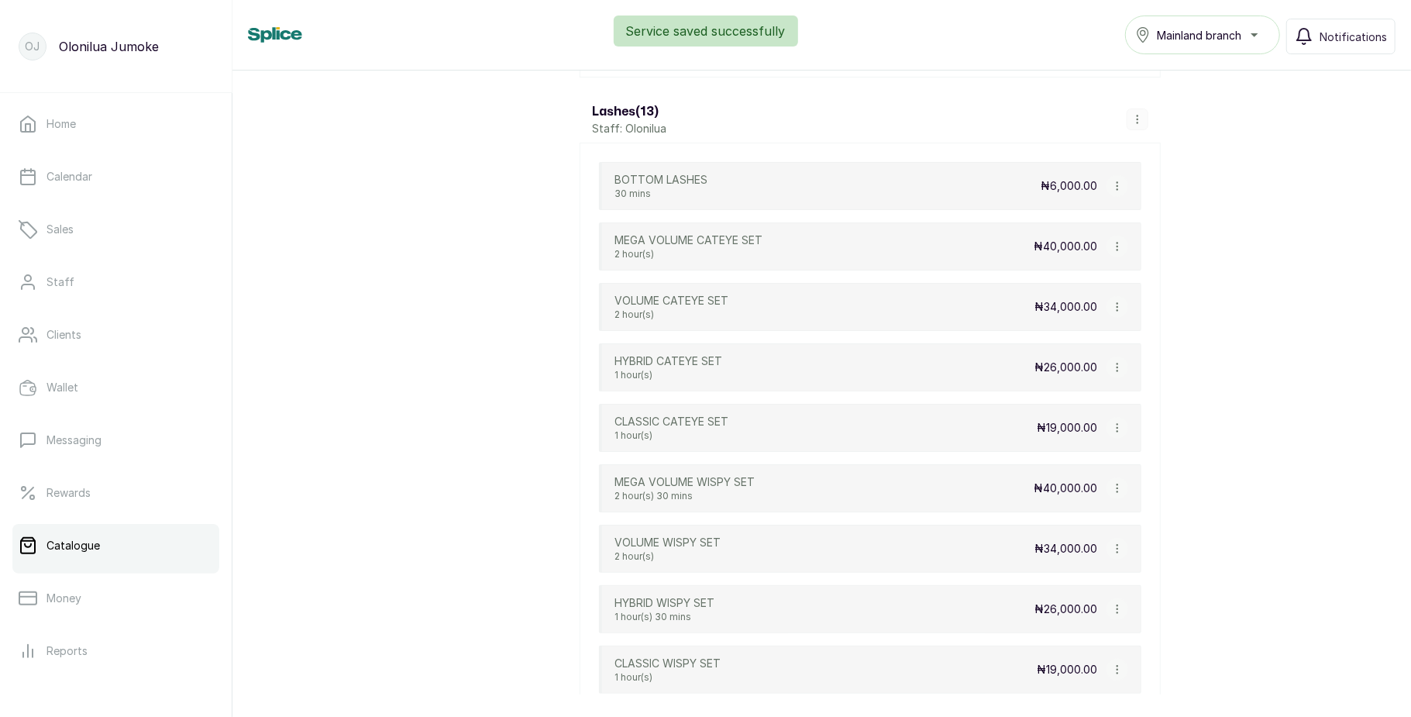
scroll to position [1271, 0]
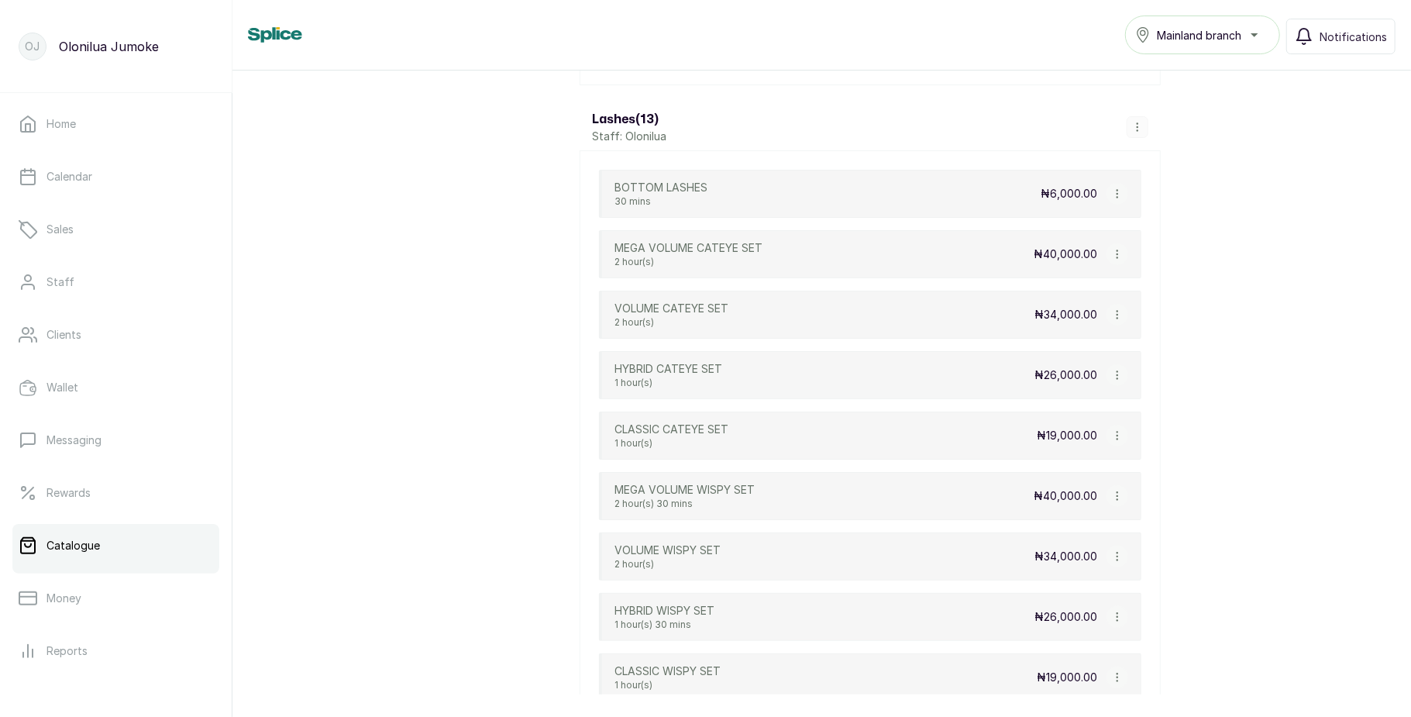
click at [1115, 381] on button "button" at bounding box center [1118, 375] width 22 height 22
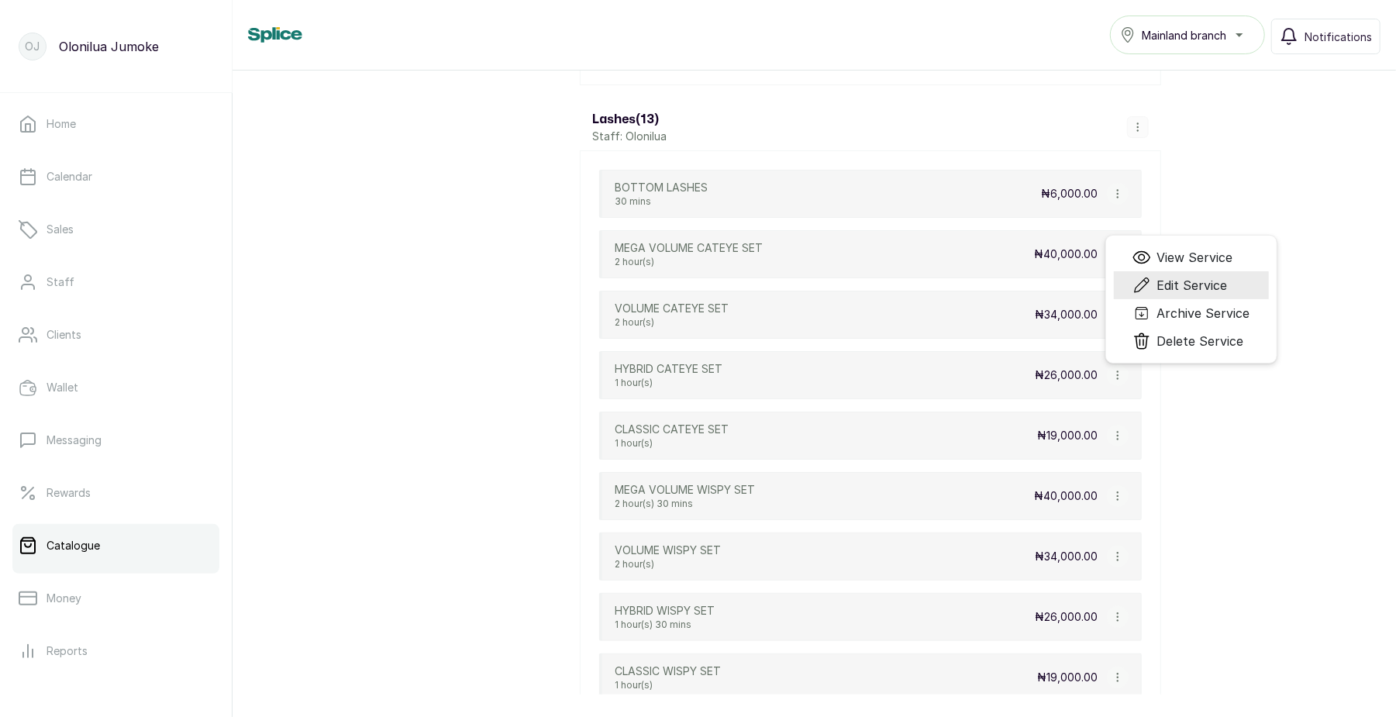
click at [1155, 295] on span "Edit Service" at bounding box center [1179, 285] width 95 height 19
select select "fixed"
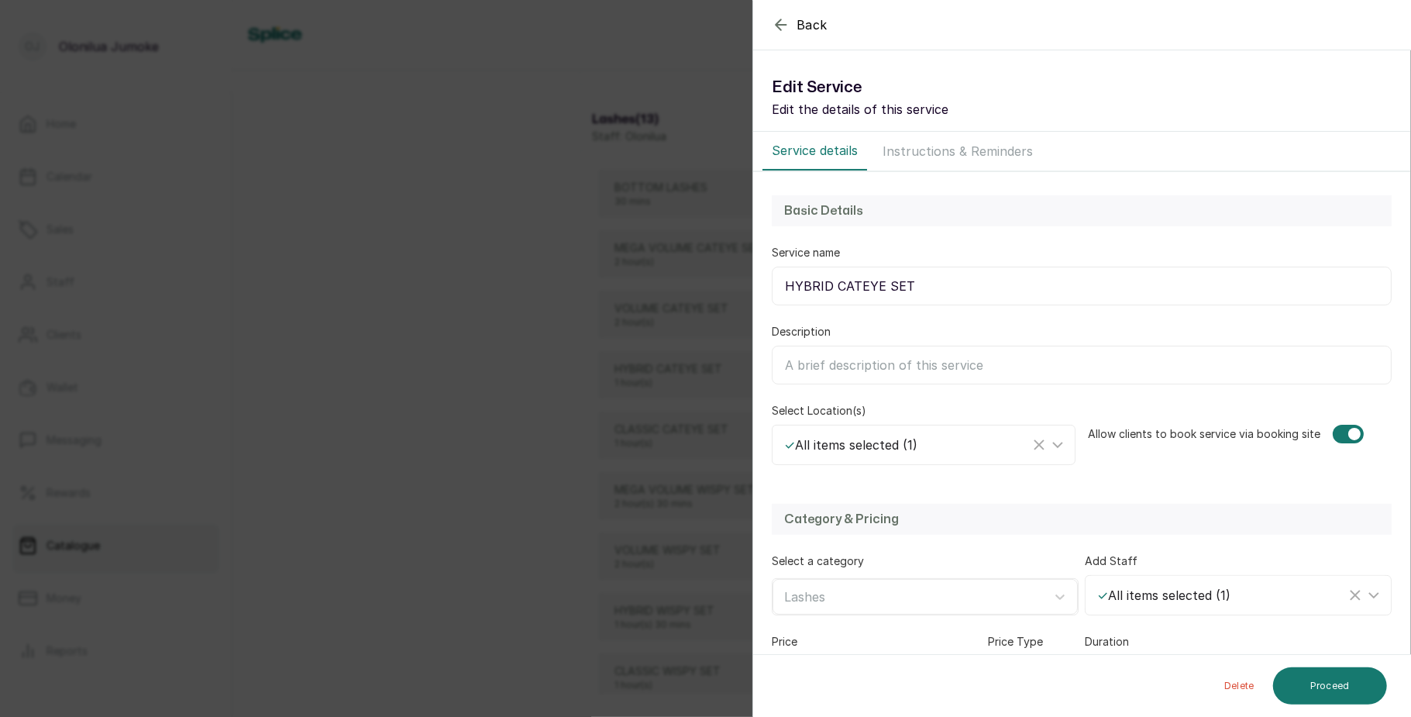
scroll to position [122, 0]
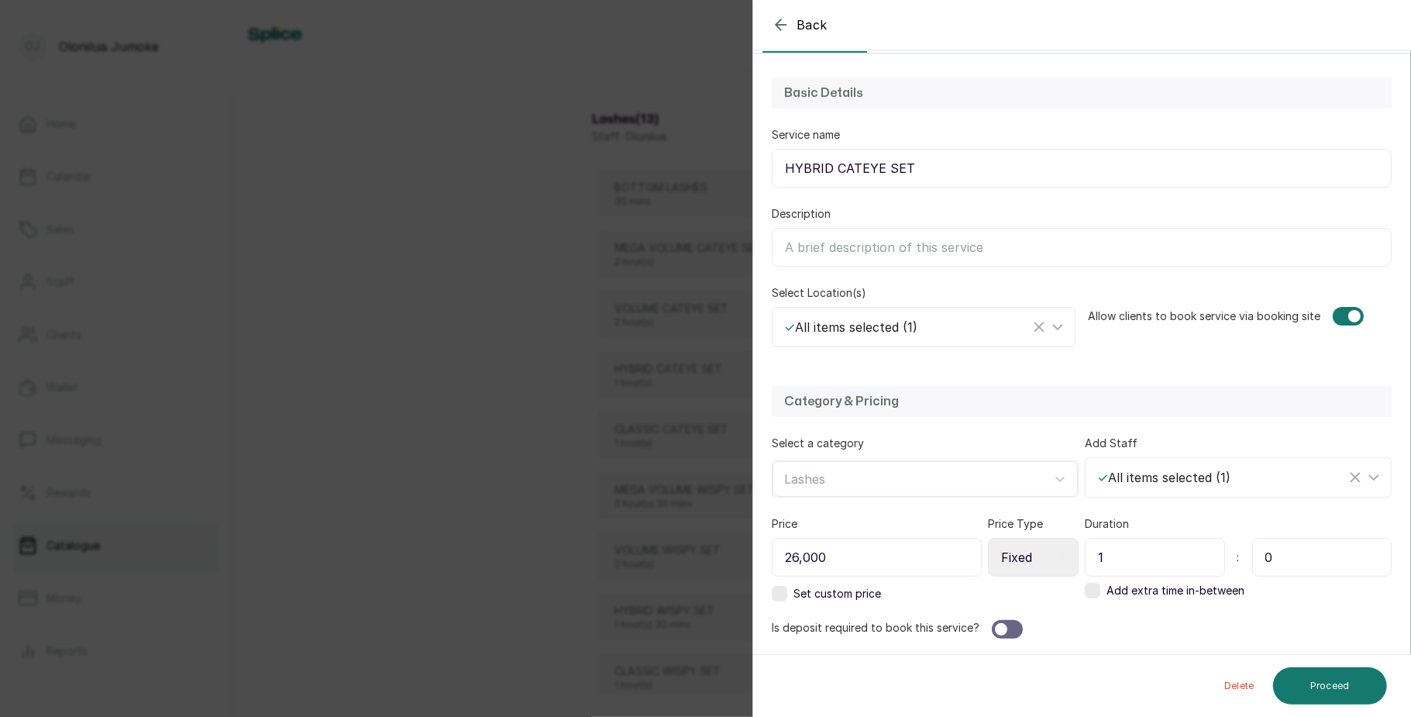
click at [1276, 562] on input "0" at bounding box center [1323, 557] width 140 height 39
type input "30"
click at [1342, 671] on button "Proceed" at bounding box center [1330, 685] width 114 height 37
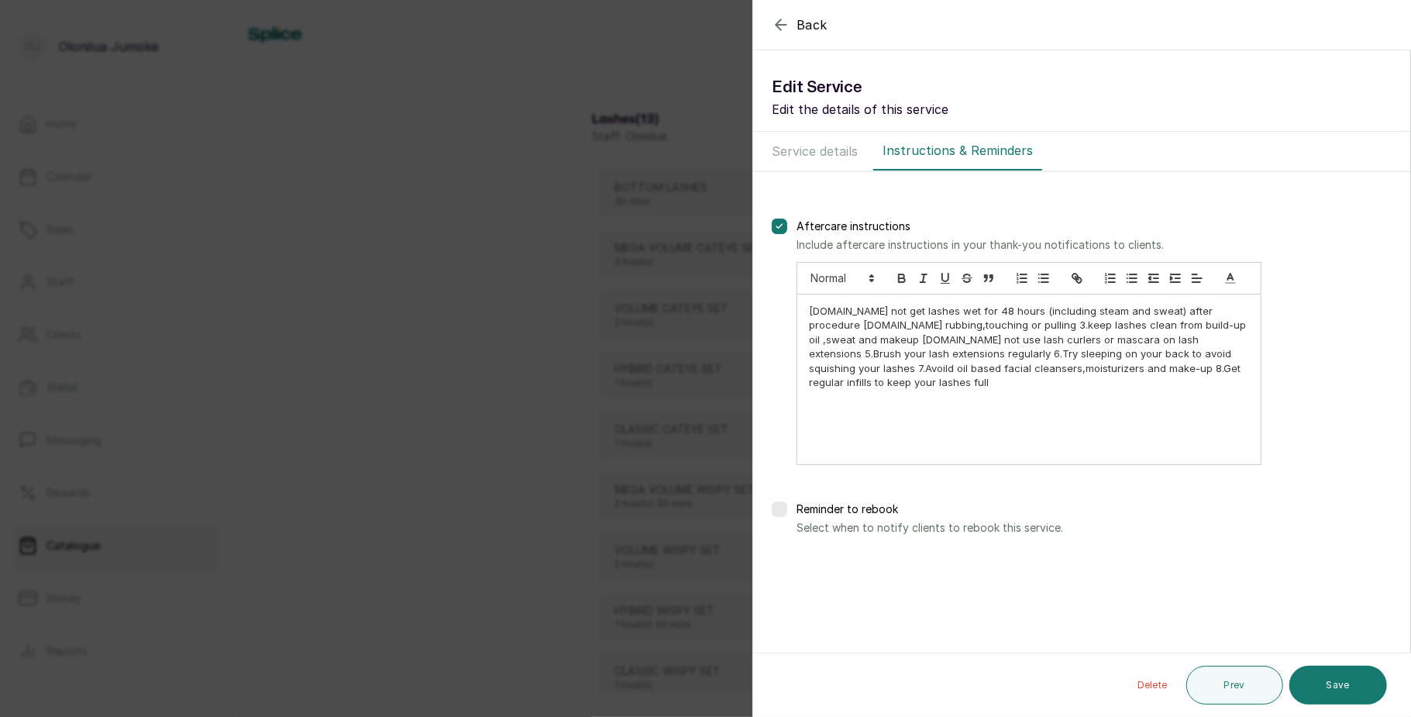
scroll to position [0, 0]
click at [1349, 689] on button "Save" at bounding box center [1339, 685] width 98 height 39
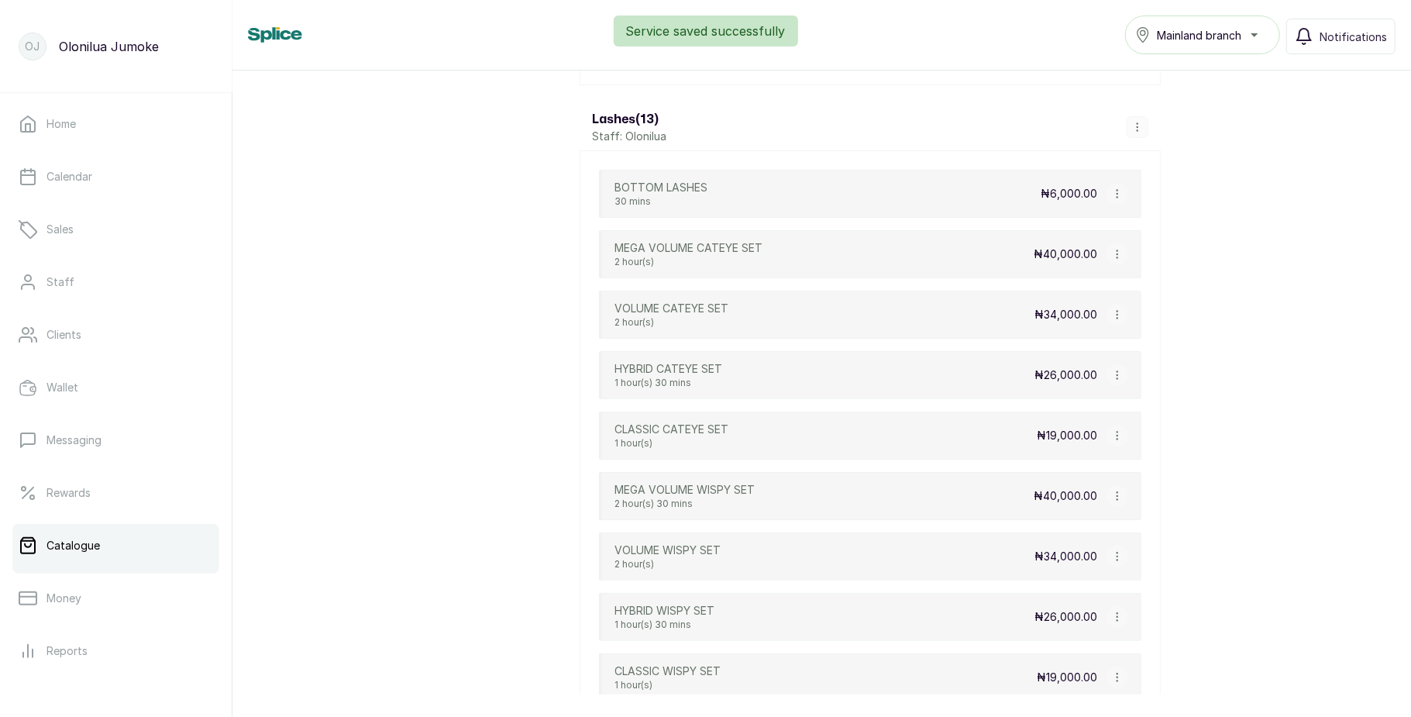
click at [1115, 260] on icon "button" at bounding box center [1117, 254] width 11 height 11
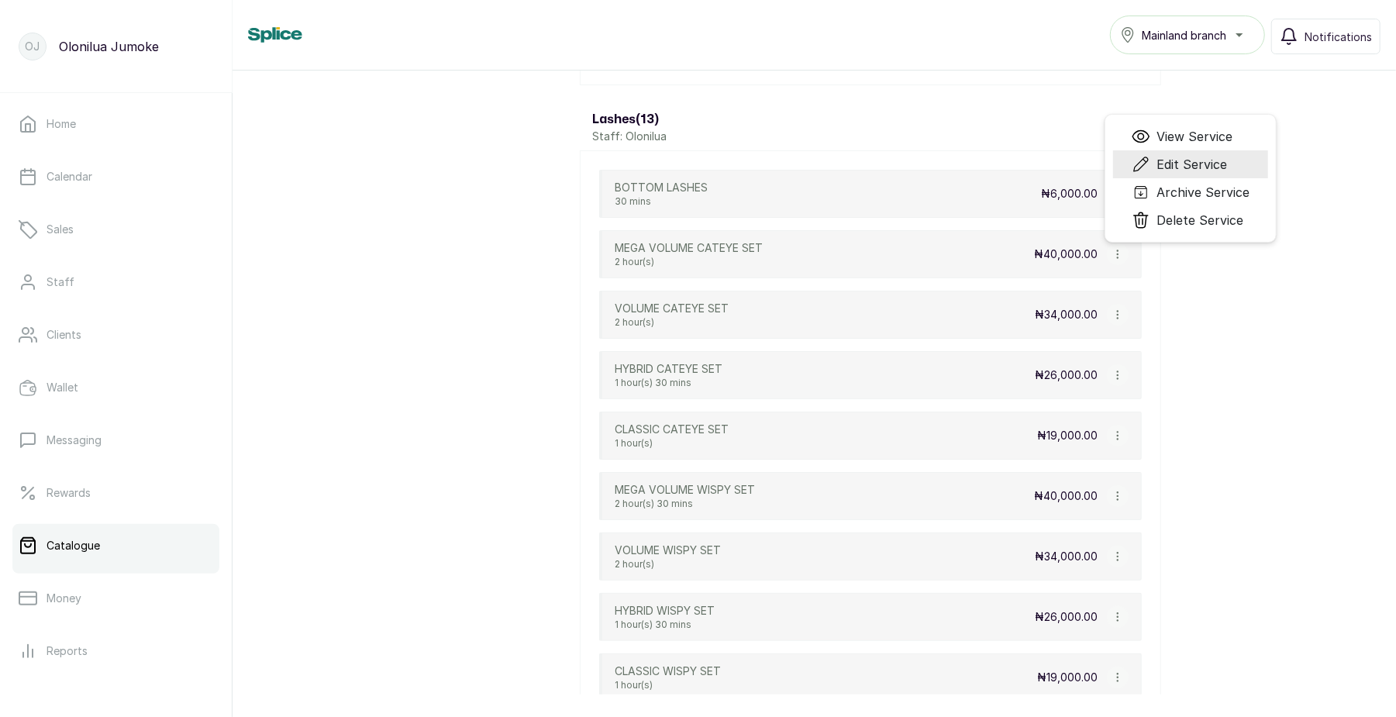
click at [1167, 174] on span "Edit Service" at bounding box center [1191, 164] width 71 height 19
select select "fixed"
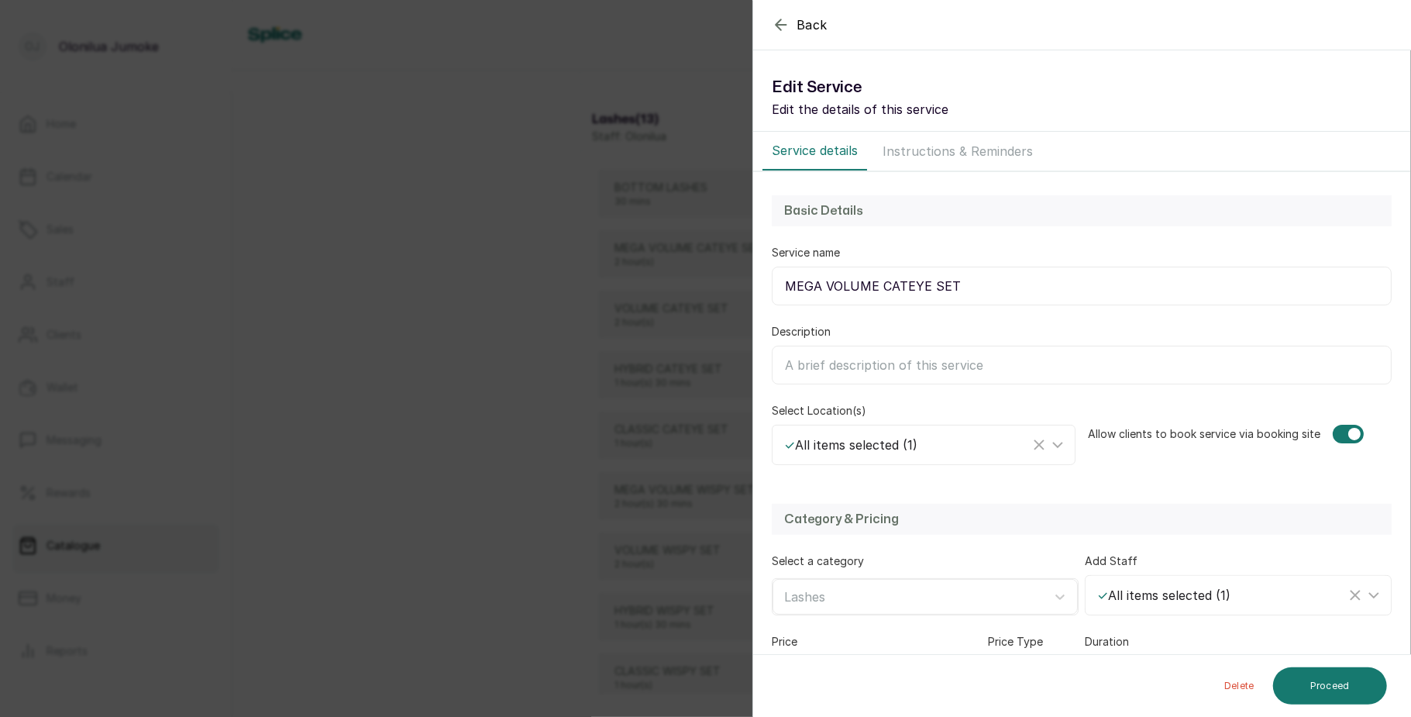
scroll to position [122, 0]
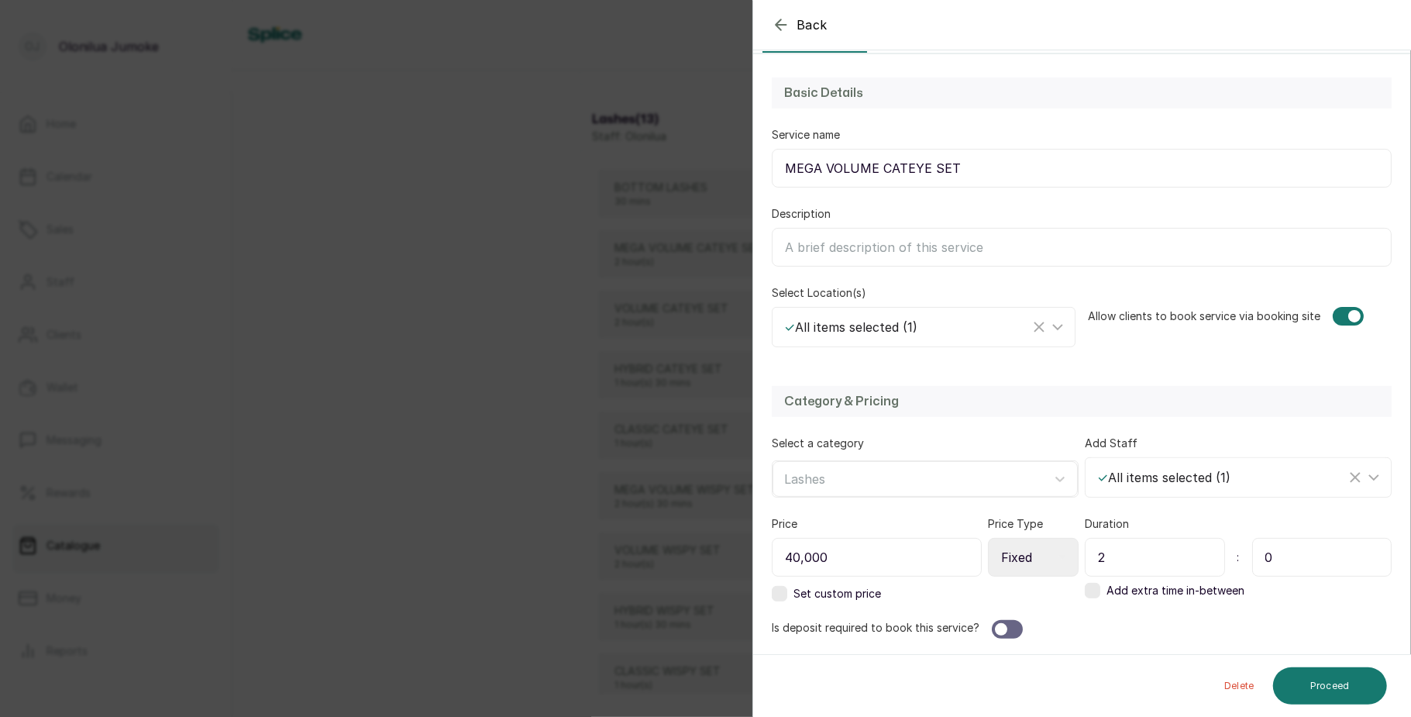
click at [1319, 543] on input "0" at bounding box center [1323, 557] width 140 height 39
type input "30"
click at [1356, 677] on button "Proceed" at bounding box center [1330, 685] width 114 height 37
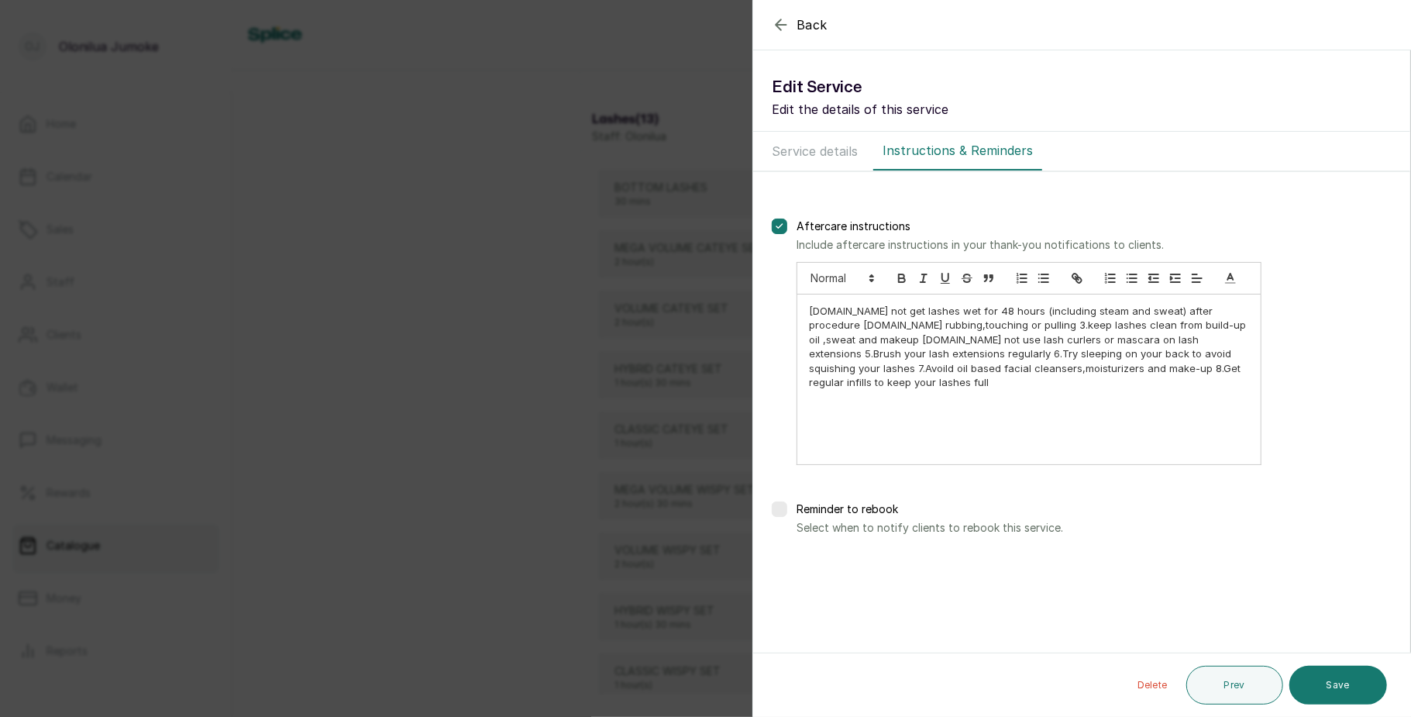
scroll to position [0, 0]
click at [1356, 677] on button "Save" at bounding box center [1339, 685] width 98 height 39
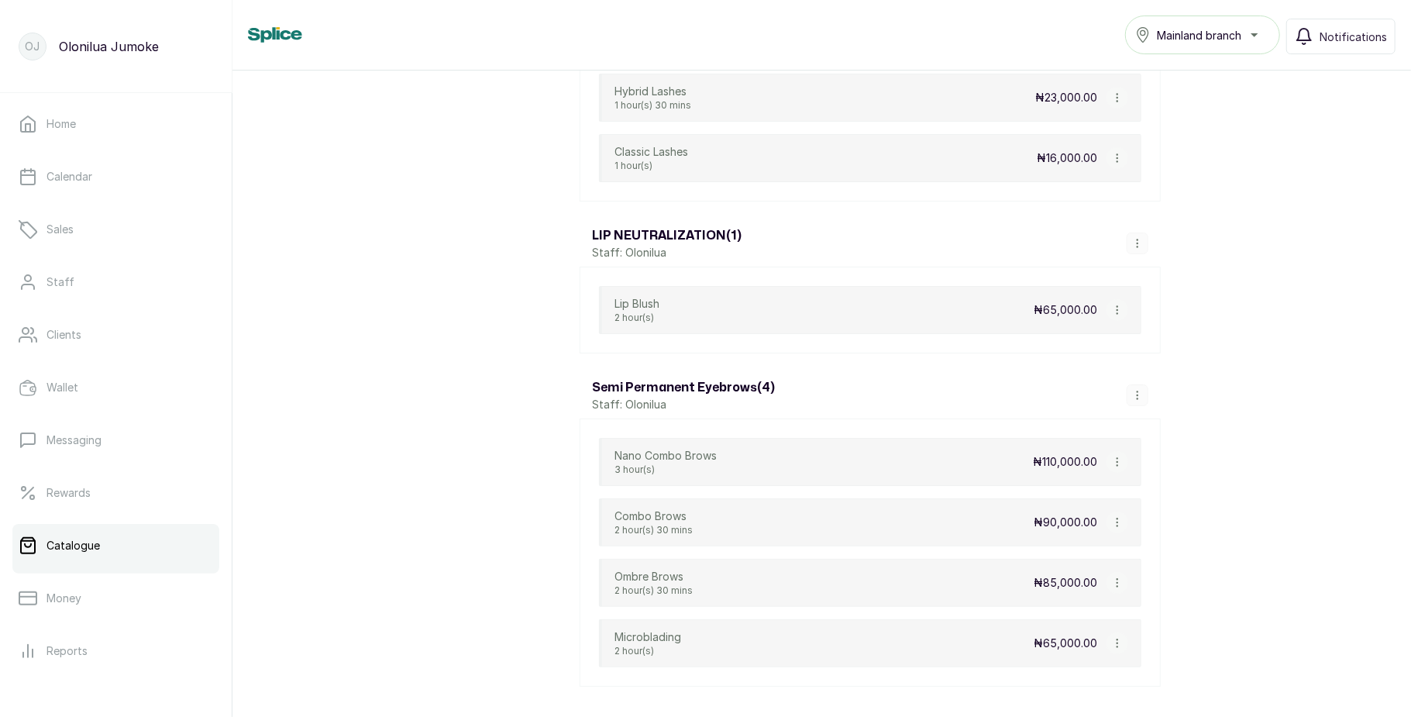
scroll to position [2063, 0]
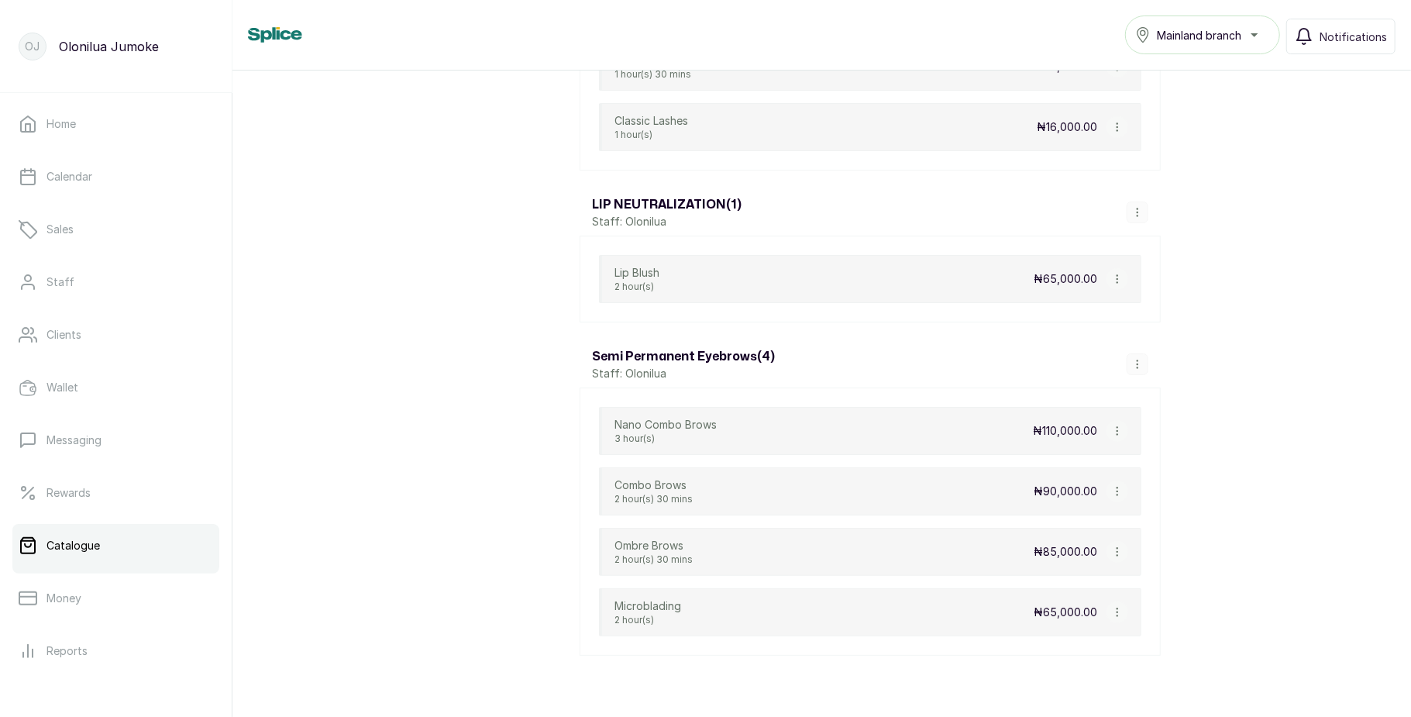
click at [1117, 283] on icon "button" at bounding box center [1117, 279] width 1 height 8
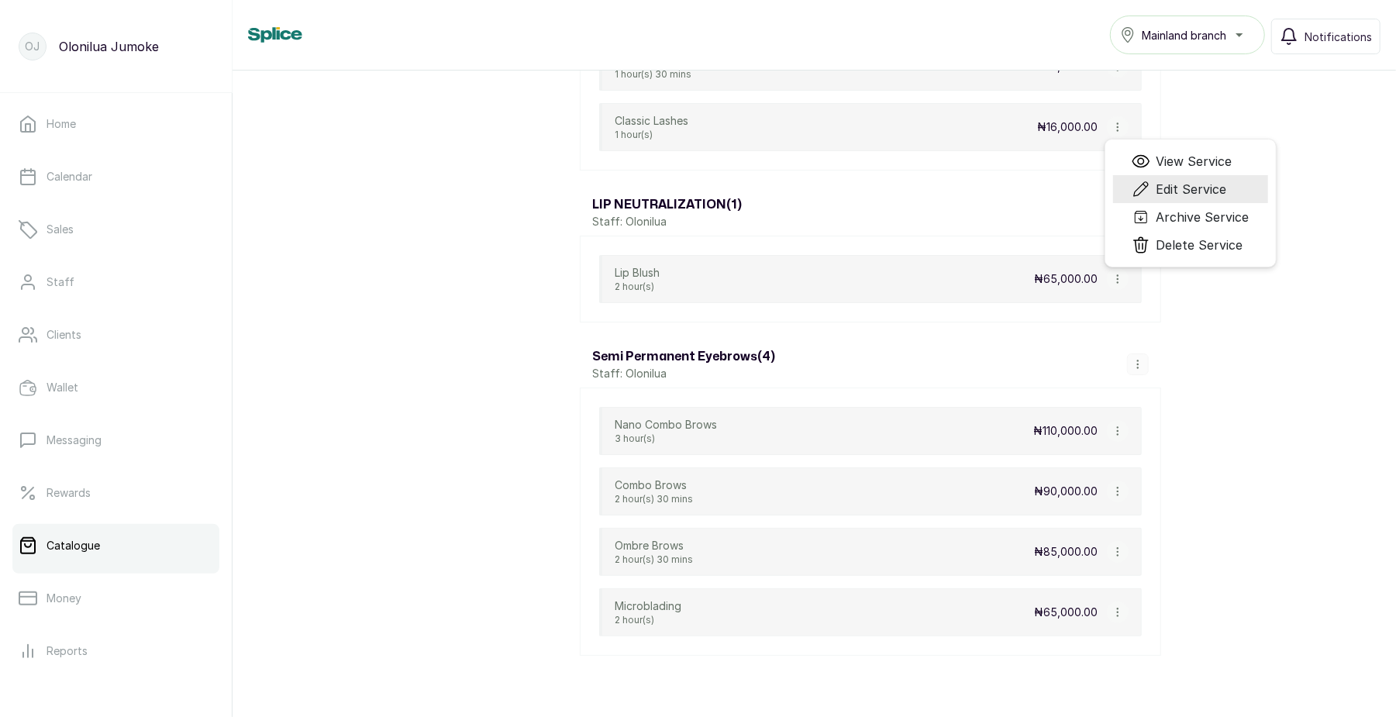
click at [1164, 198] on span "Edit Service" at bounding box center [1191, 189] width 71 height 19
select select "fixed"
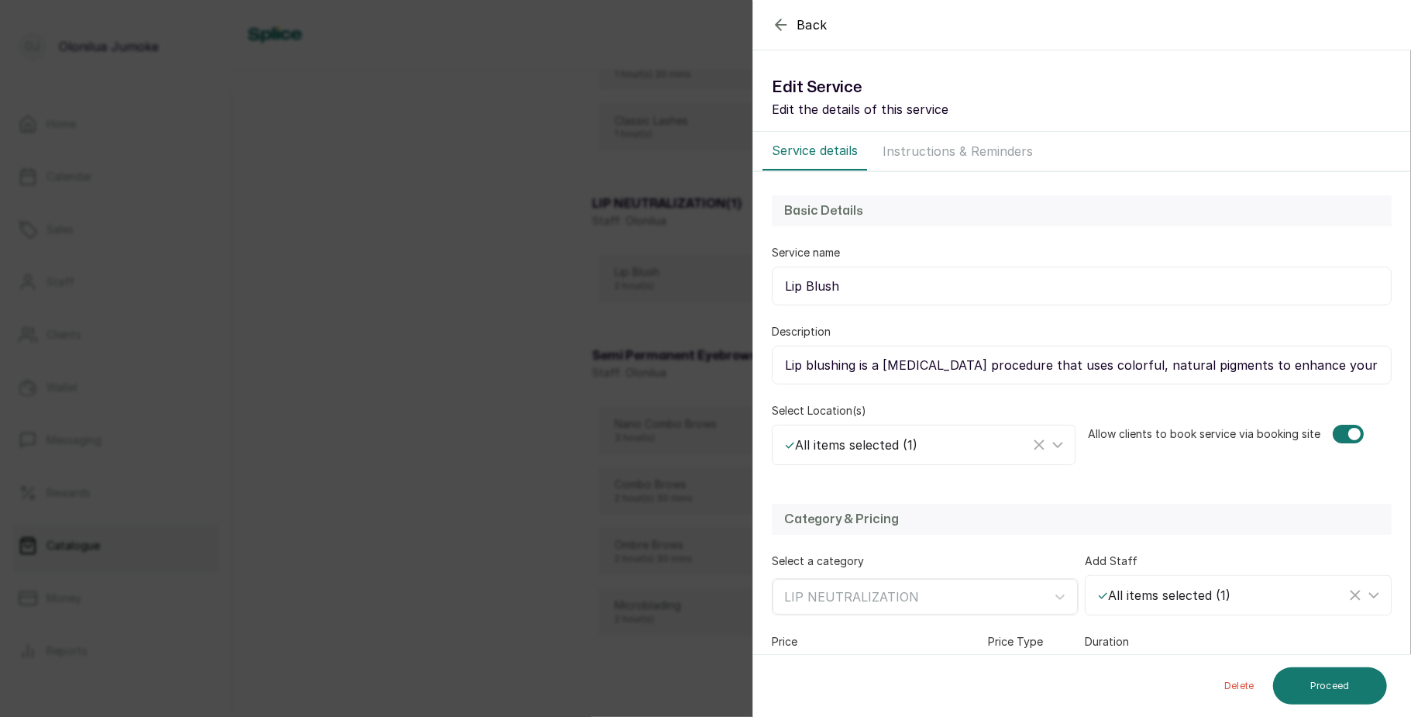
scroll to position [122, 0]
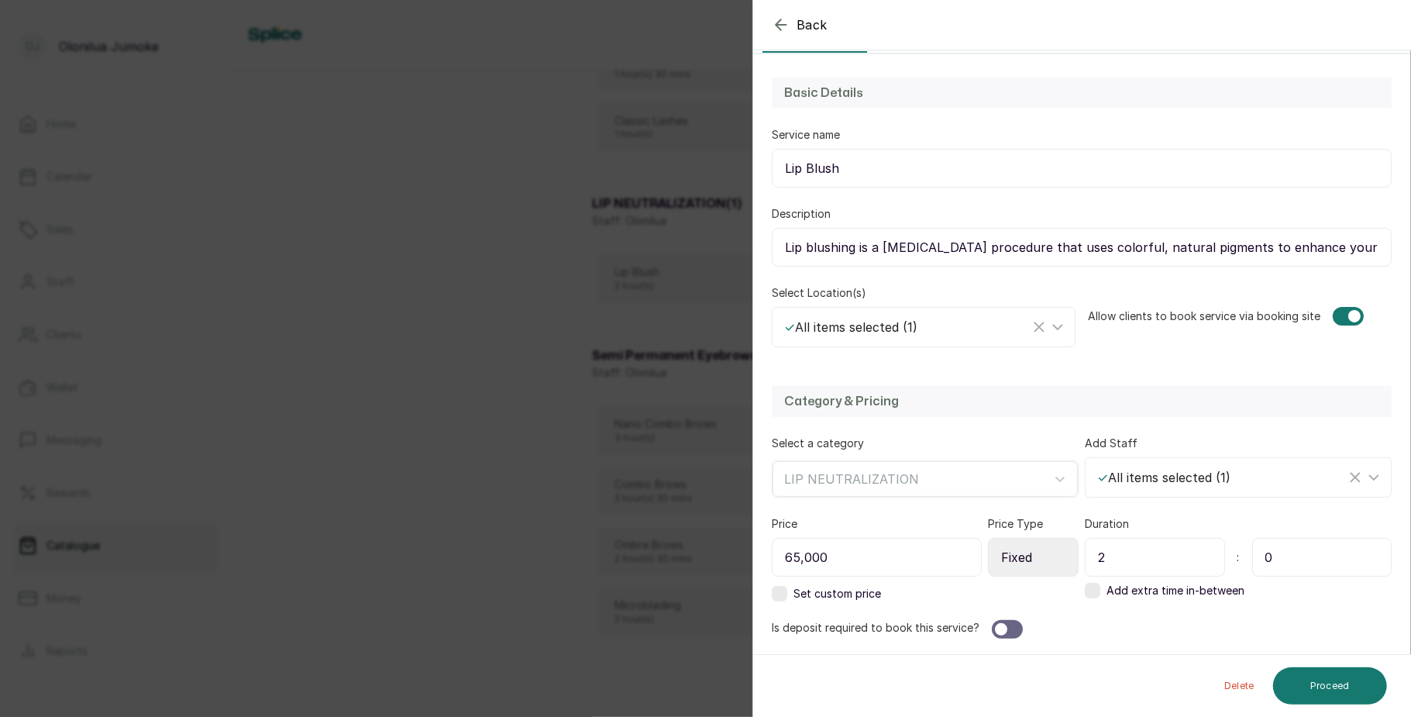
click at [1282, 547] on input "0" at bounding box center [1323, 557] width 140 height 39
type input "30"
click at [1315, 680] on button "Proceed" at bounding box center [1330, 685] width 114 height 37
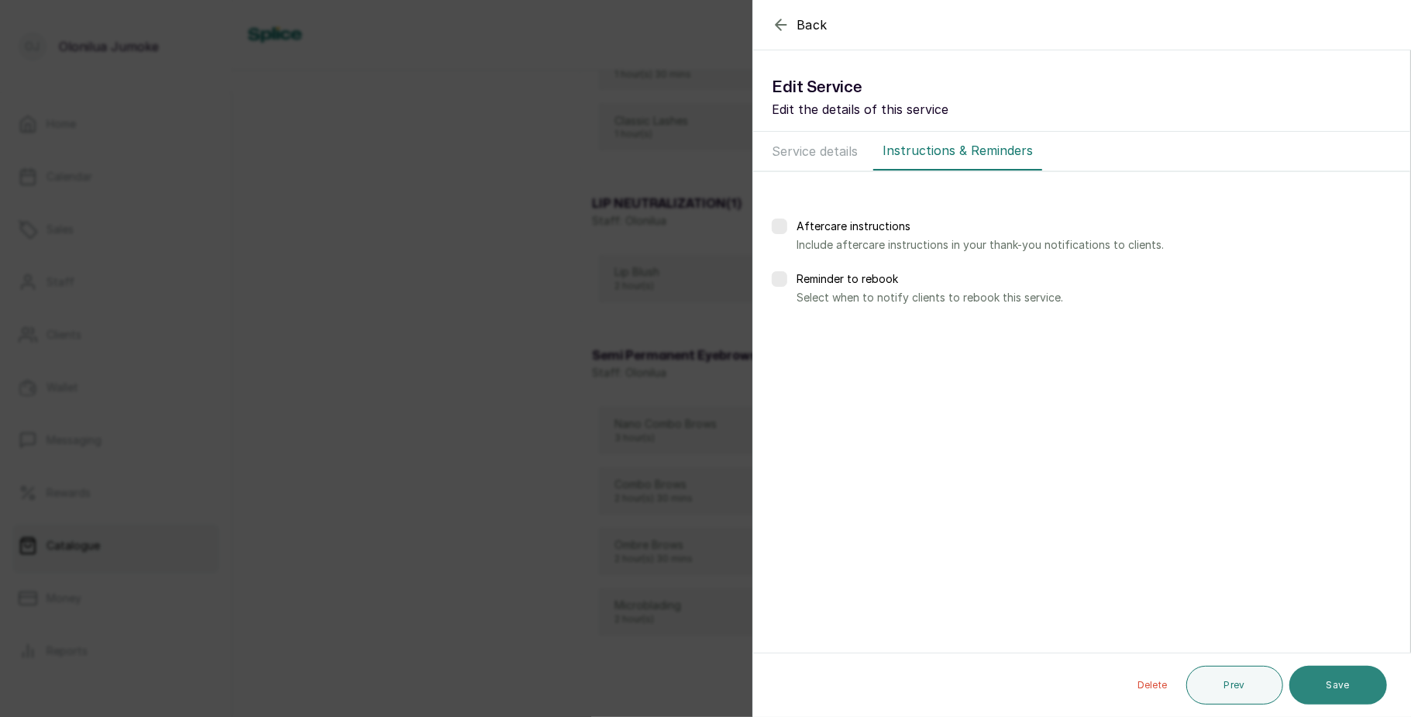
click at [1329, 674] on button "Save" at bounding box center [1339, 685] width 98 height 39
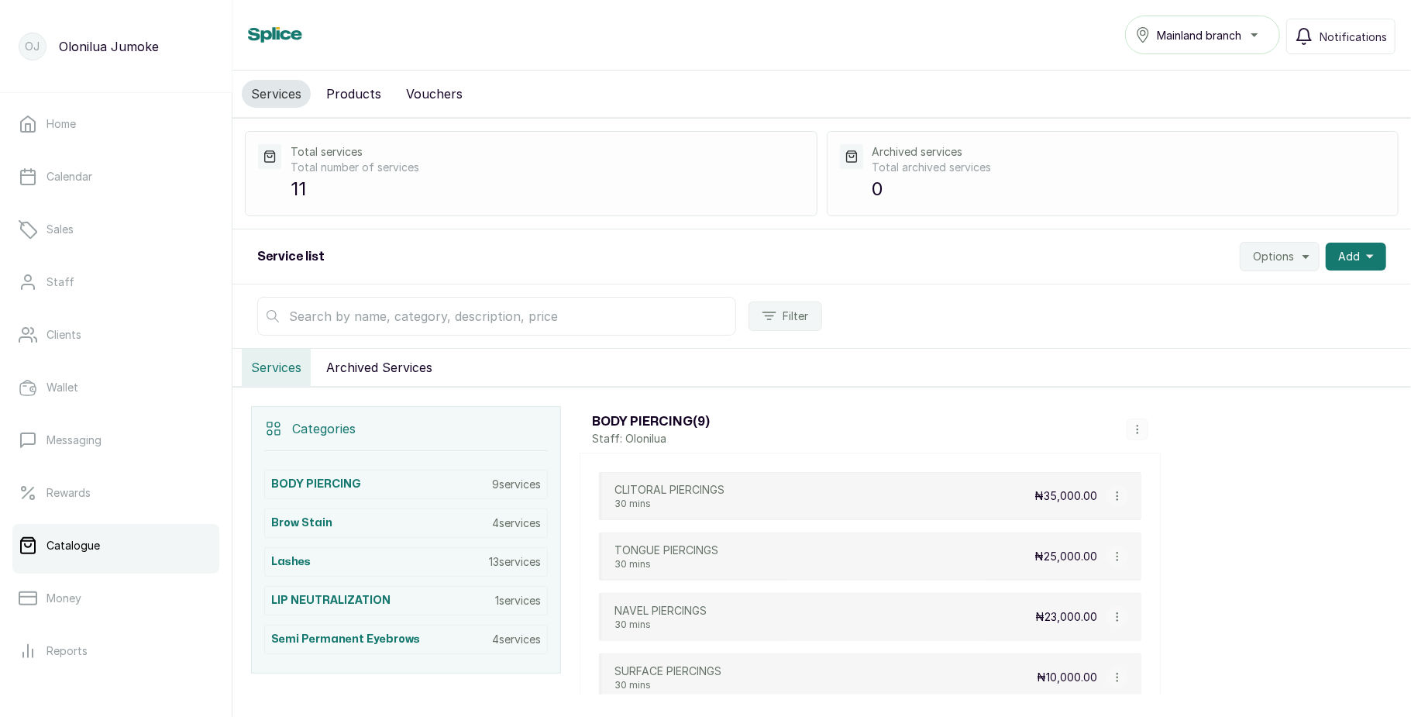
click at [1206, 50] on button "Mainland branch" at bounding box center [1202, 35] width 155 height 39
click at [164, 134] on link "Home" at bounding box center [115, 123] width 207 height 43
